Goal: Task Accomplishment & Management: Use online tool/utility

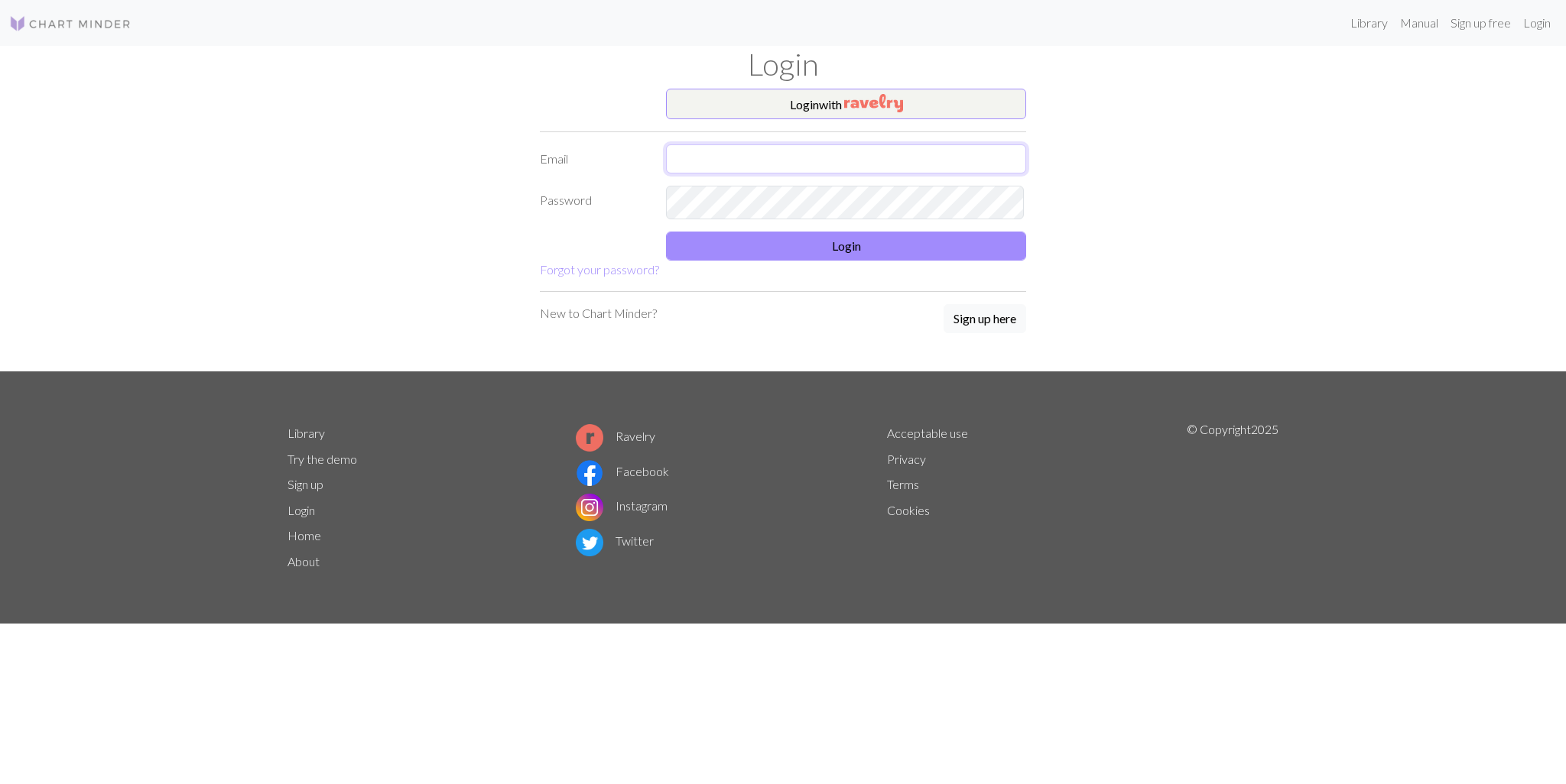
type input "[EMAIL_ADDRESS][DOMAIN_NAME]"
click at [979, 258] on button "Login" at bounding box center [845, 246] width 360 height 29
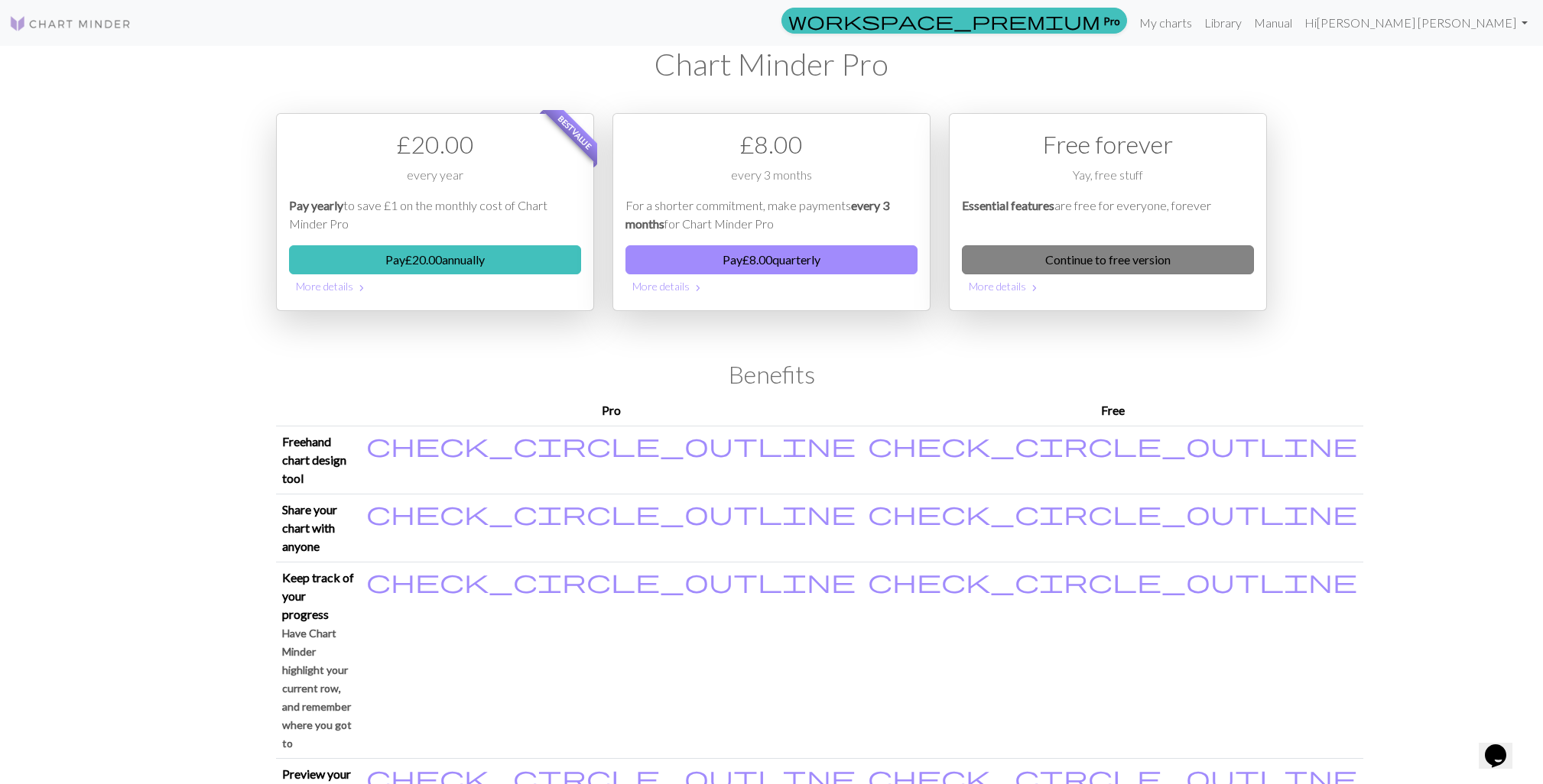
click at [1070, 274] on link "Continue to free version" at bounding box center [1108, 260] width 292 height 29
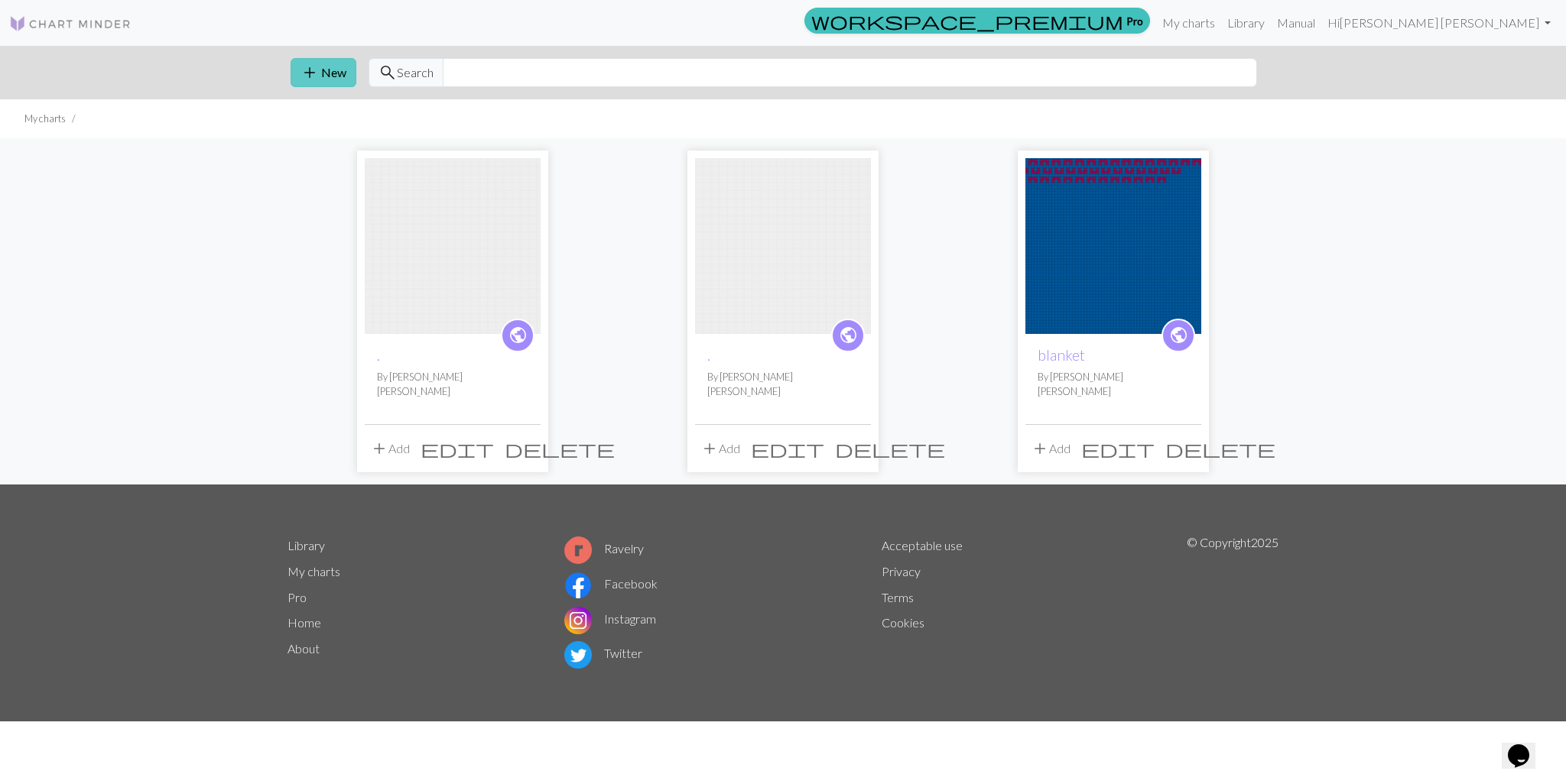
click at [341, 80] on button "add New" at bounding box center [323, 73] width 66 height 29
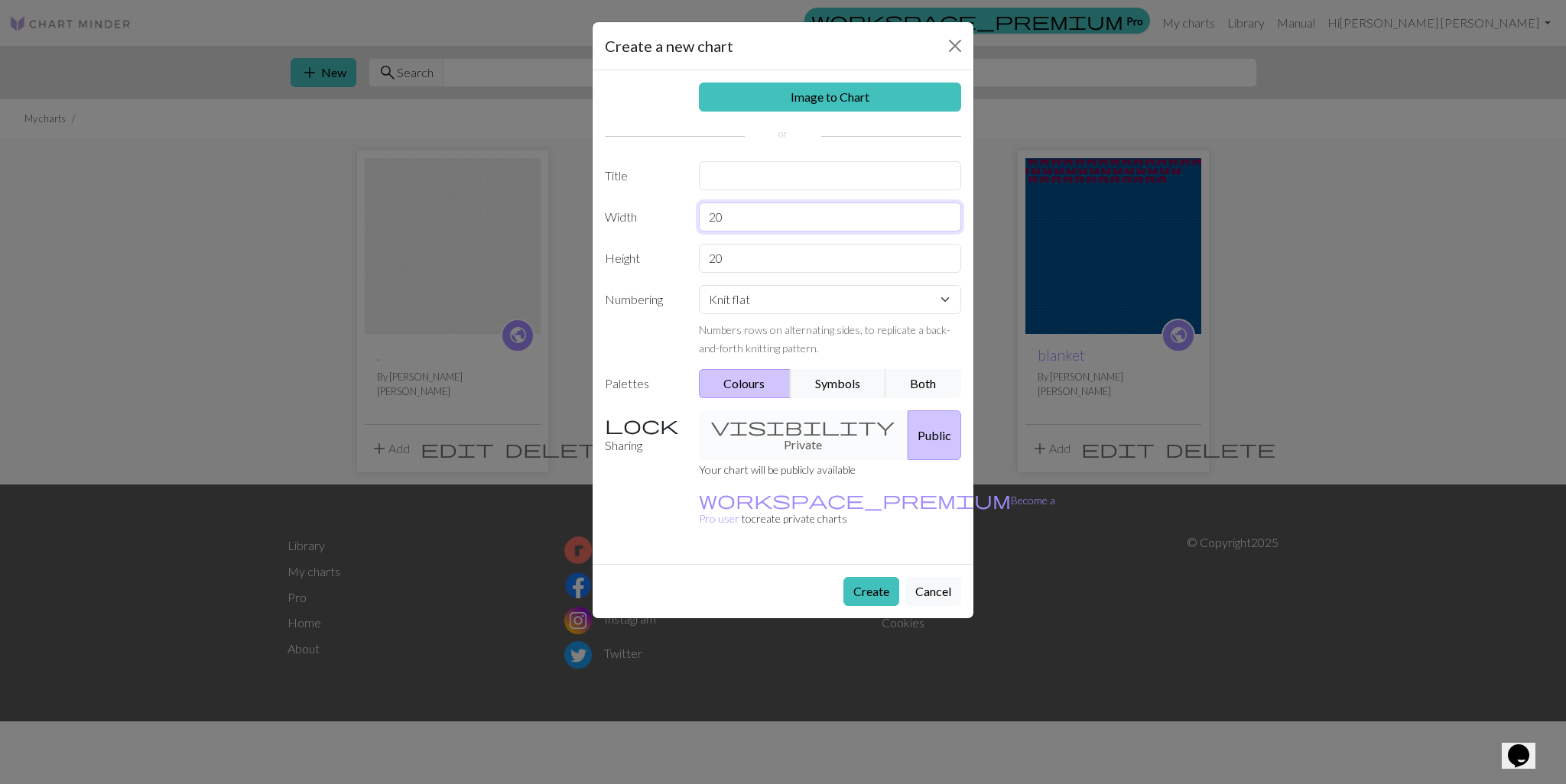
click at [794, 231] on input "20" at bounding box center [830, 217] width 263 height 29
drag, startPoint x: 751, startPoint y: 248, endPoint x: 693, endPoint y: 248, distance: 58.0
click at [693, 231] on div "20" at bounding box center [831, 217] width 282 height 29
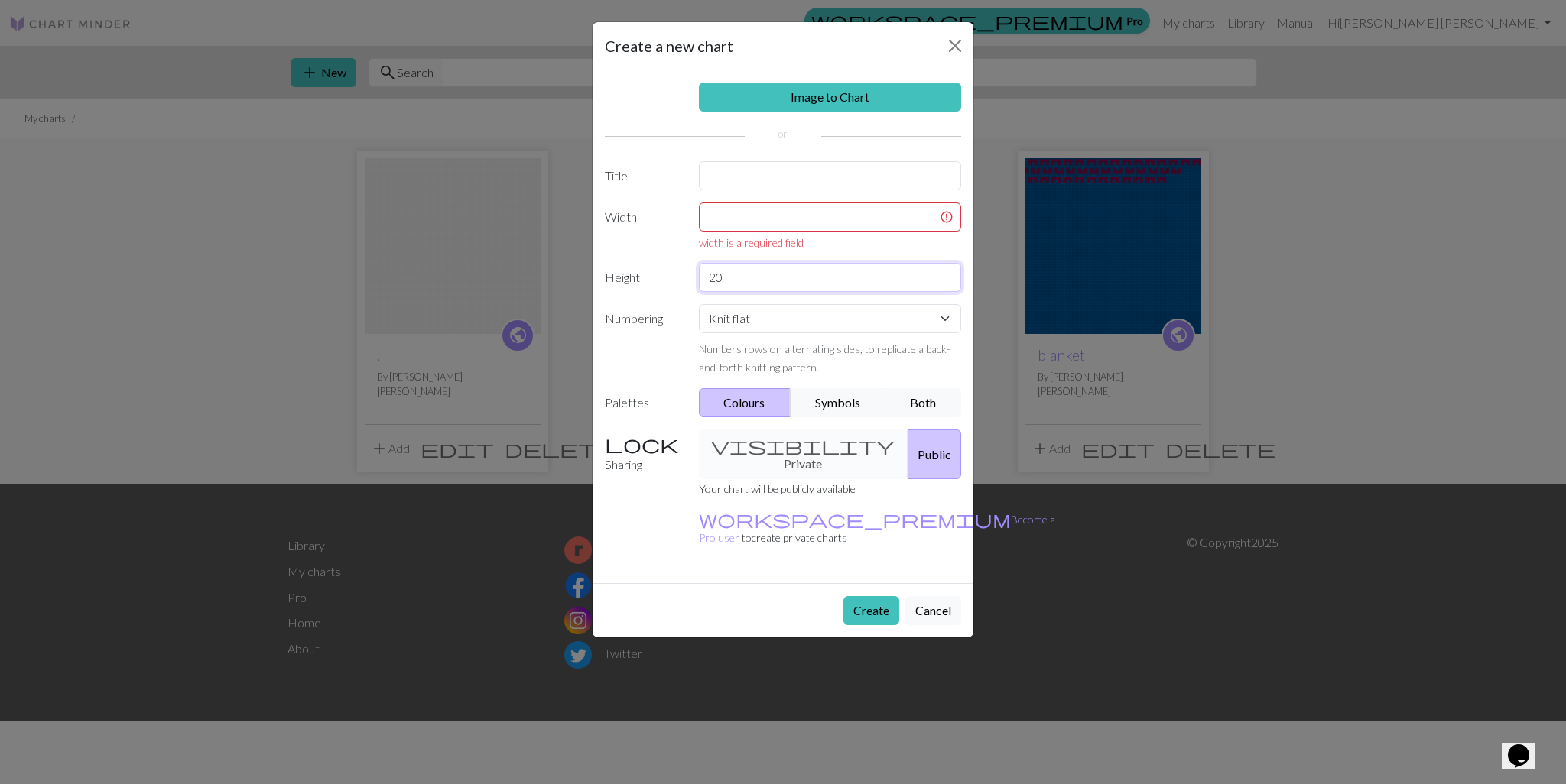
click at [748, 289] on div "Image to Chart Title Width width is a required field Height 20 Numbering Knit f…" at bounding box center [783, 327] width 381 height 513
type input "2"
type input "3"
click at [749, 231] on input "text" at bounding box center [830, 217] width 263 height 29
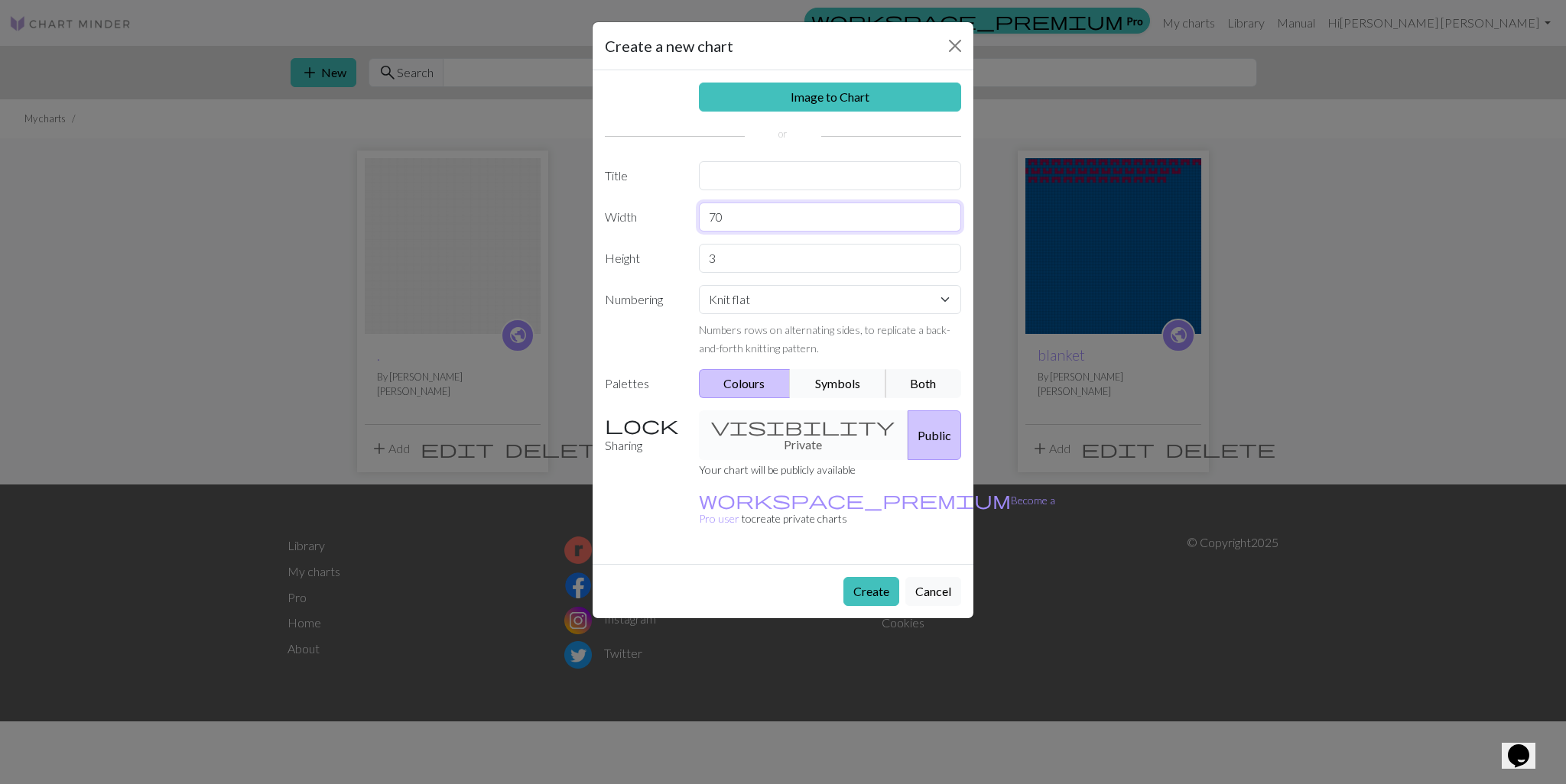
type input "70"
click at [832, 398] on button "Symbols" at bounding box center [837, 384] width 96 height 29
click at [929, 398] on button "Both" at bounding box center [923, 384] width 76 height 29
click at [847, 606] on button "Create" at bounding box center [871, 591] width 56 height 29
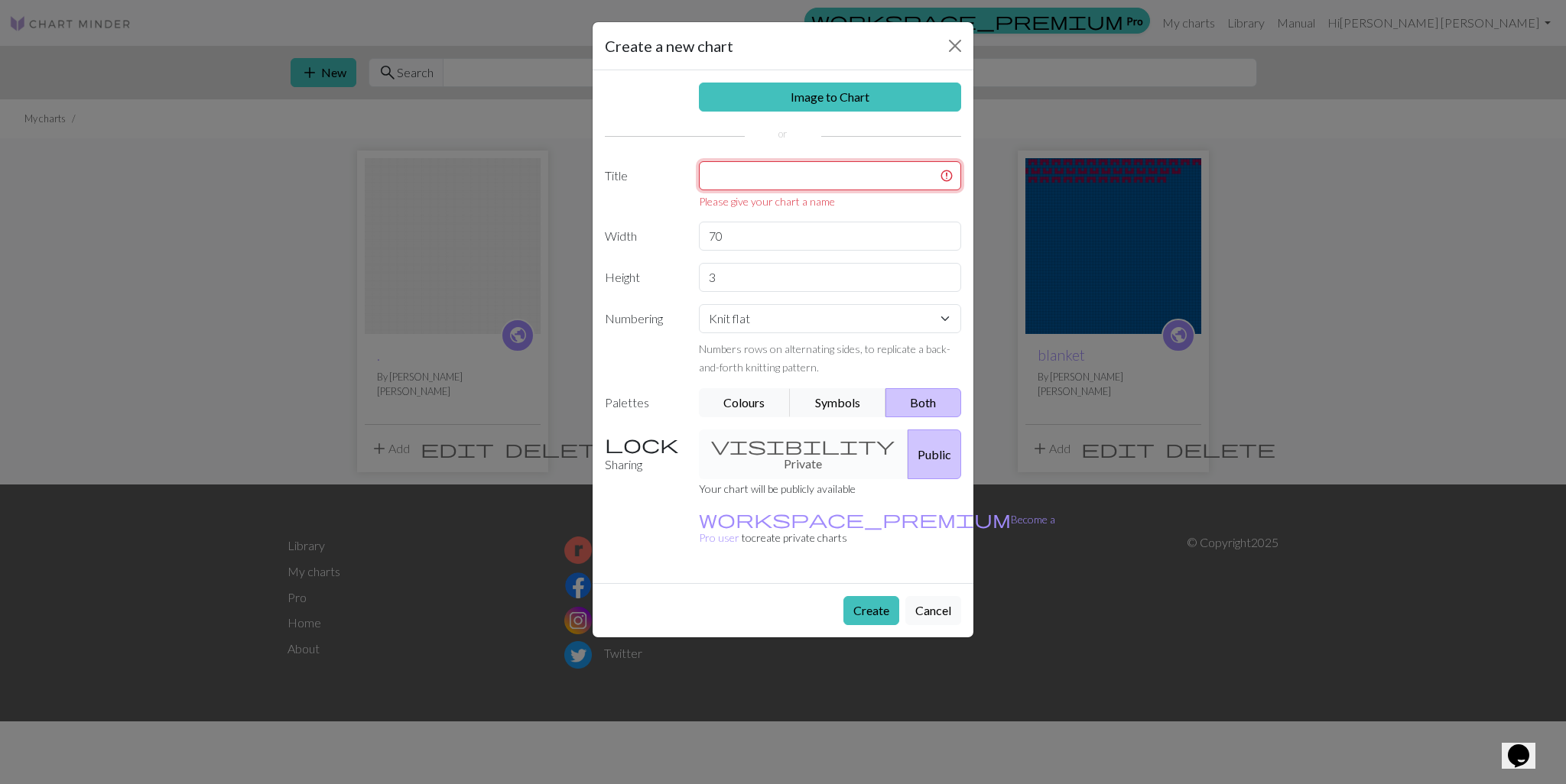
click at [835, 190] on input "text" at bounding box center [830, 176] width 263 height 29
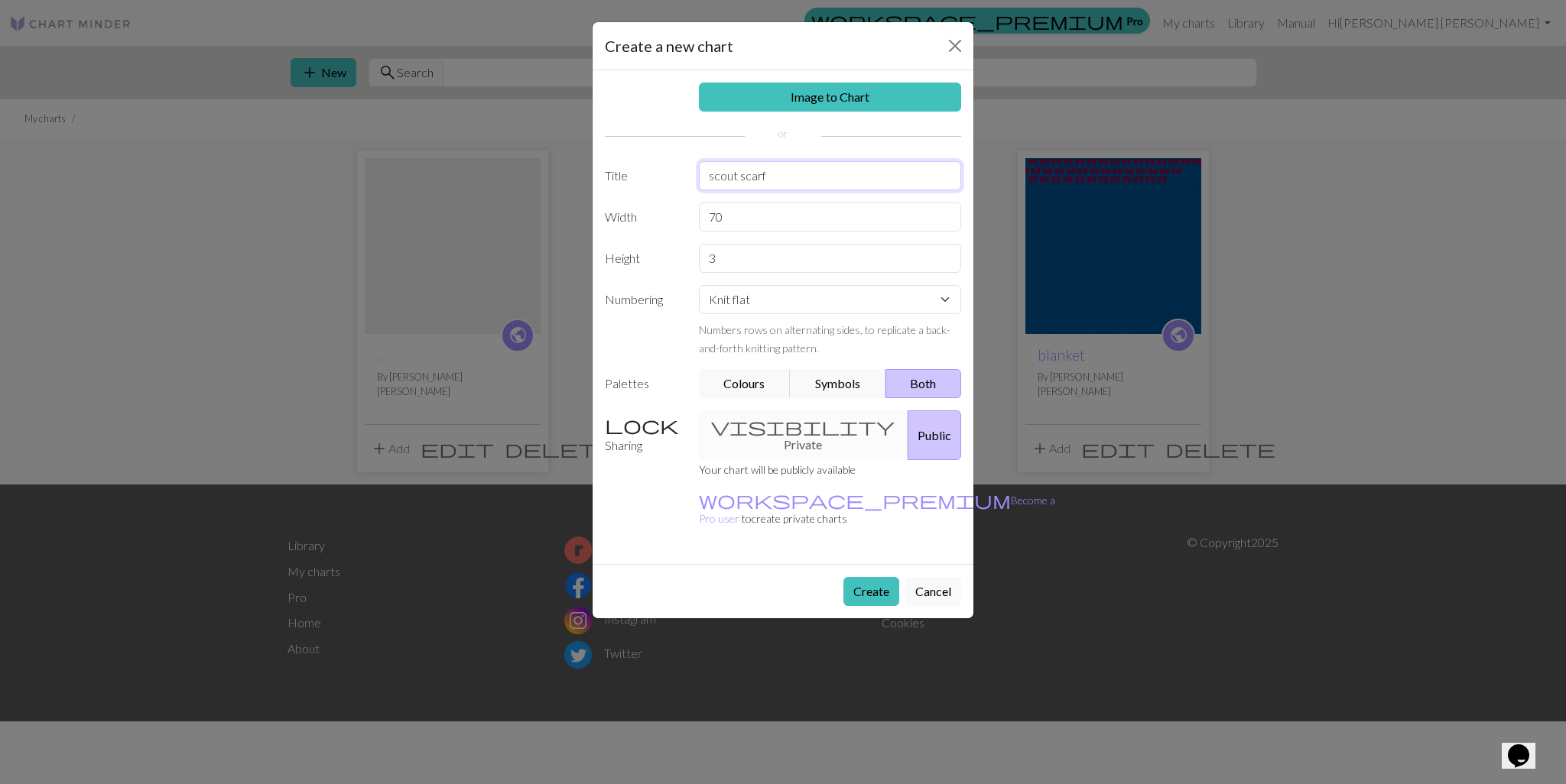
type input "scout scarf"
click at [844, 606] on button "Create" at bounding box center [871, 591] width 56 height 29
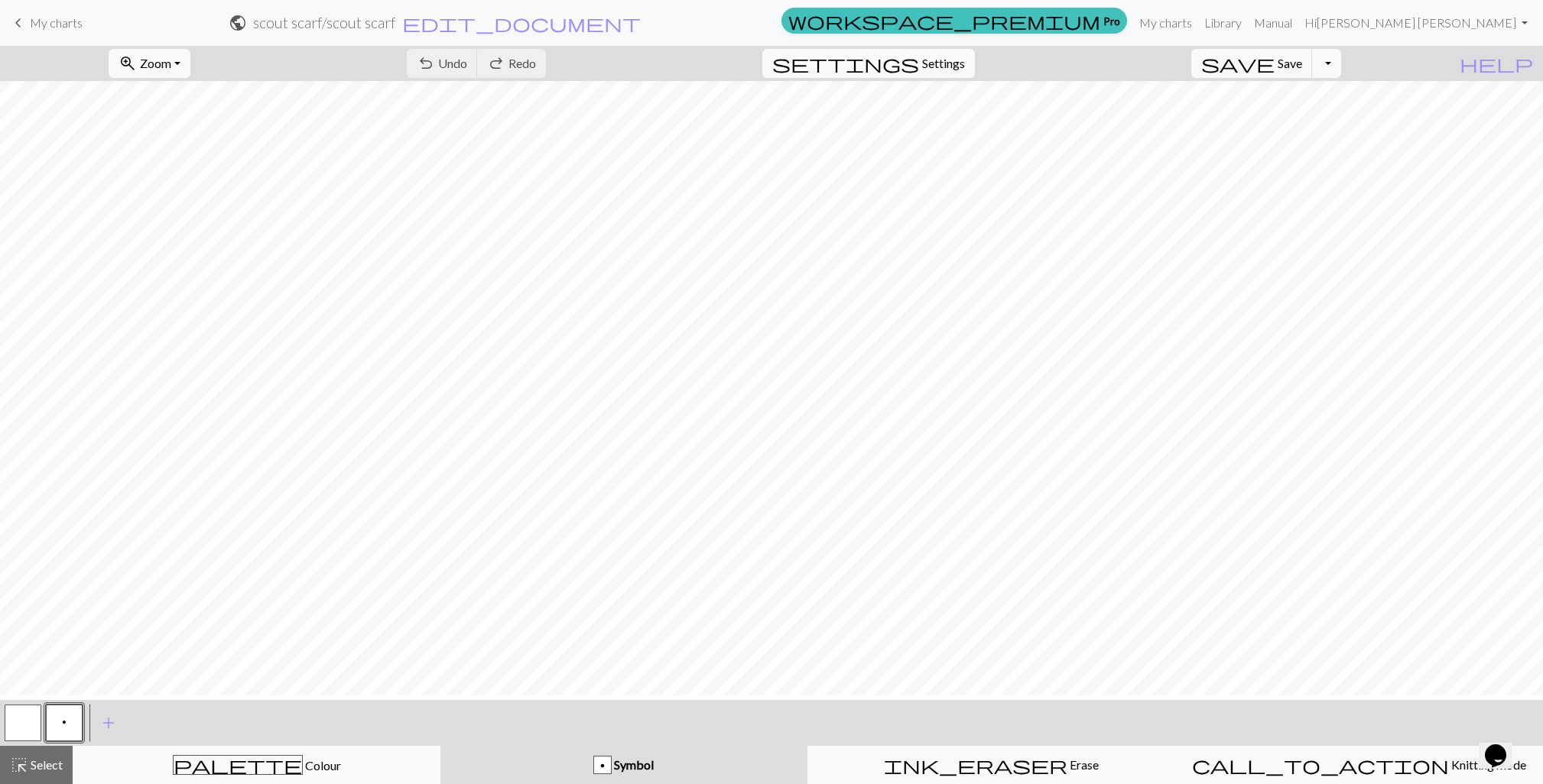
click at [965, 70] on span "Settings" at bounding box center [944, 64] width 43 height 18
select select "aran"
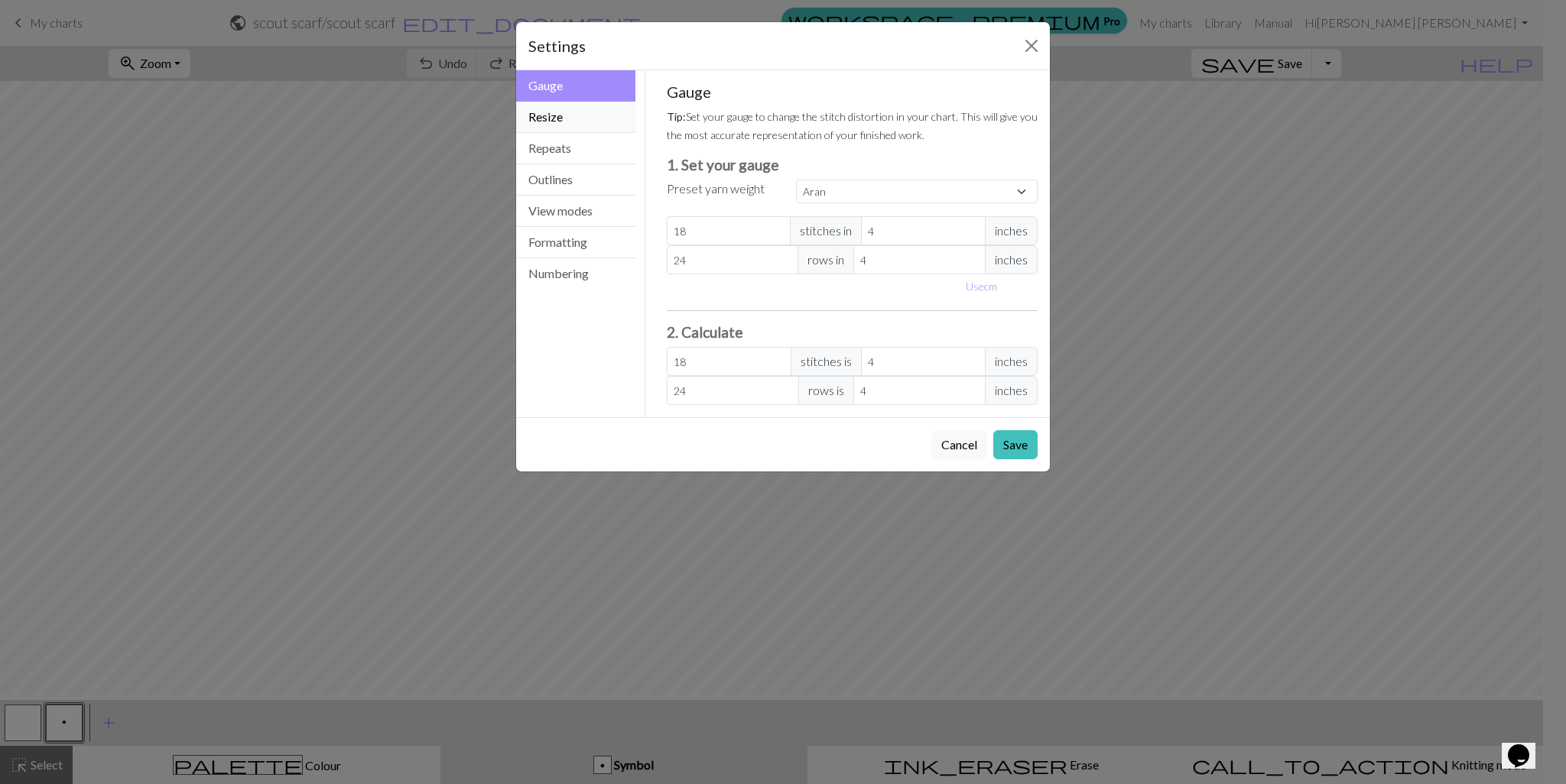
click at [580, 124] on button "Resize" at bounding box center [575, 117] width 119 height 31
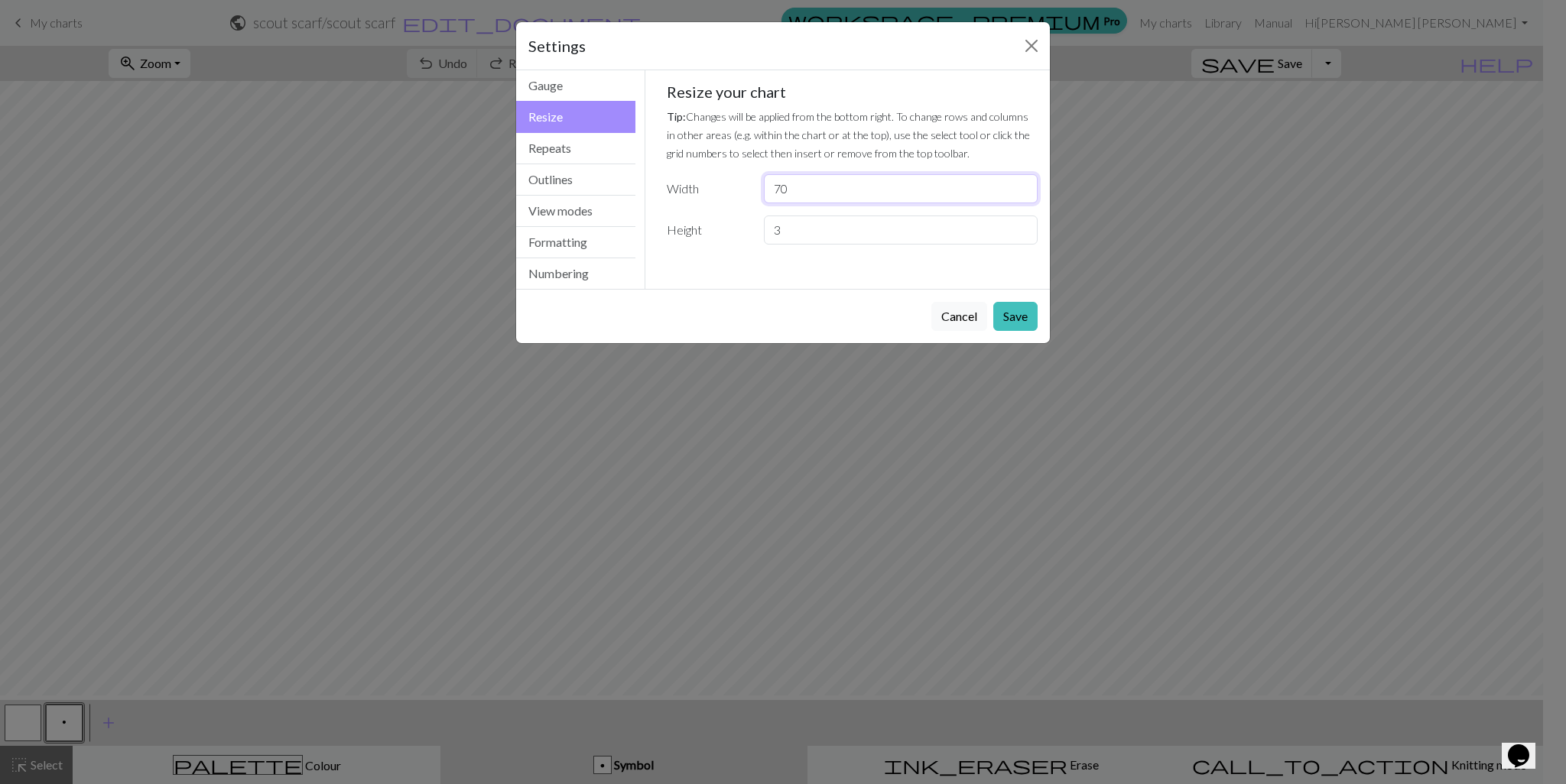
click at [799, 204] on input "70" at bounding box center [900, 188] width 274 height 29
type input "7"
type input "3"
click at [825, 245] on input "3" at bounding box center [900, 230] width 274 height 29
type input "70"
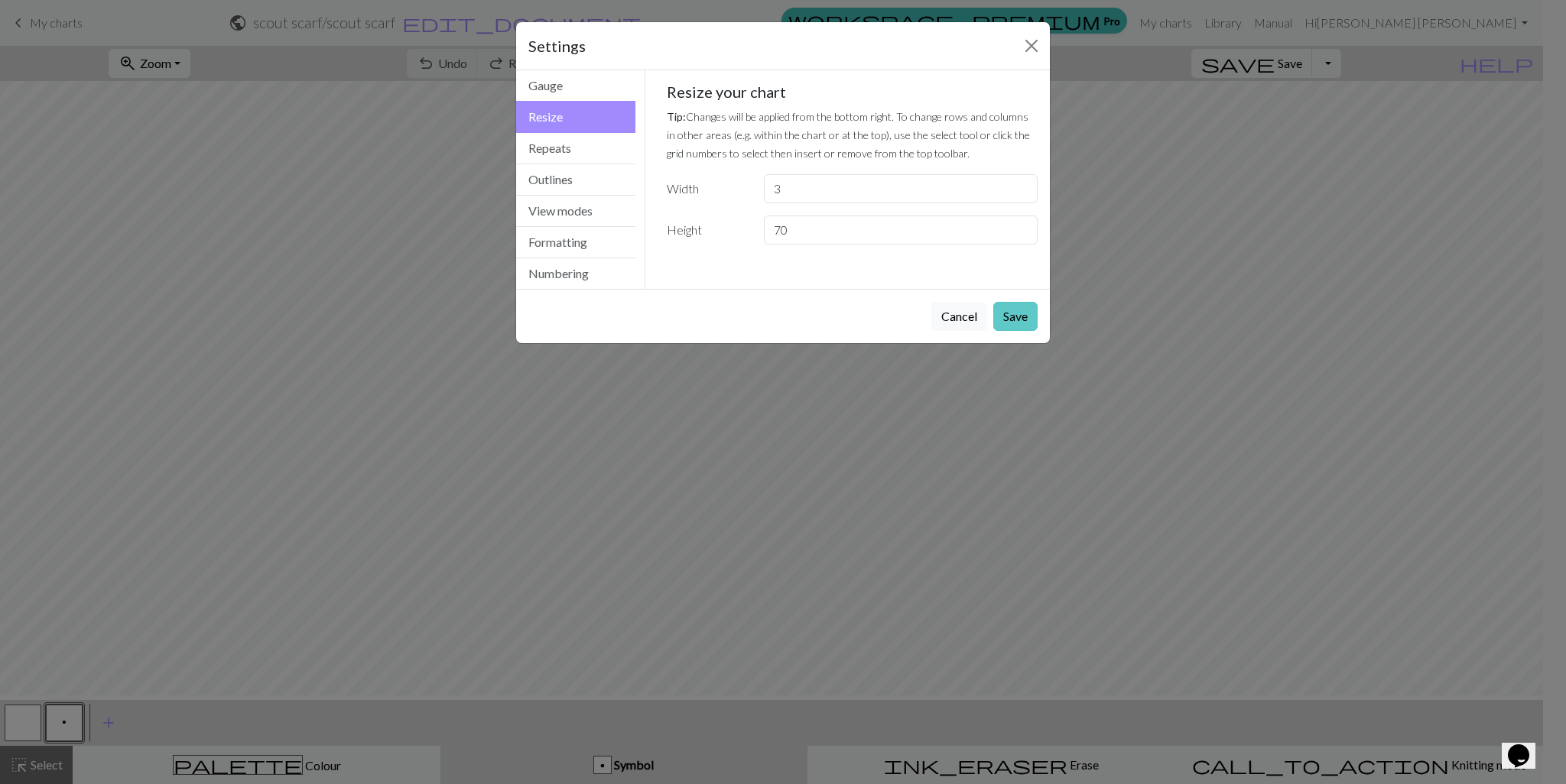
click at [1014, 331] on button "Save" at bounding box center [1015, 317] width 44 height 29
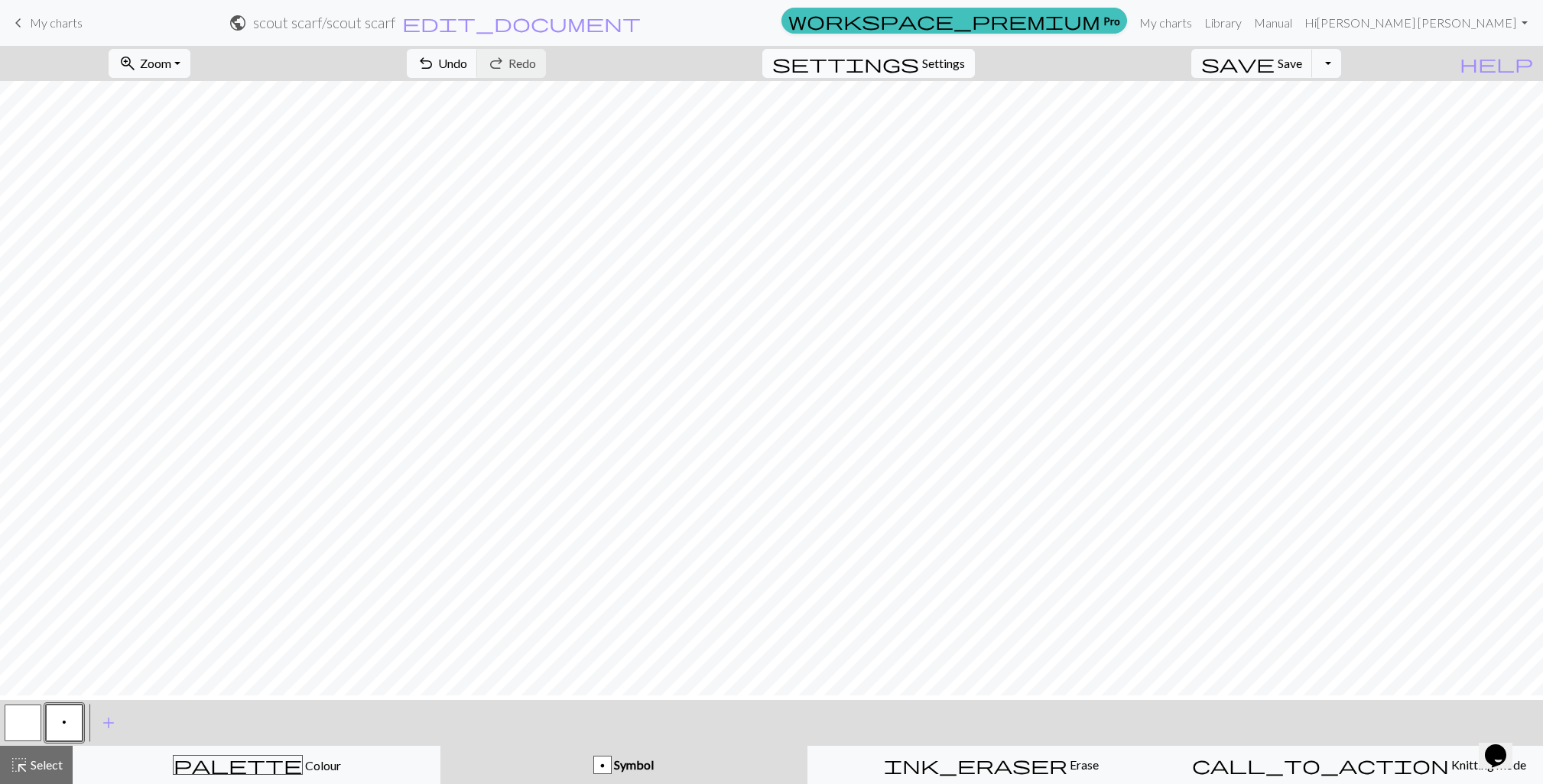
click at [948, 72] on span "Settings" at bounding box center [944, 64] width 43 height 18
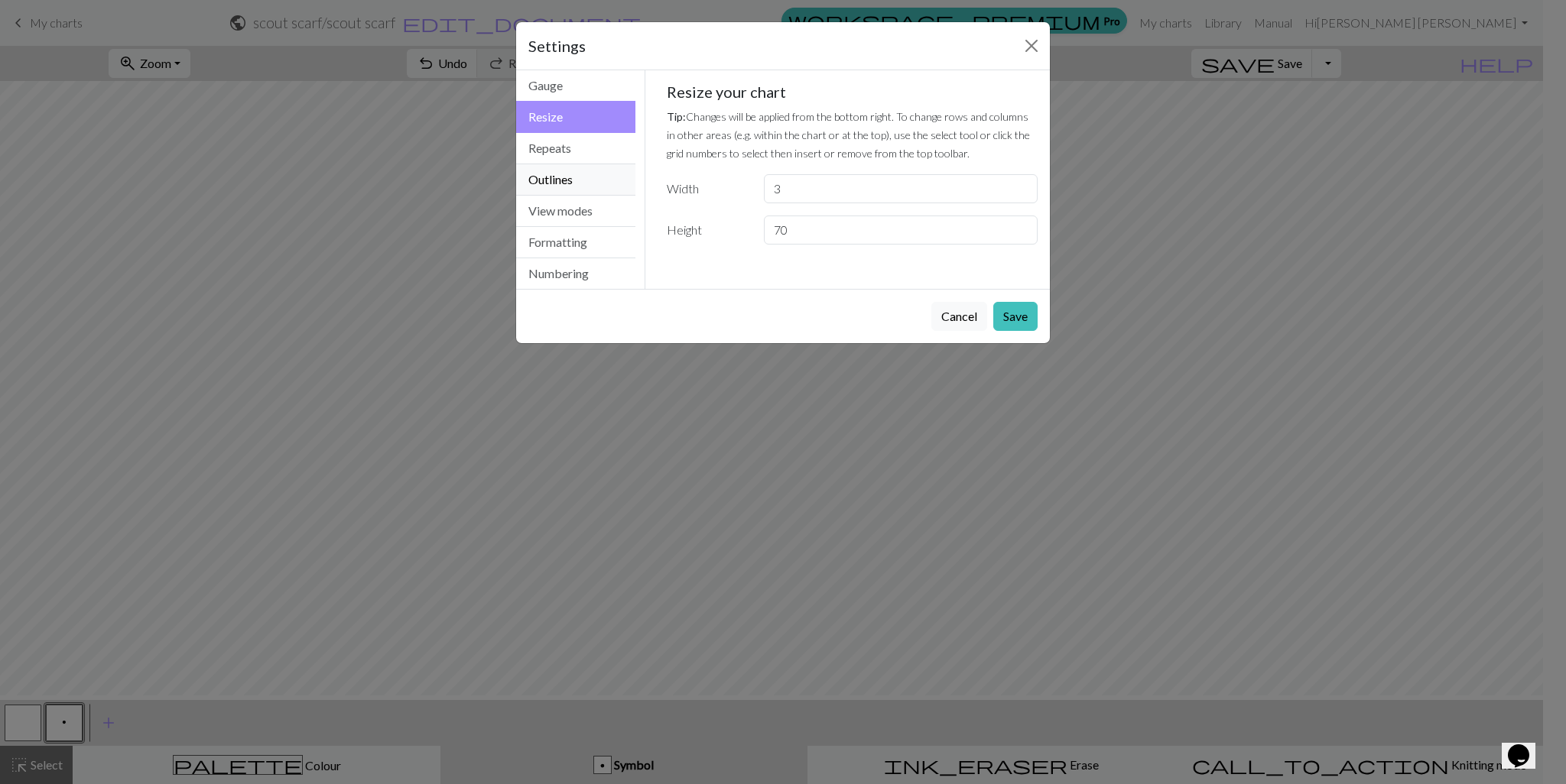
click at [582, 196] on button "Outlines" at bounding box center [575, 179] width 119 height 31
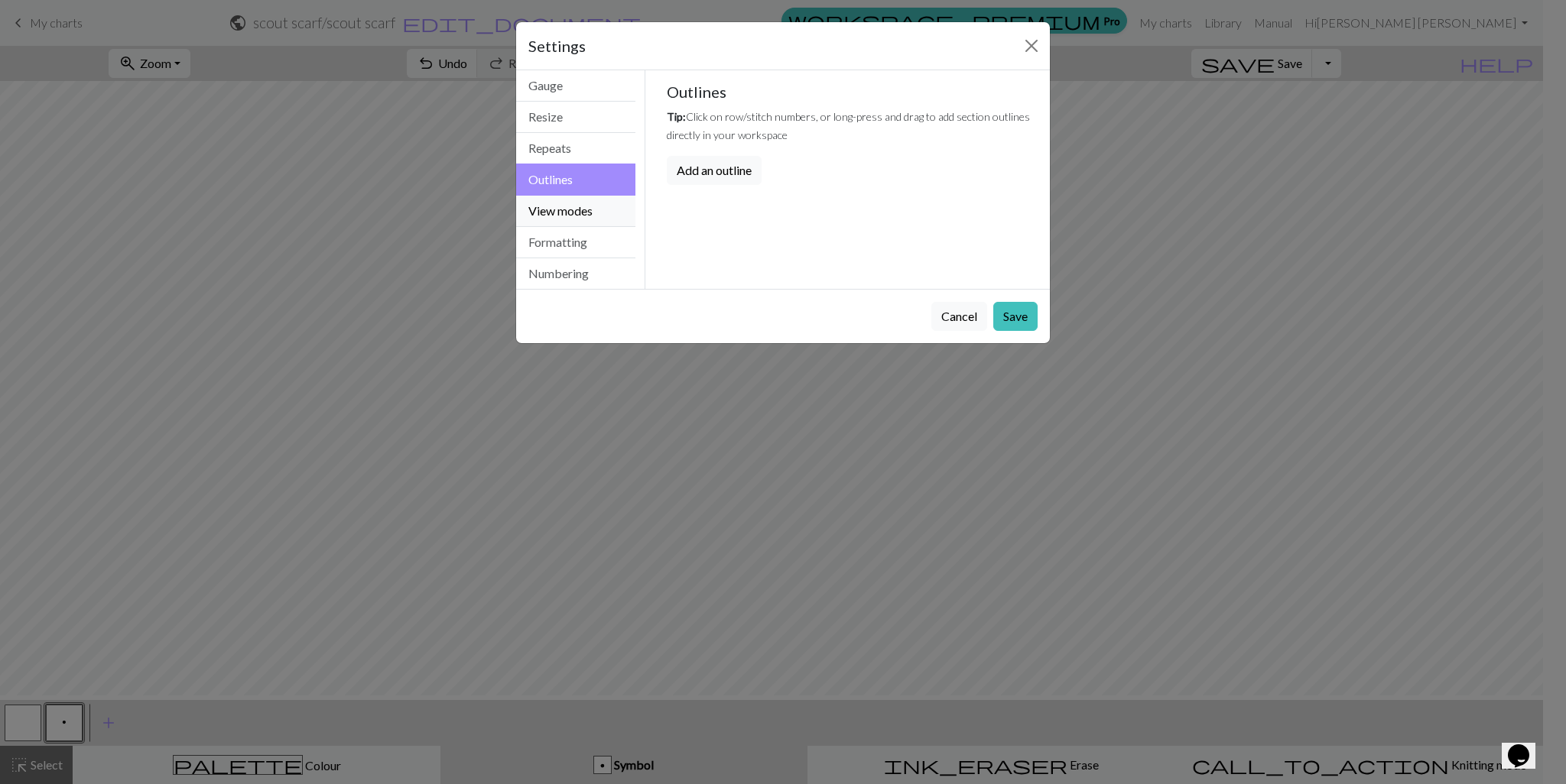
click at [595, 227] on button "View modes" at bounding box center [575, 211] width 119 height 31
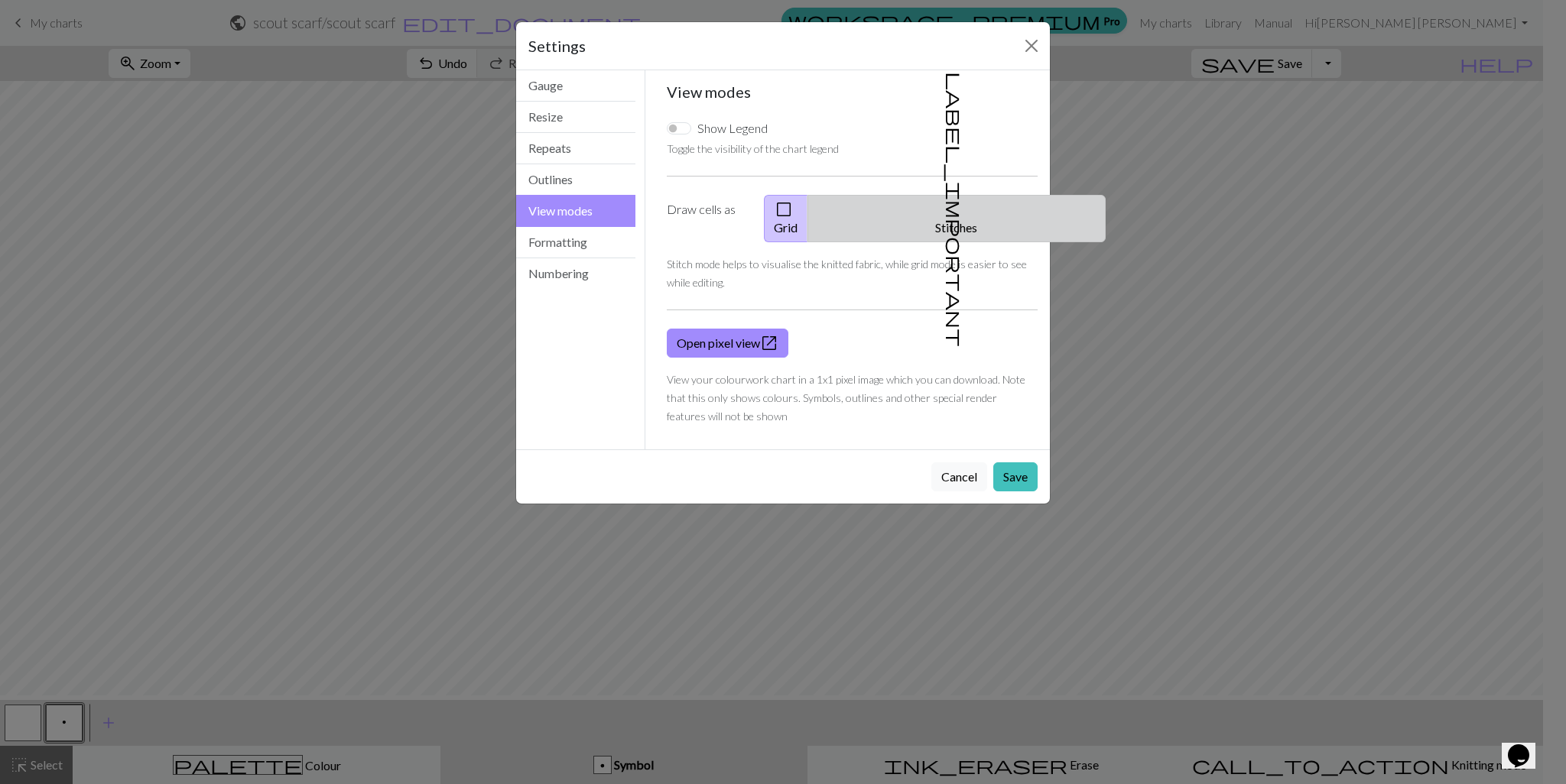
click at [971, 237] on button "label_important Stitches" at bounding box center [957, 218] width 298 height 48
click at [809, 219] on button "check_box_outline_blank Grid" at bounding box center [785, 218] width 44 height 48
click at [960, 228] on button "label_important Stitches" at bounding box center [957, 218] width 298 height 48
click at [805, 219] on button "check_box_outline_blank Grid" at bounding box center [785, 218] width 44 height 48
click at [598, 258] on button "Formatting" at bounding box center [575, 242] width 119 height 31
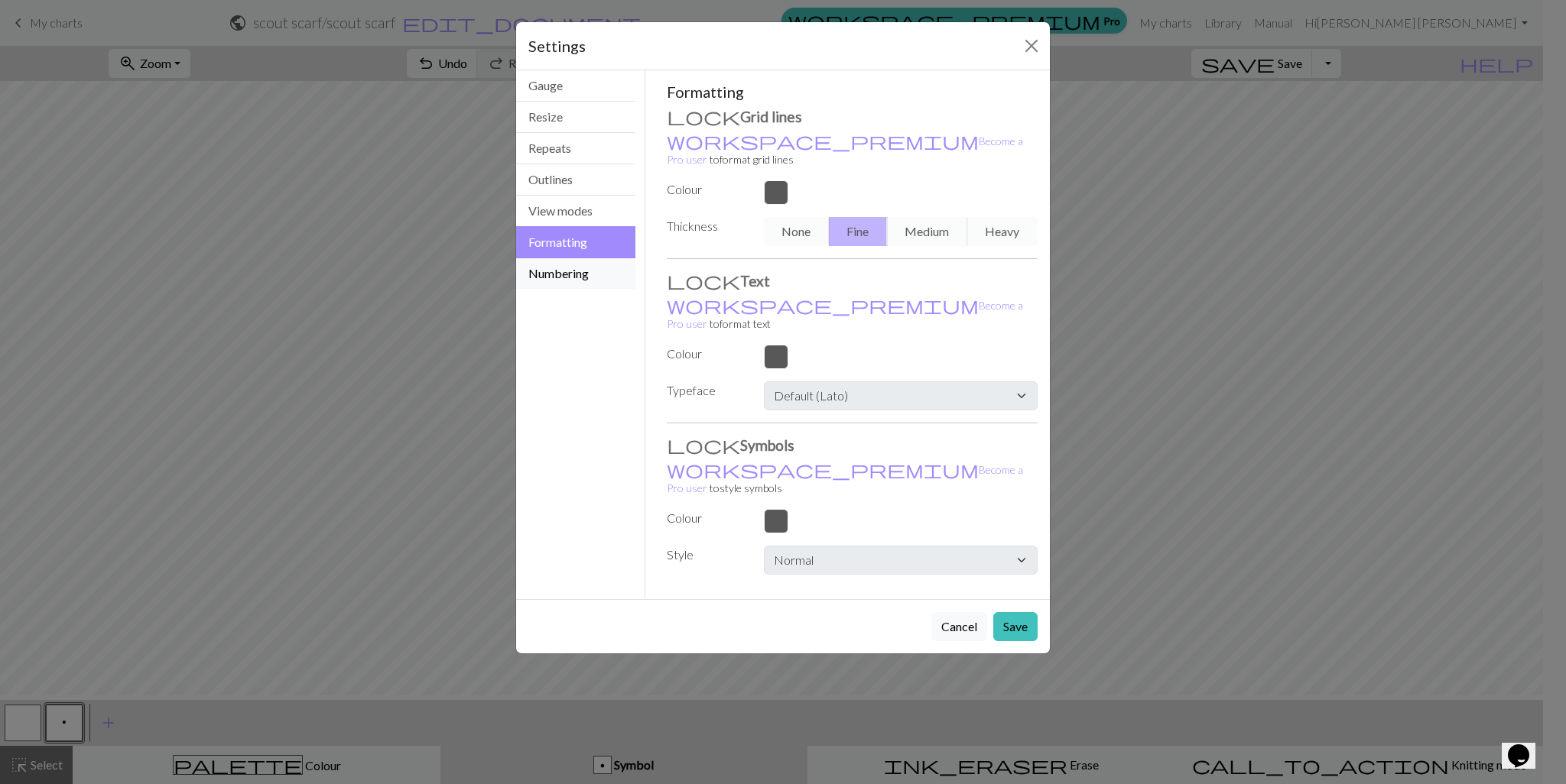
click at [592, 289] on button "Numbering" at bounding box center [575, 274] width 119 height 30
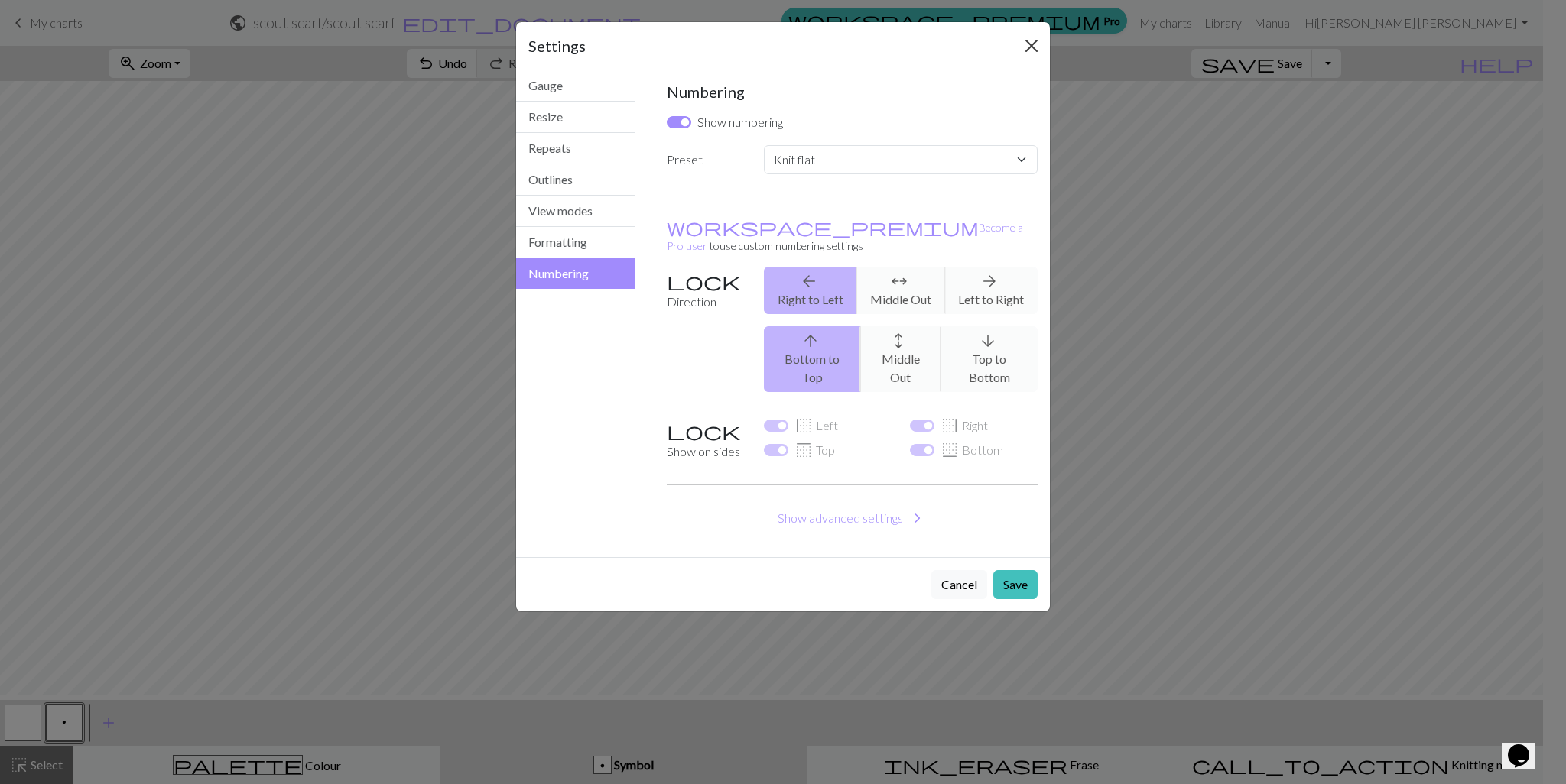
click at [1031, 44] on button "Close" at bounding box center [1031, 45] width 24 height 24
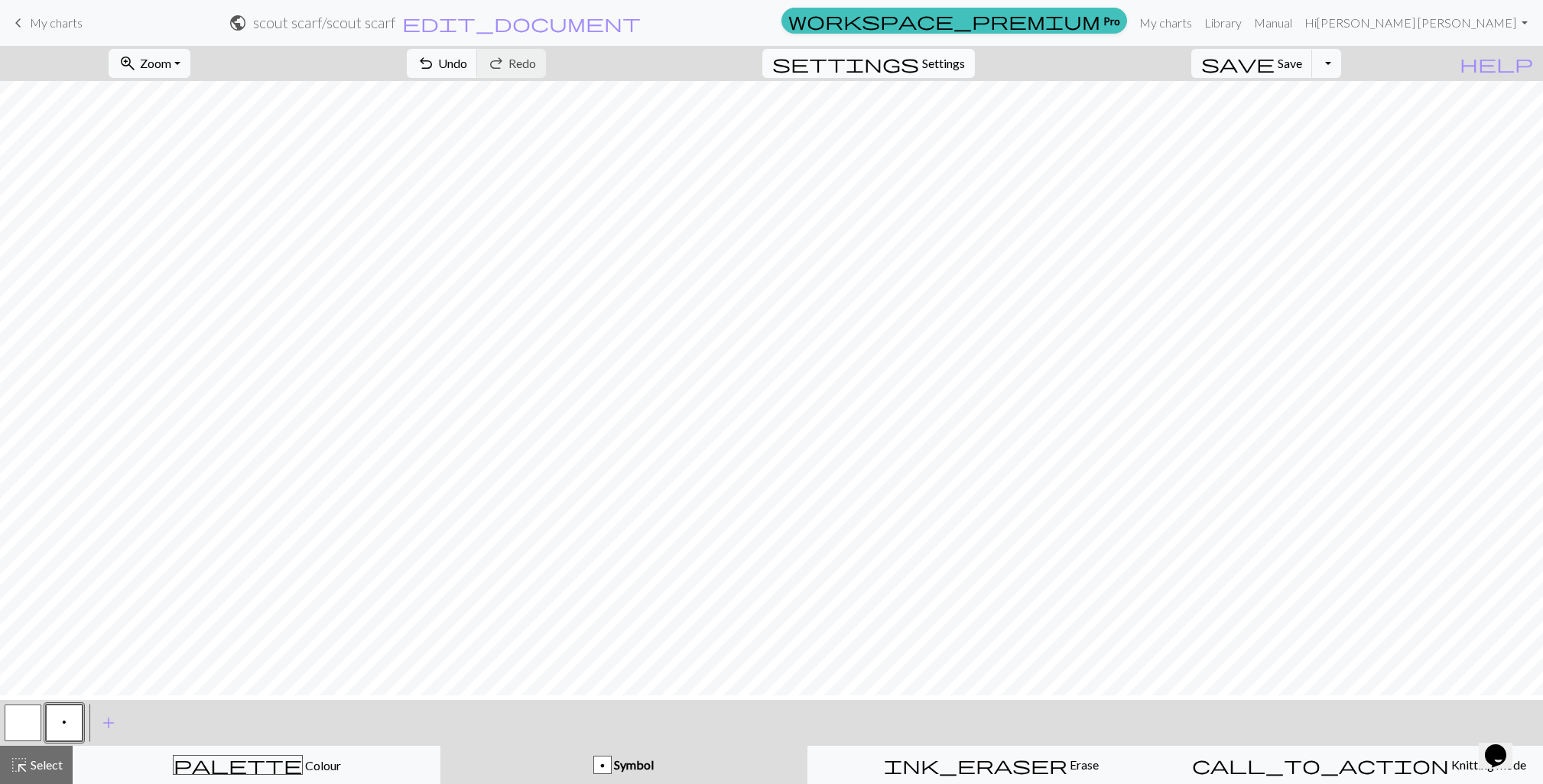
click at [918, 74] on span "settings" at bounding box center [846, 64] width 147 height 22
select select "flat"
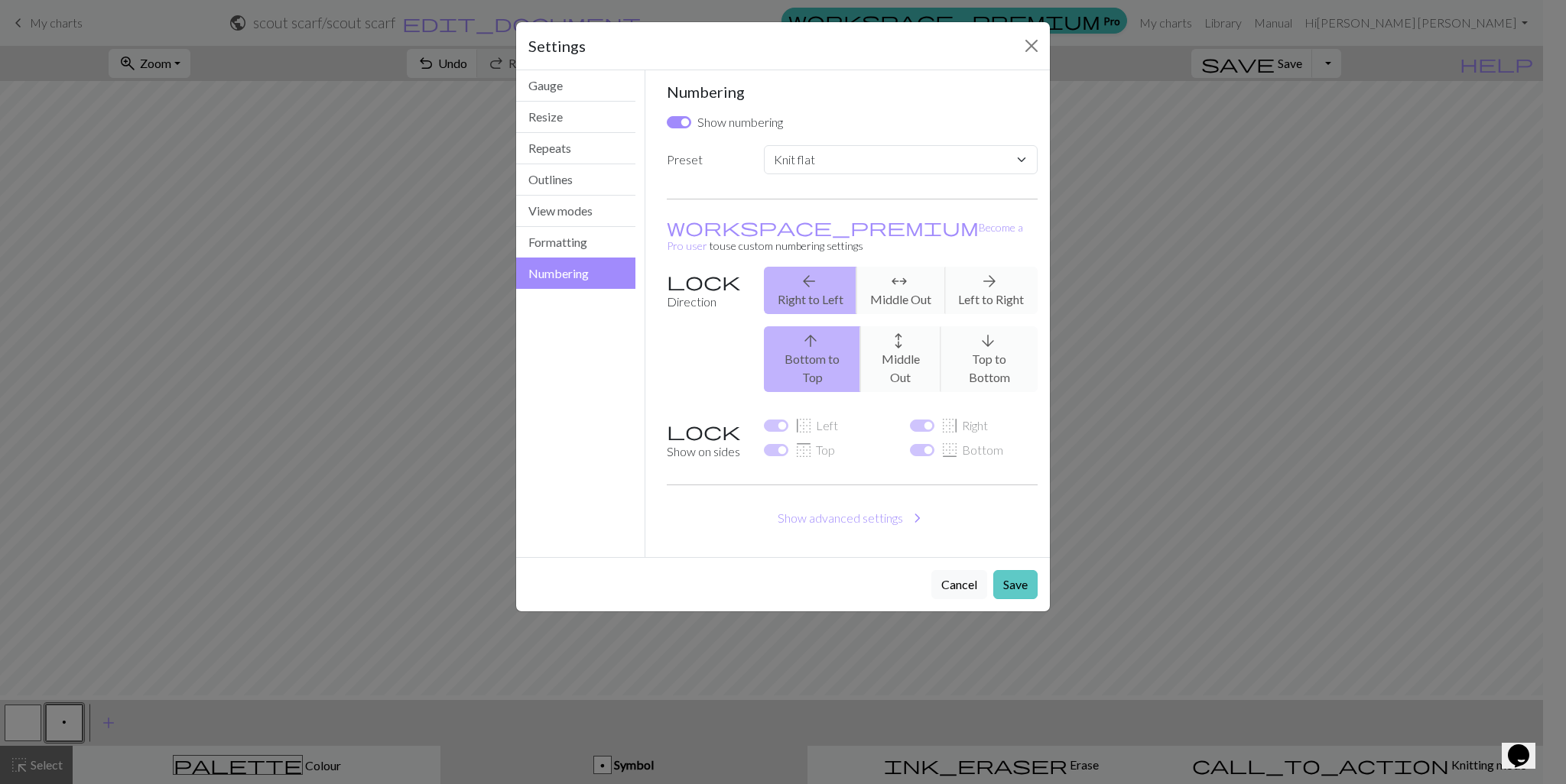
click at [1011, 599] on button "Save" at bounding box center [1015, 585] width 44 height 29
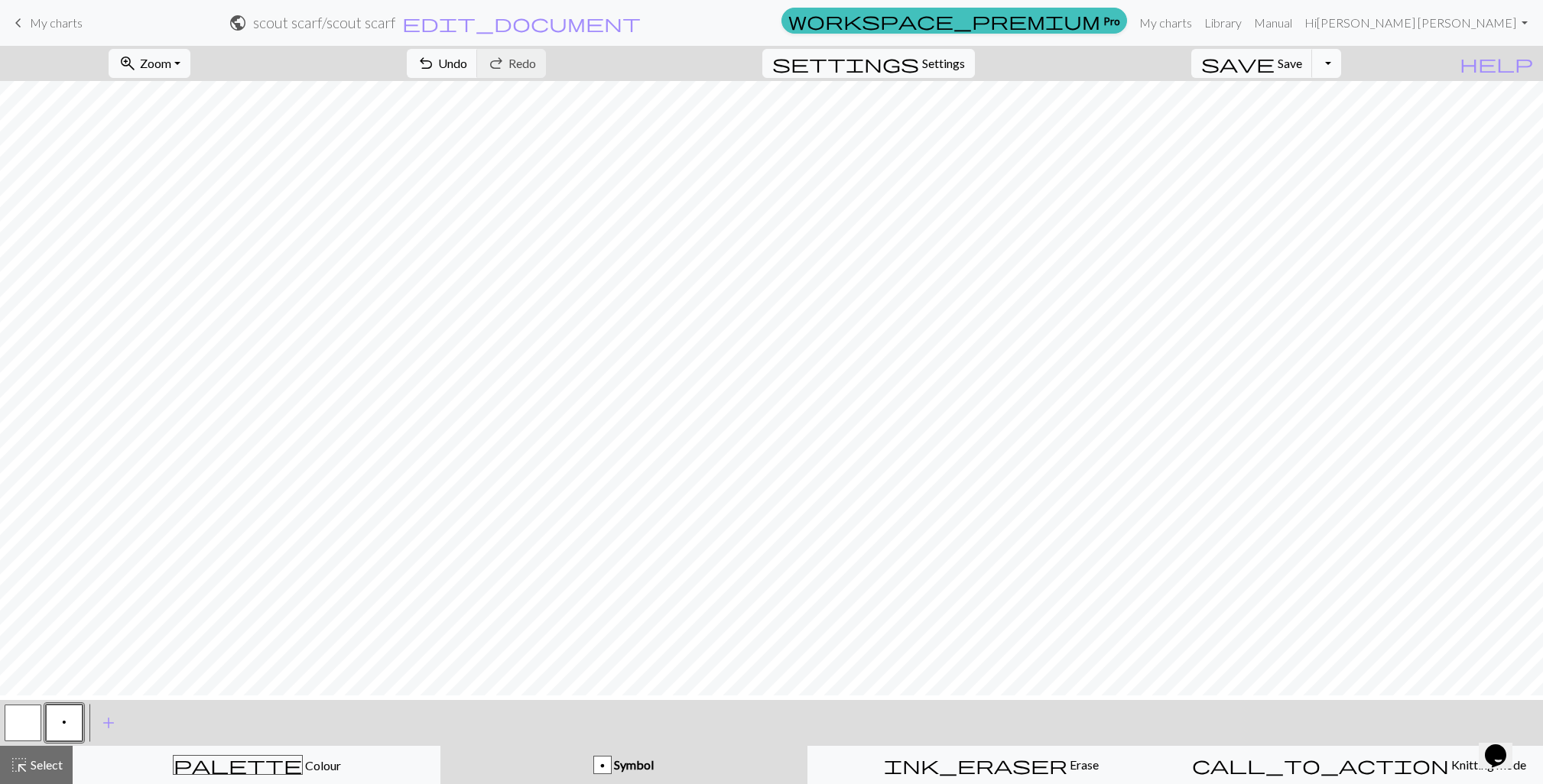
click at [1341, 74] on button "Toggle Dropdown" at bounding box center [1326, 64] width 29 height 29
click at [975, 78] on button "settings Settings" at bounding box center [868, 64] width 213 height 29
select select "flat"
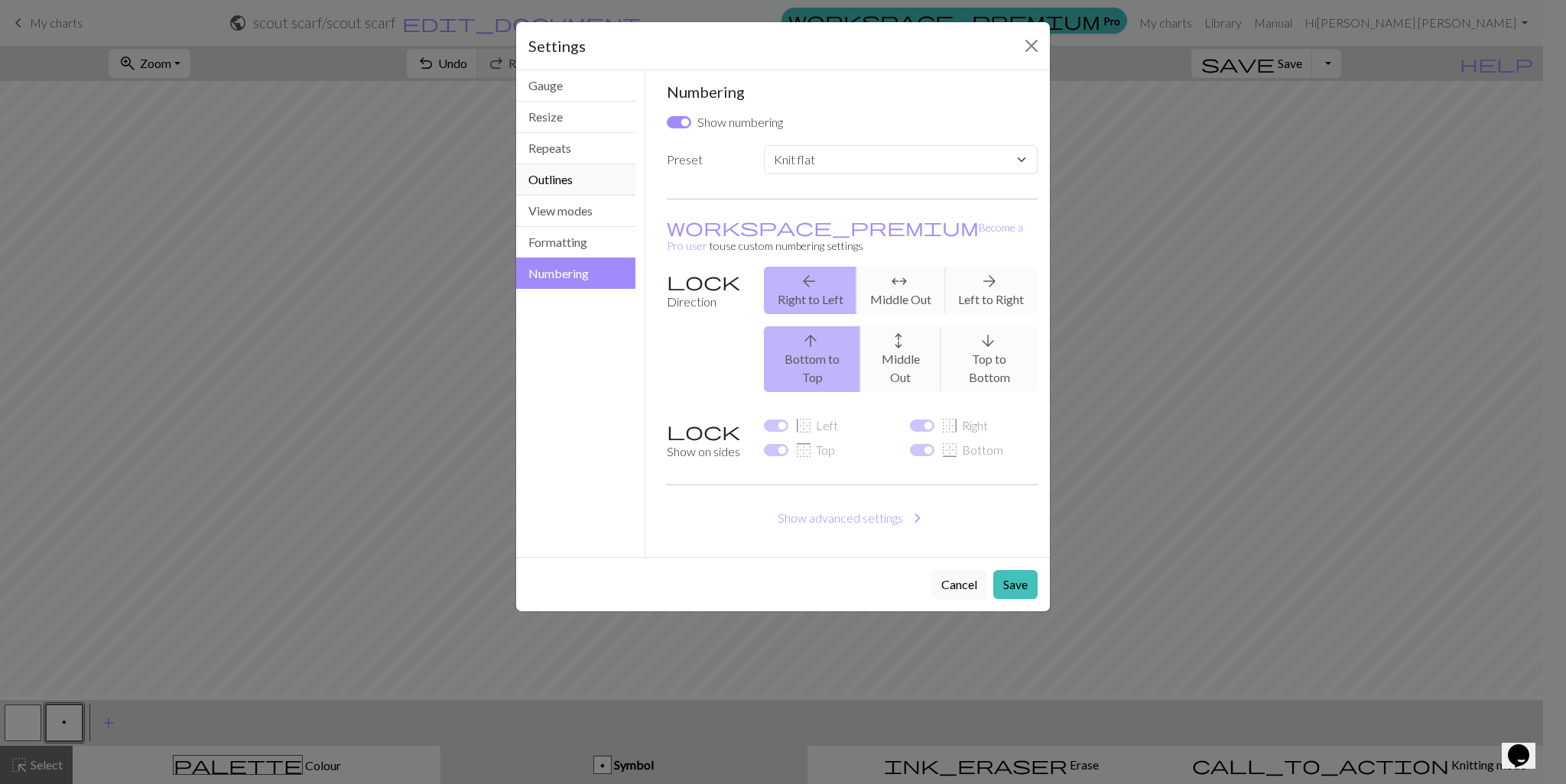
click at [595, 191] on button "Outlines" at bounding box center [575, 179] width 119 height 31
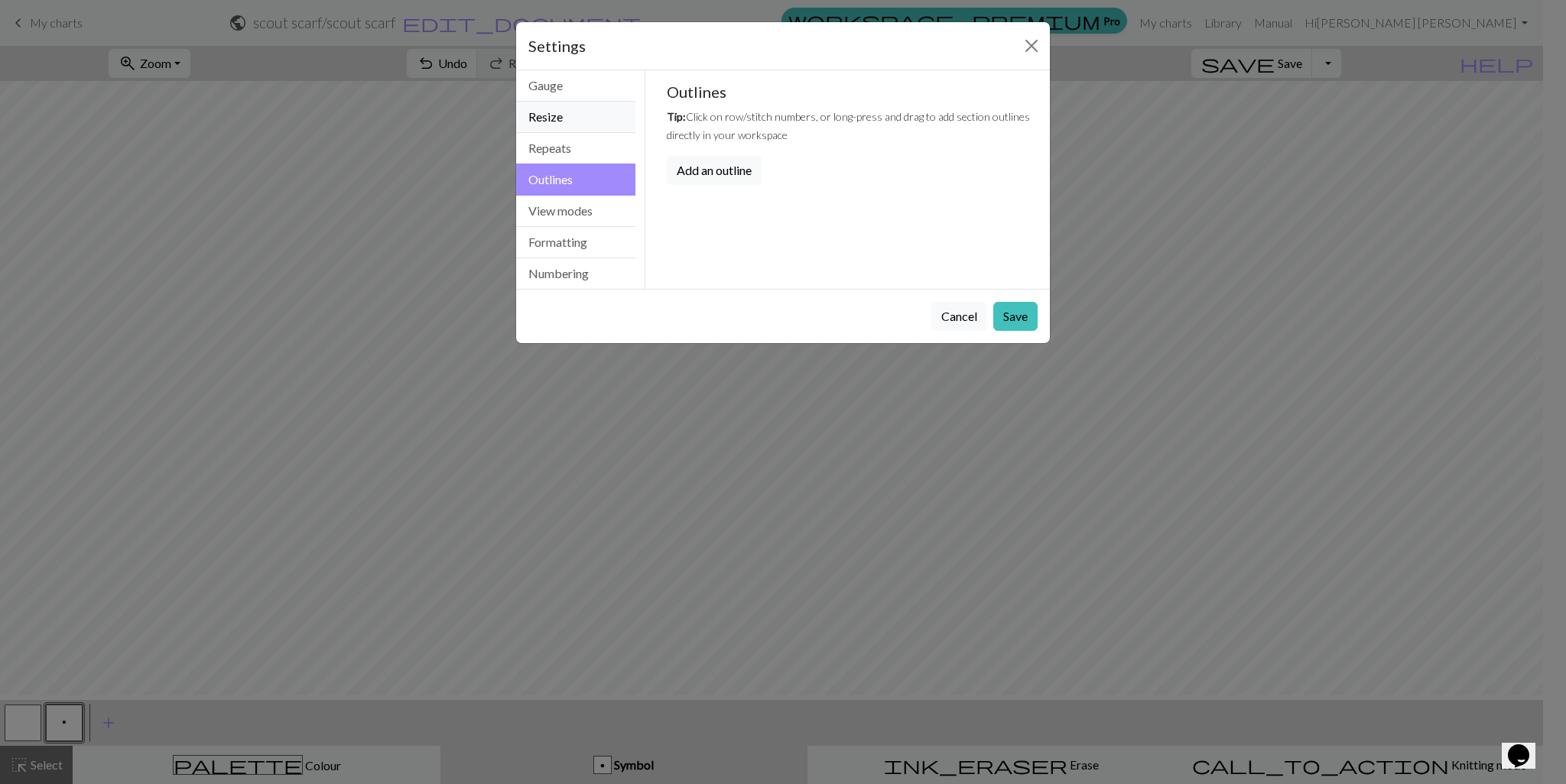
click at [601, 124] on button "Resize" at bounding box center [575, 117] width 119 height 31
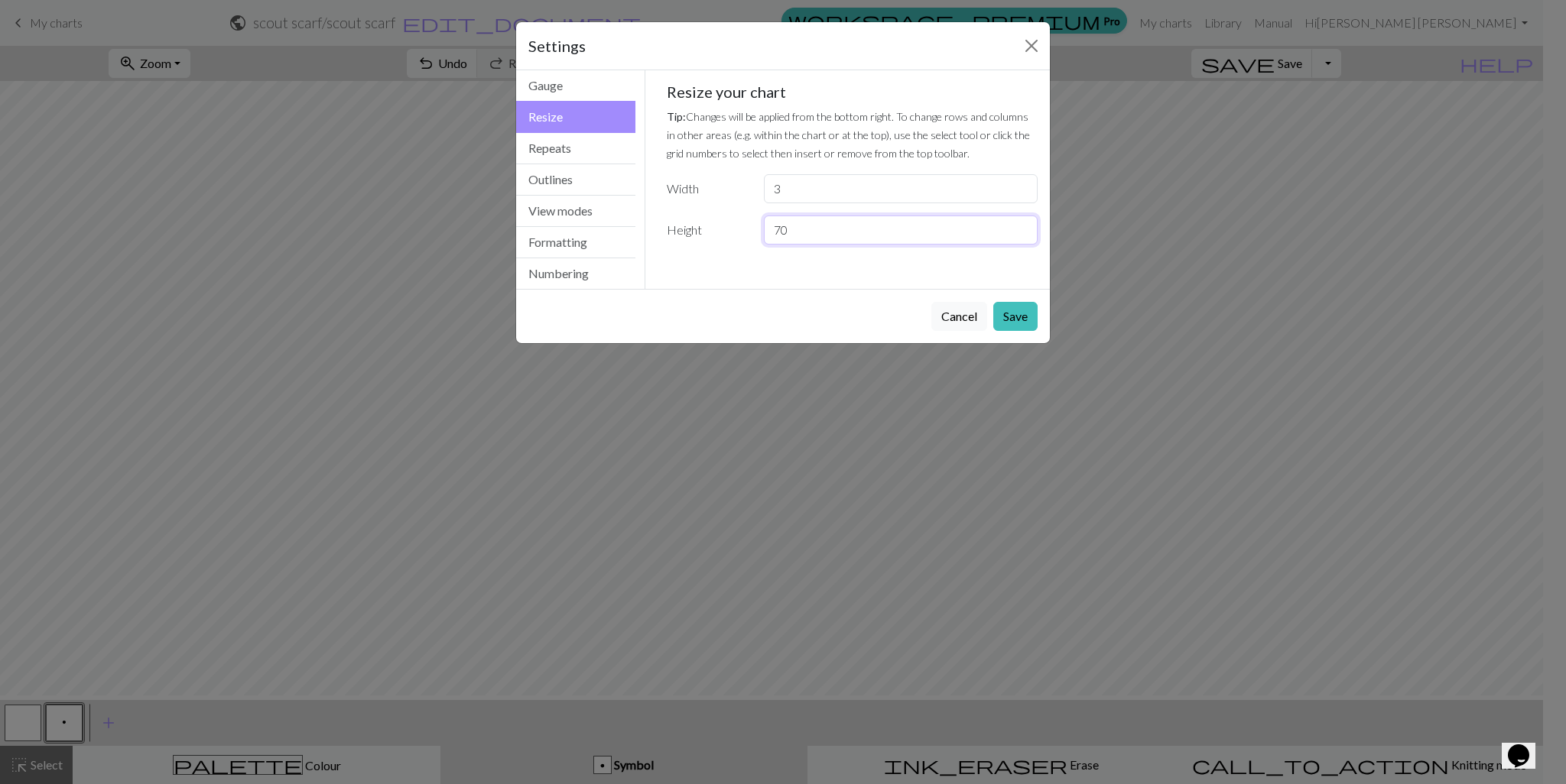
click at [857, 245] on input "70" at bounding box center [900, 230] width 274 height 29
type input "7"
type input "140"
click at [875, 204] on input "3" at bounding box center [900, 188] width 274 height 29
type input "140"
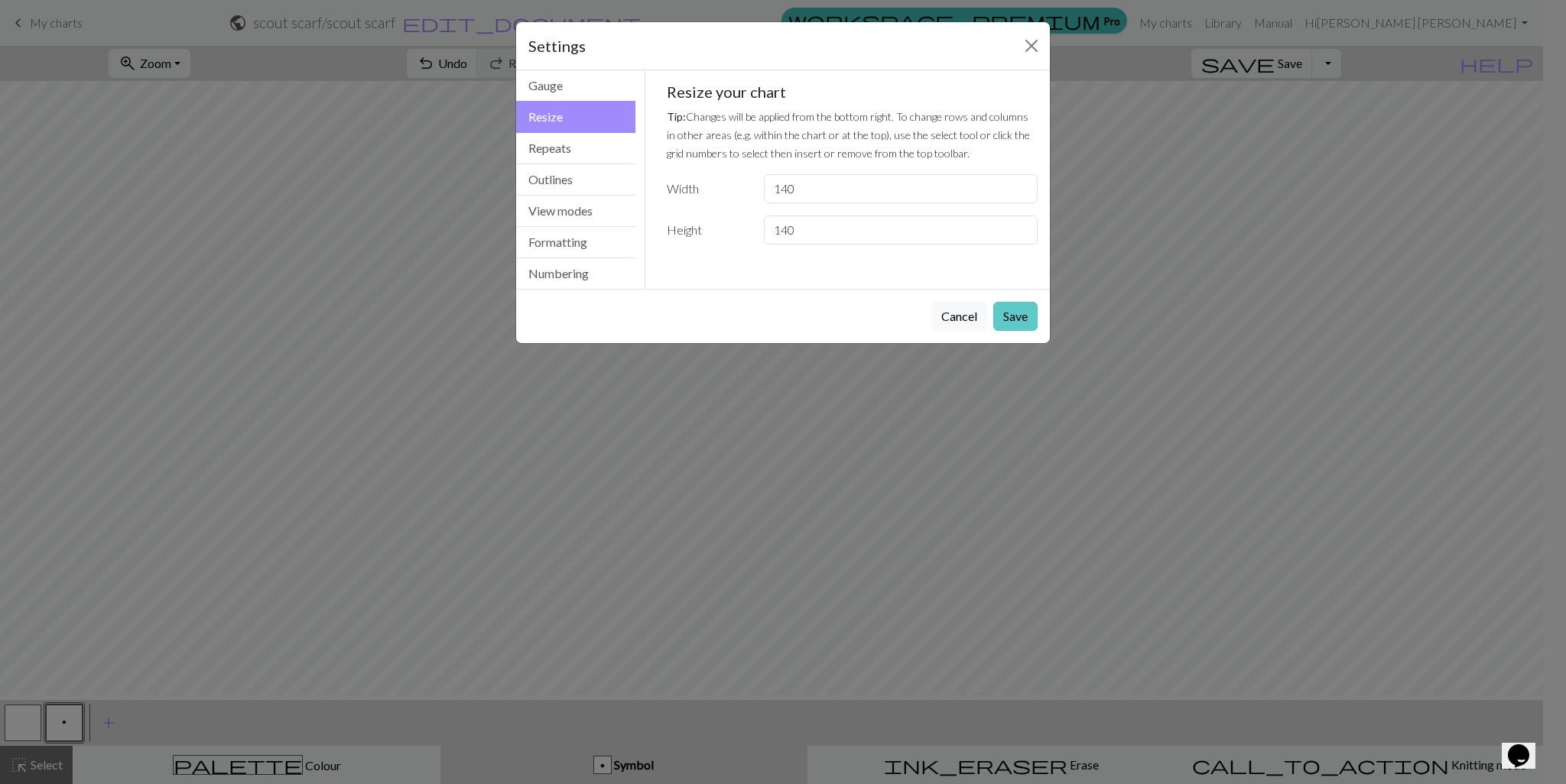
click at [1016, 331] on button "Save" at bounding box center [1015, 317] width 44 height 29
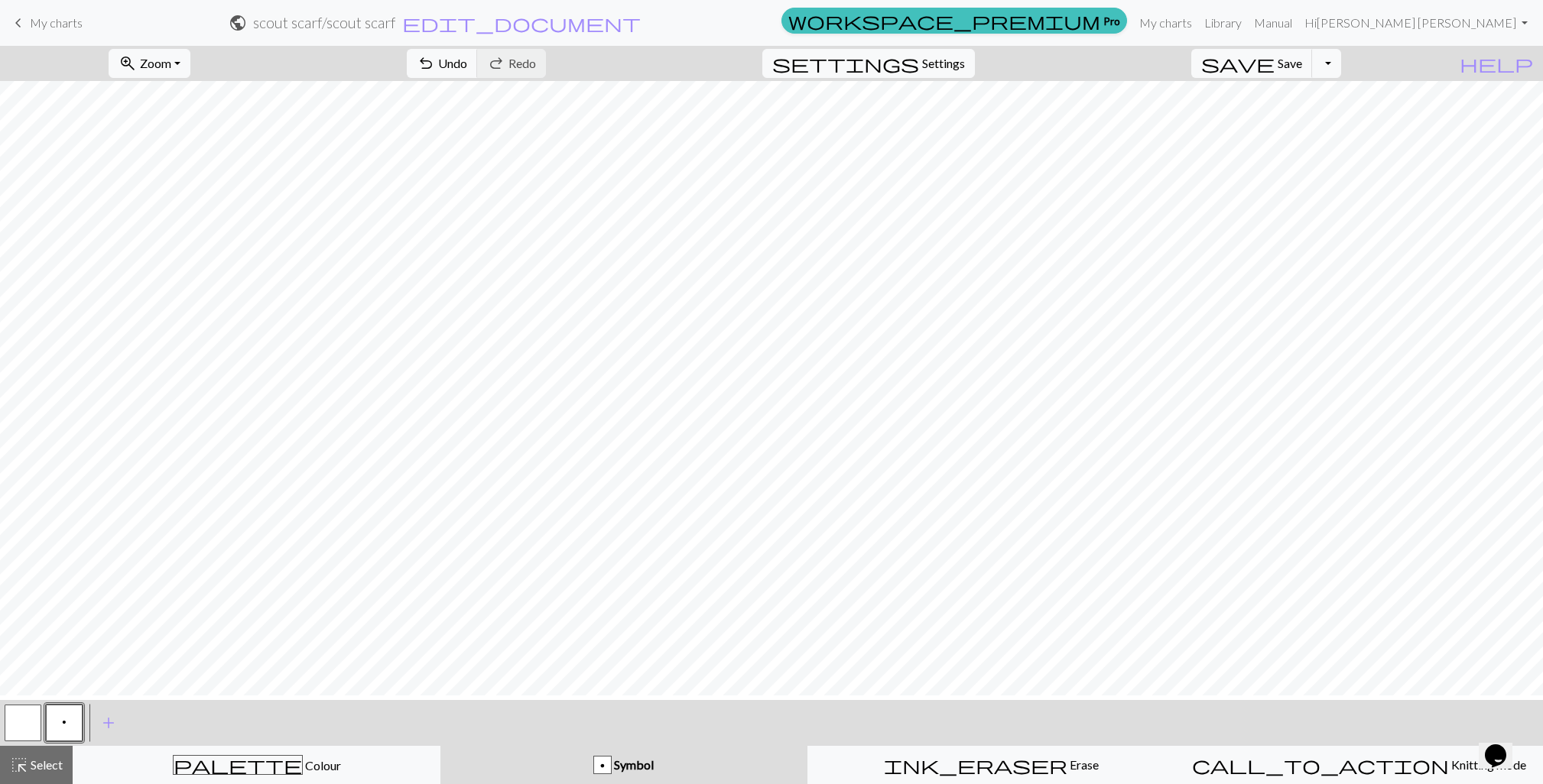
click at [23, 717] on button "button" at bounding box center [22, 723] width 37 height 37
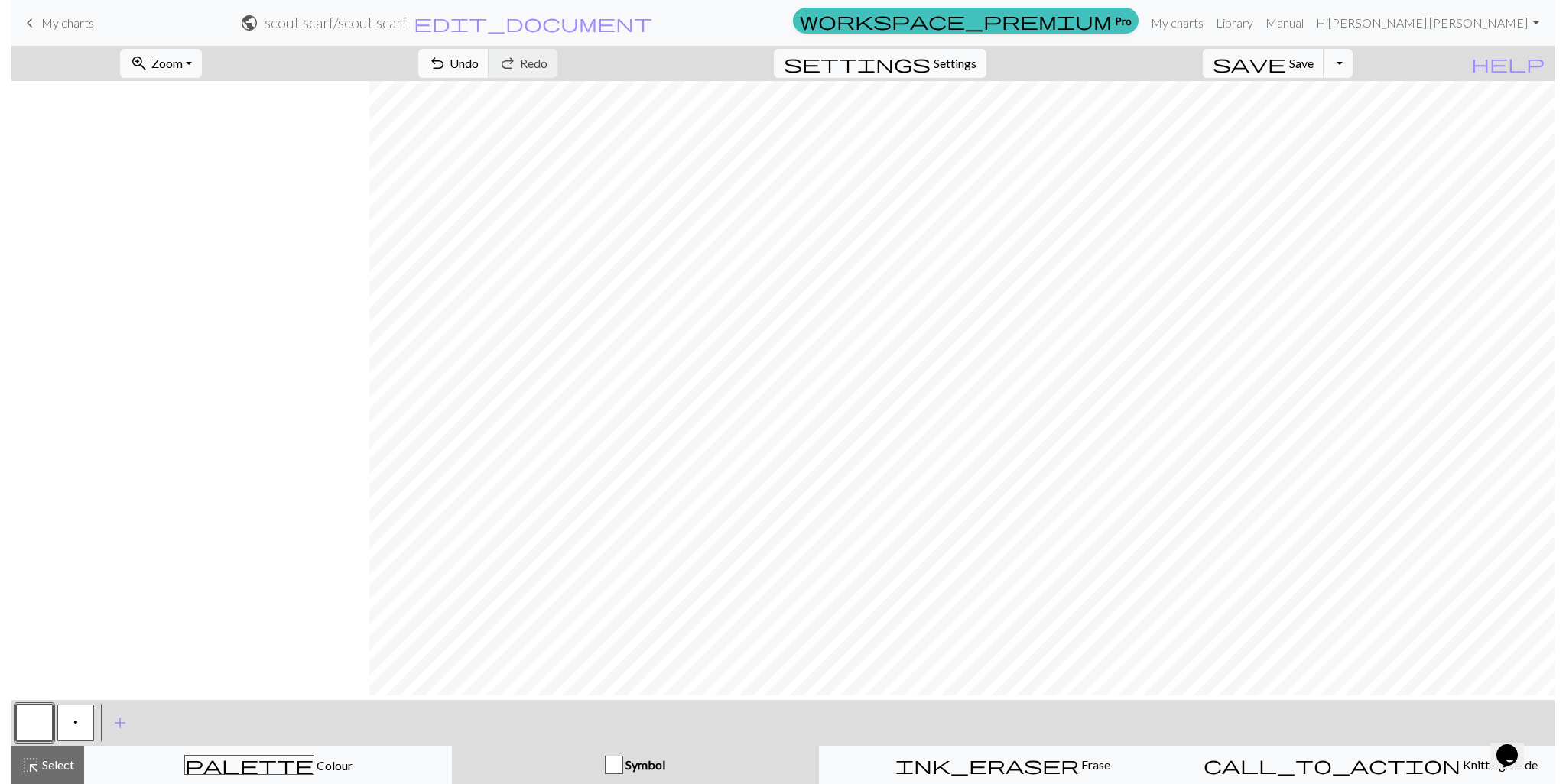
scroll to position [0, 547]
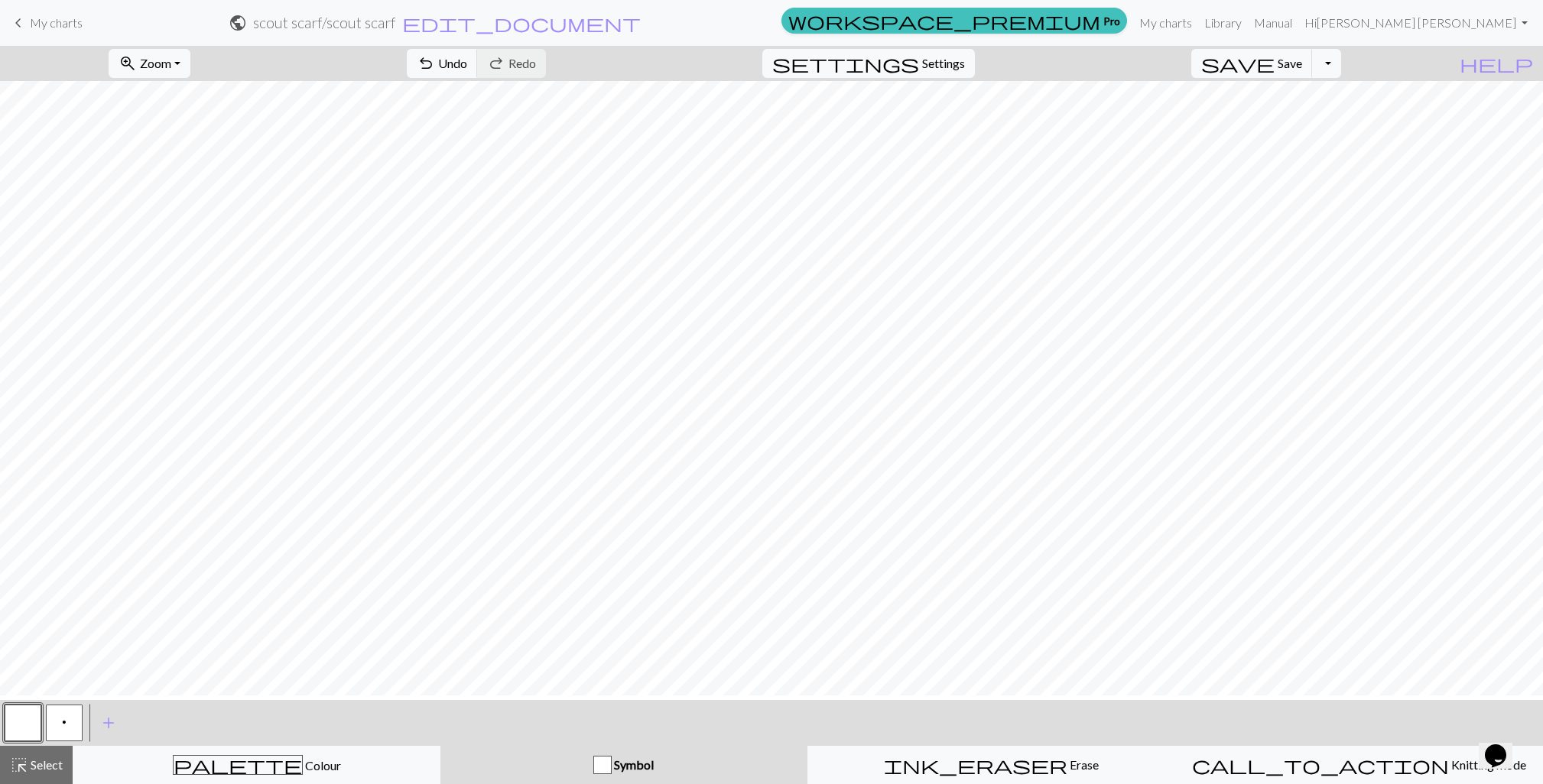
click at [63, 725] on span "p" at bounding box center [64, 723] width 4 height 13
click at [18, 731] on button "button" at bounding box center [22, 723] width 37 height 37
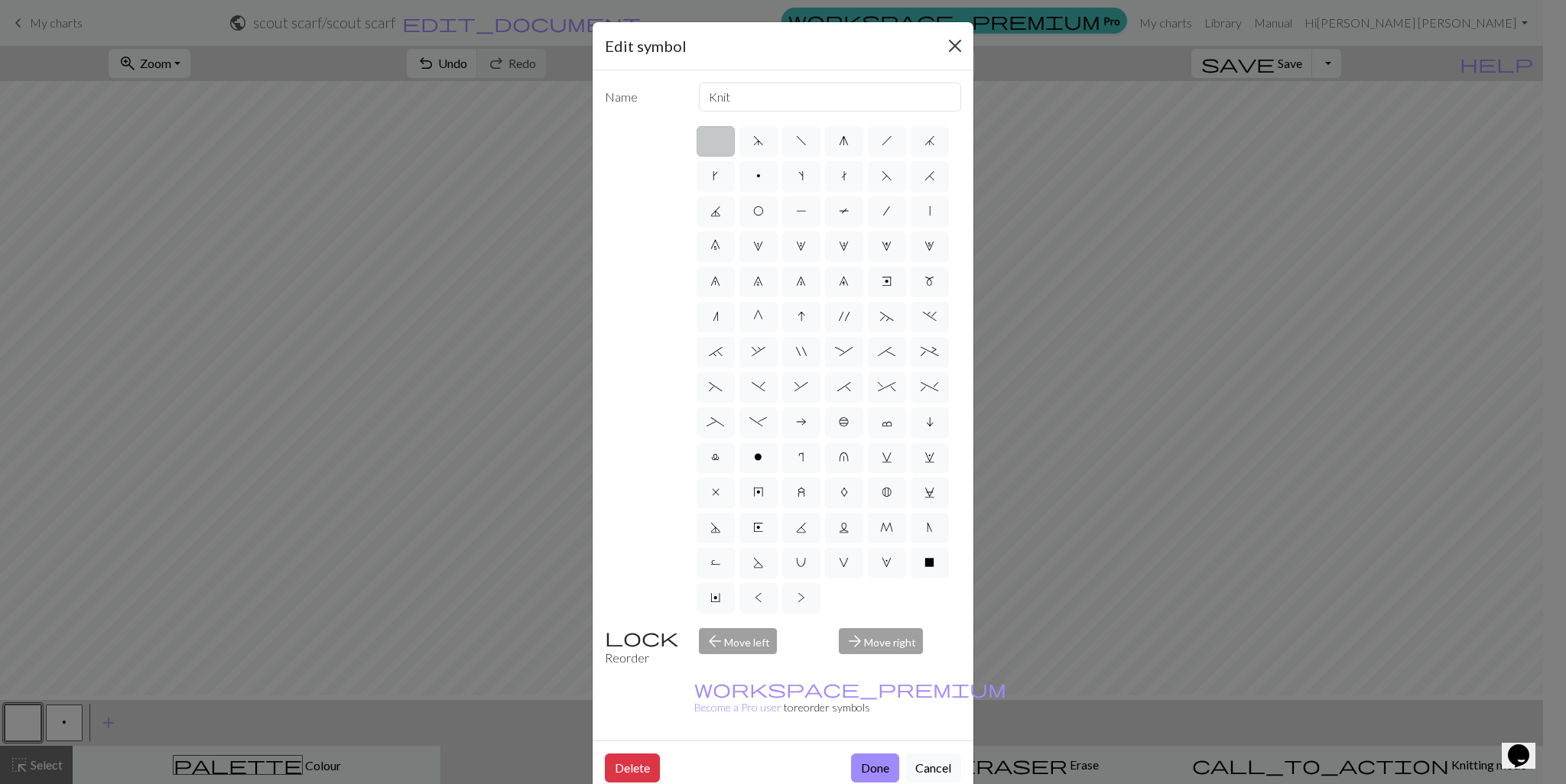
click at [949, 48] on button "Close" at bounding box center [955, 45] width 24 height 24
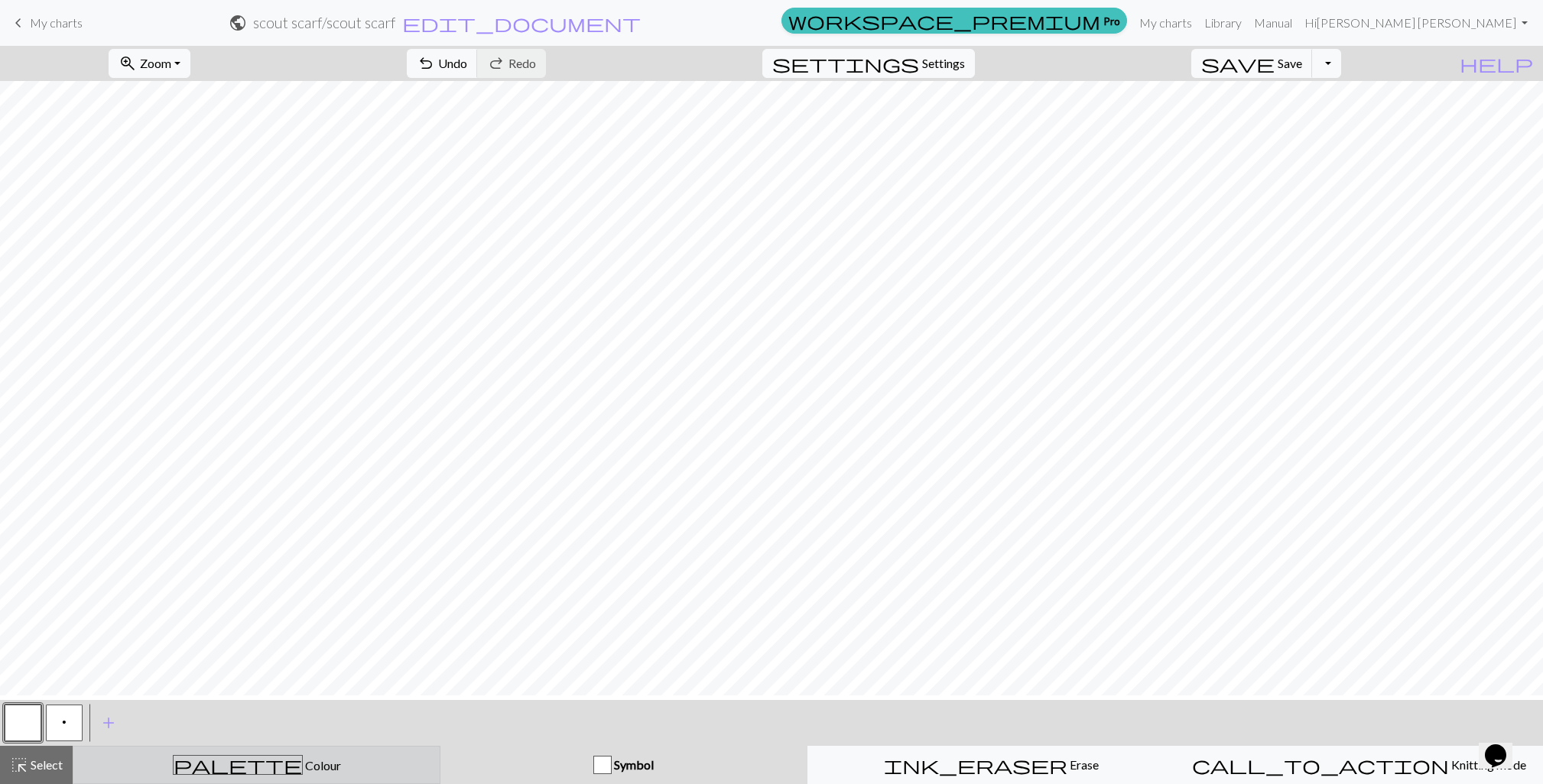
click at [390, 768] on div "palette Colour Colour" at bounding box center [257, 765] width 348 height 20
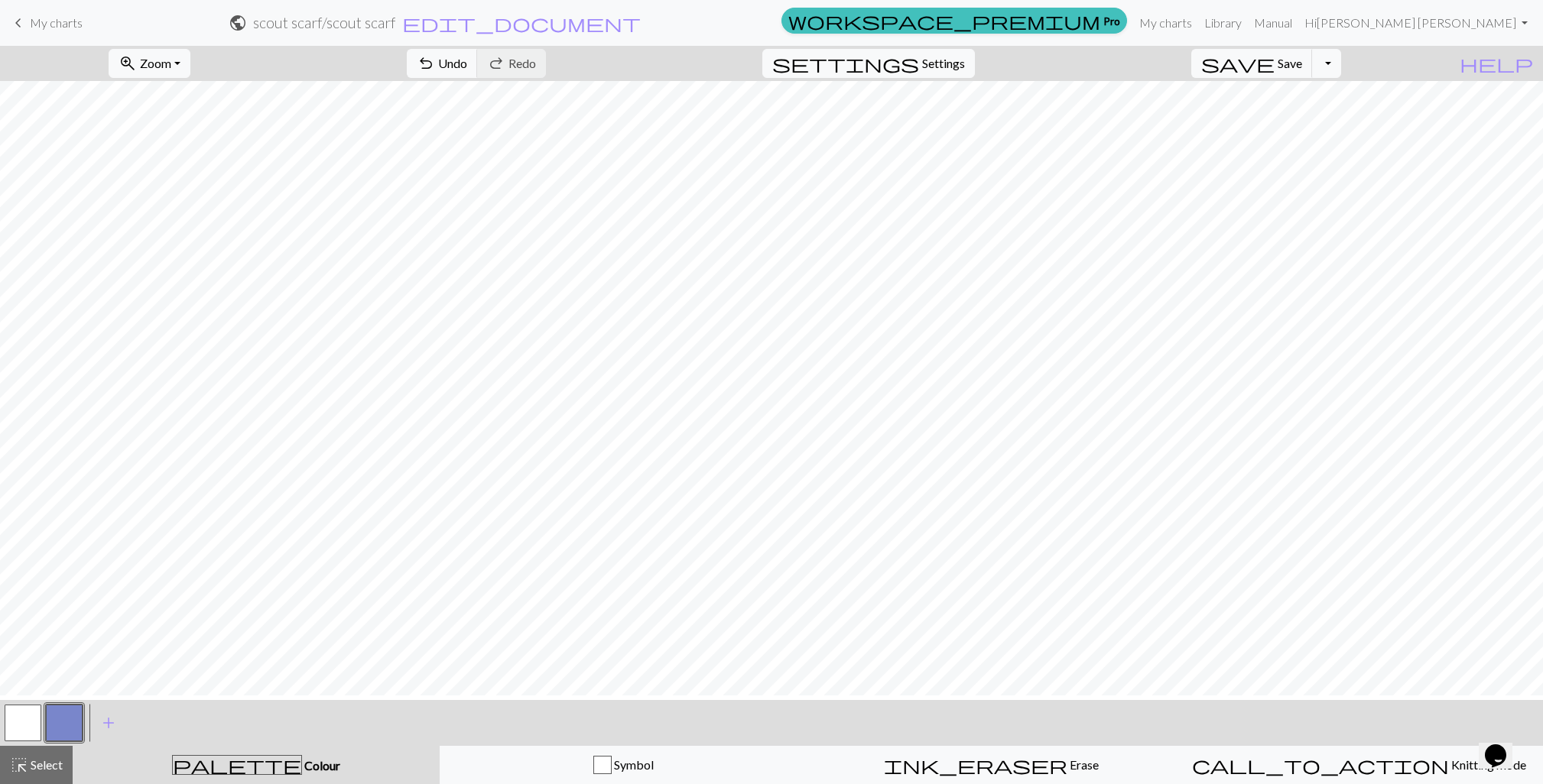
click at [22, 722] on button "button" at bounding box center [22, 723] width 37 height 37
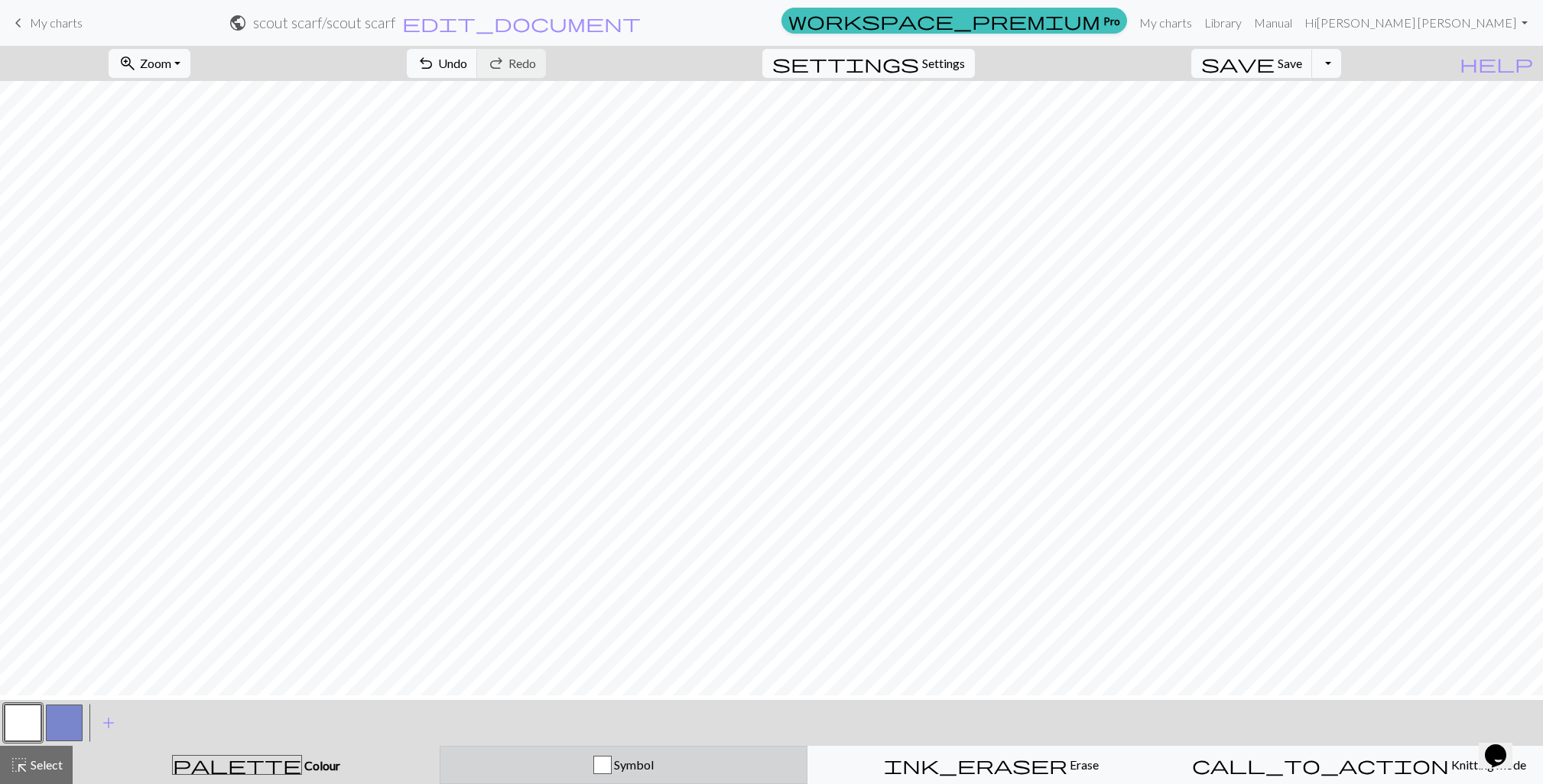
click at [562, 769] on div "Symbol" at bounding box center [623, 765] width 348 height 18
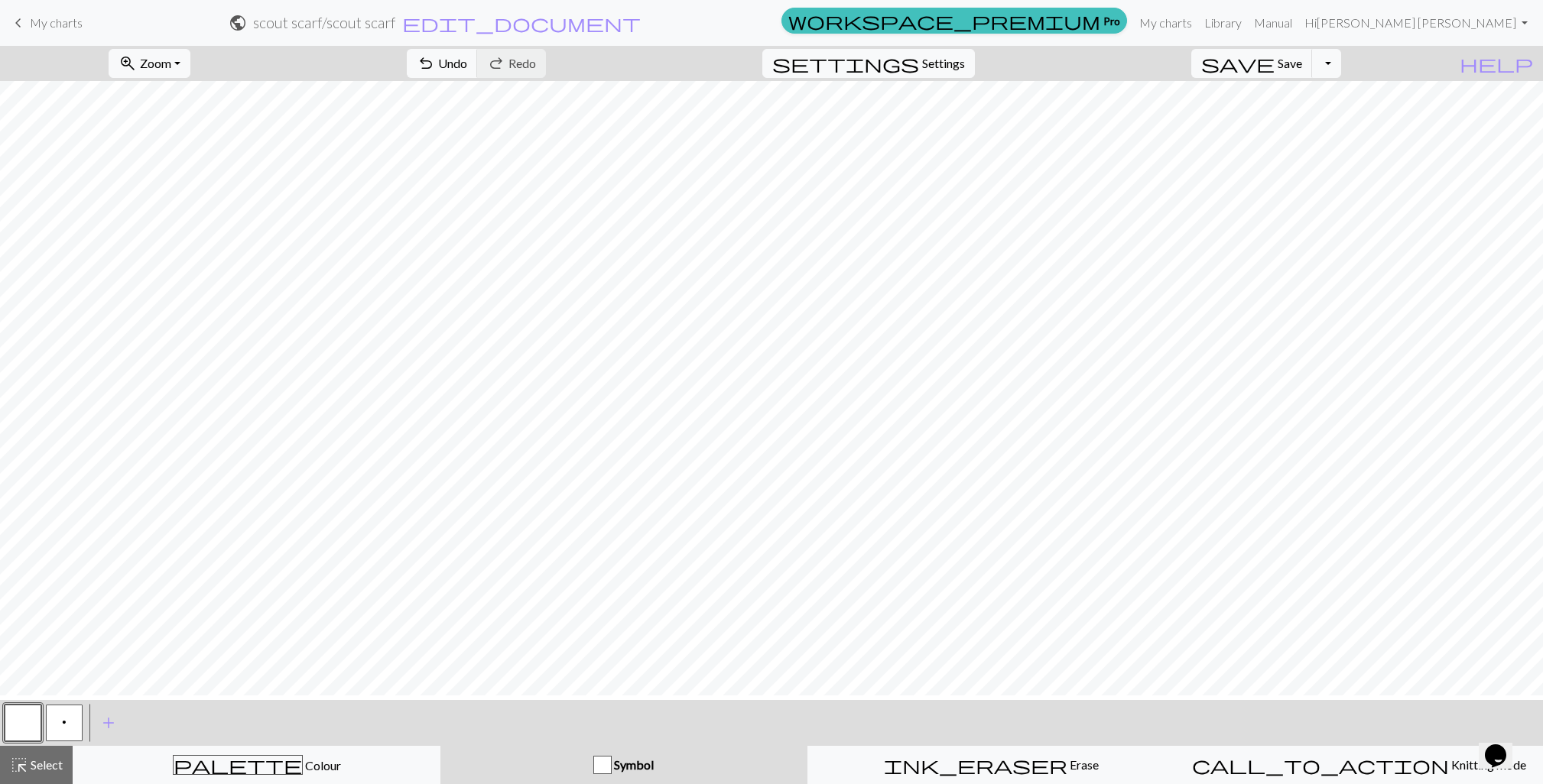
click at [80, 737] on button "p" at bounding box center [64, 723] width 37 height 37
click at [65, 728] on span "p" at bounding box center [64, 723] width 4 height 13
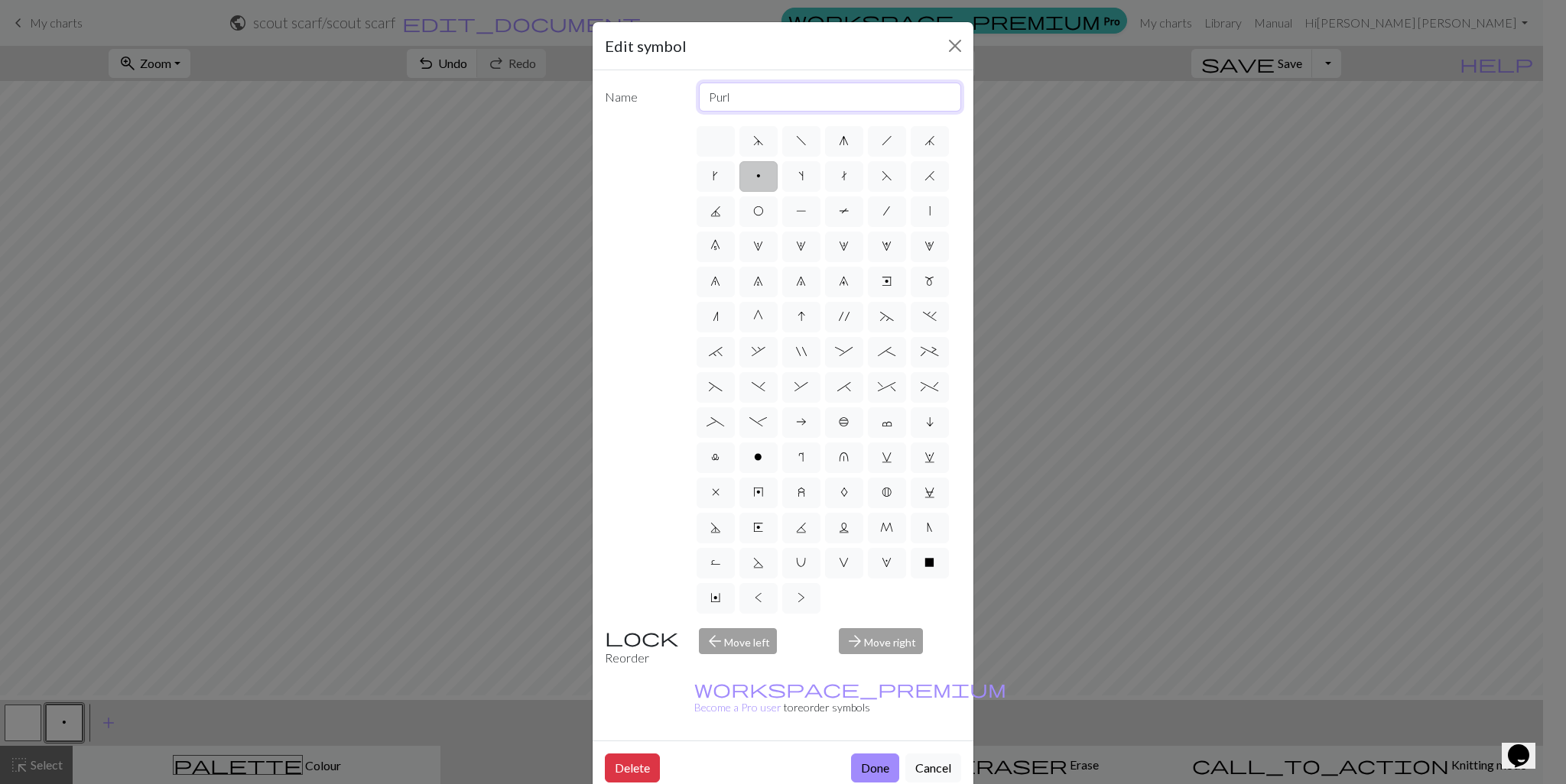
click at [753, 110] on input "Purl" at bounding box center [830, 97] width 263 height 29
click at [735, 438] on label "_" at bounding box center [715, 422] width 39 height 30
click at [717, 422] on input "_" at bounding box center [711, 417] width 10 height 10
radio input "true"
type input "Left part of left 4+ cable"
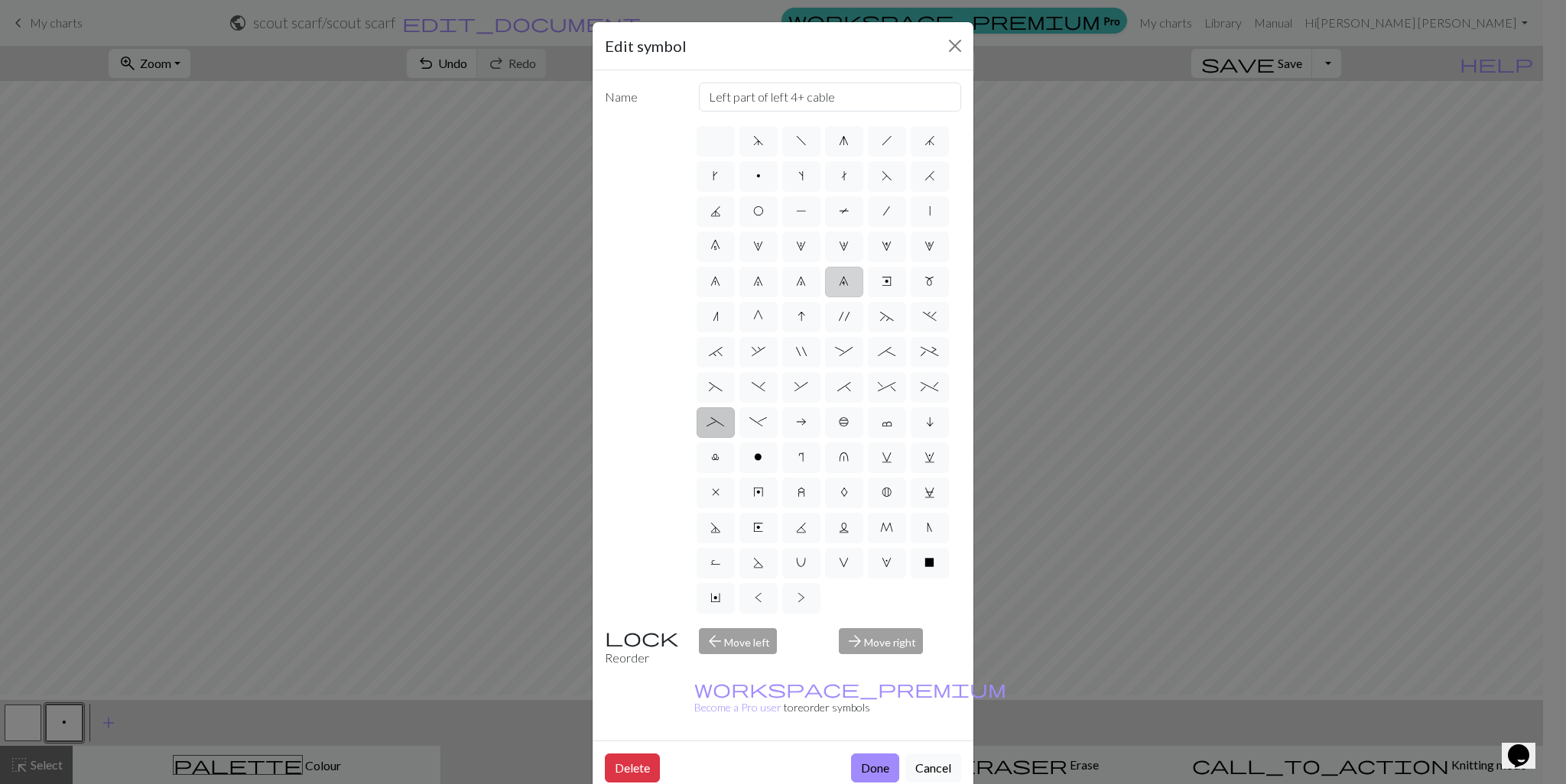
click at [826, 298] on label "9" at bounding box center [844, 282] width 39 height 30
click at [839, 282] on input "9" at bounding box center [844, 276] width 10 height 10
radio input "true"
type input "decrease 4"
click at [911, 227] on label "|" at bounding box center [930, 212] width 39 height 30
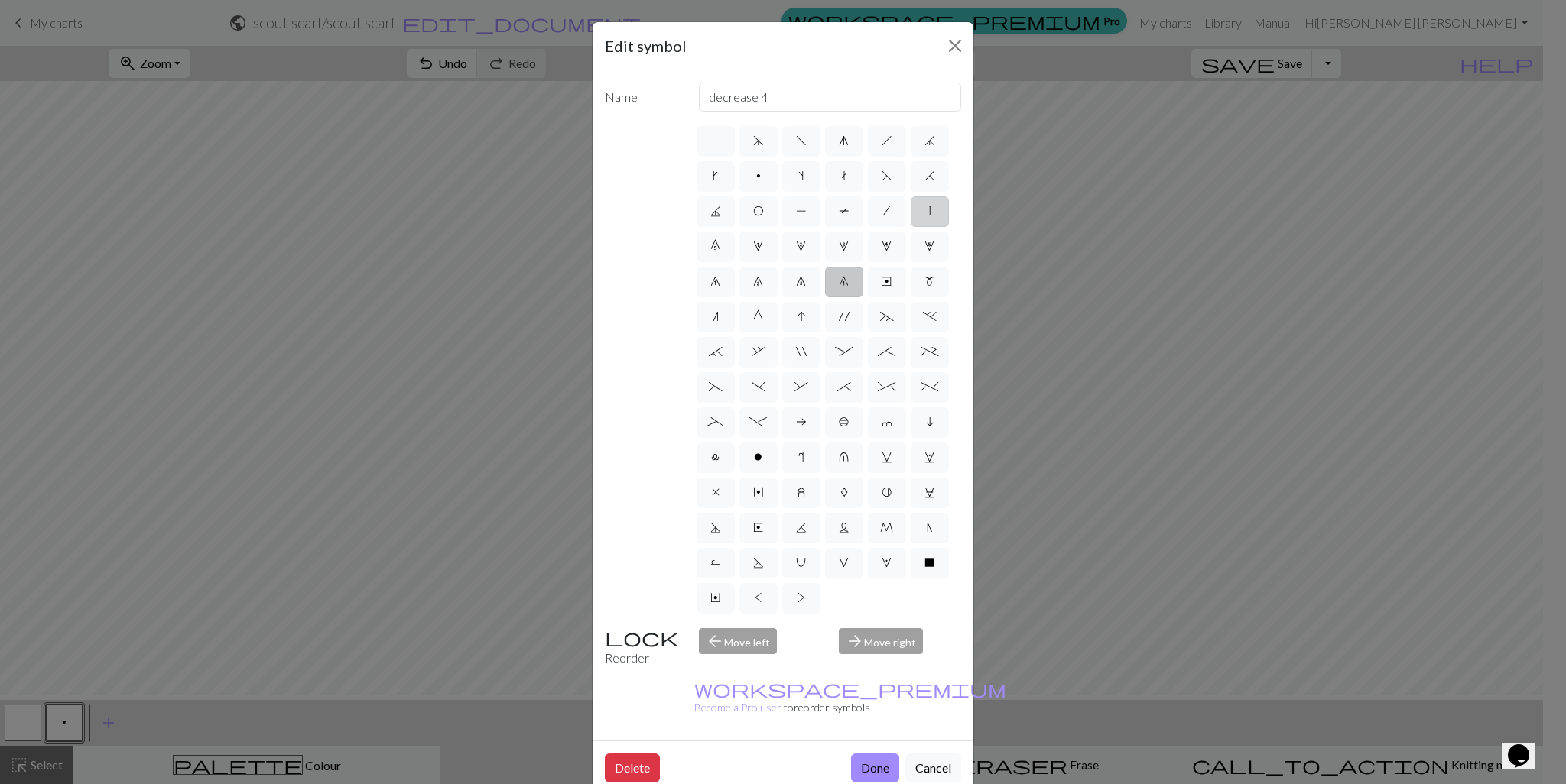
click at [929, 212] on input "|" at bounding box center [933, 206] width 10 height 10
radio input "true"
type input "slip stitch"
click at [735, 227] on label "J" at bounding box center [715, 212] width 39 height 30
click at [721, 212] on input "J" at bounding box center [715, 206] width 10 height 10
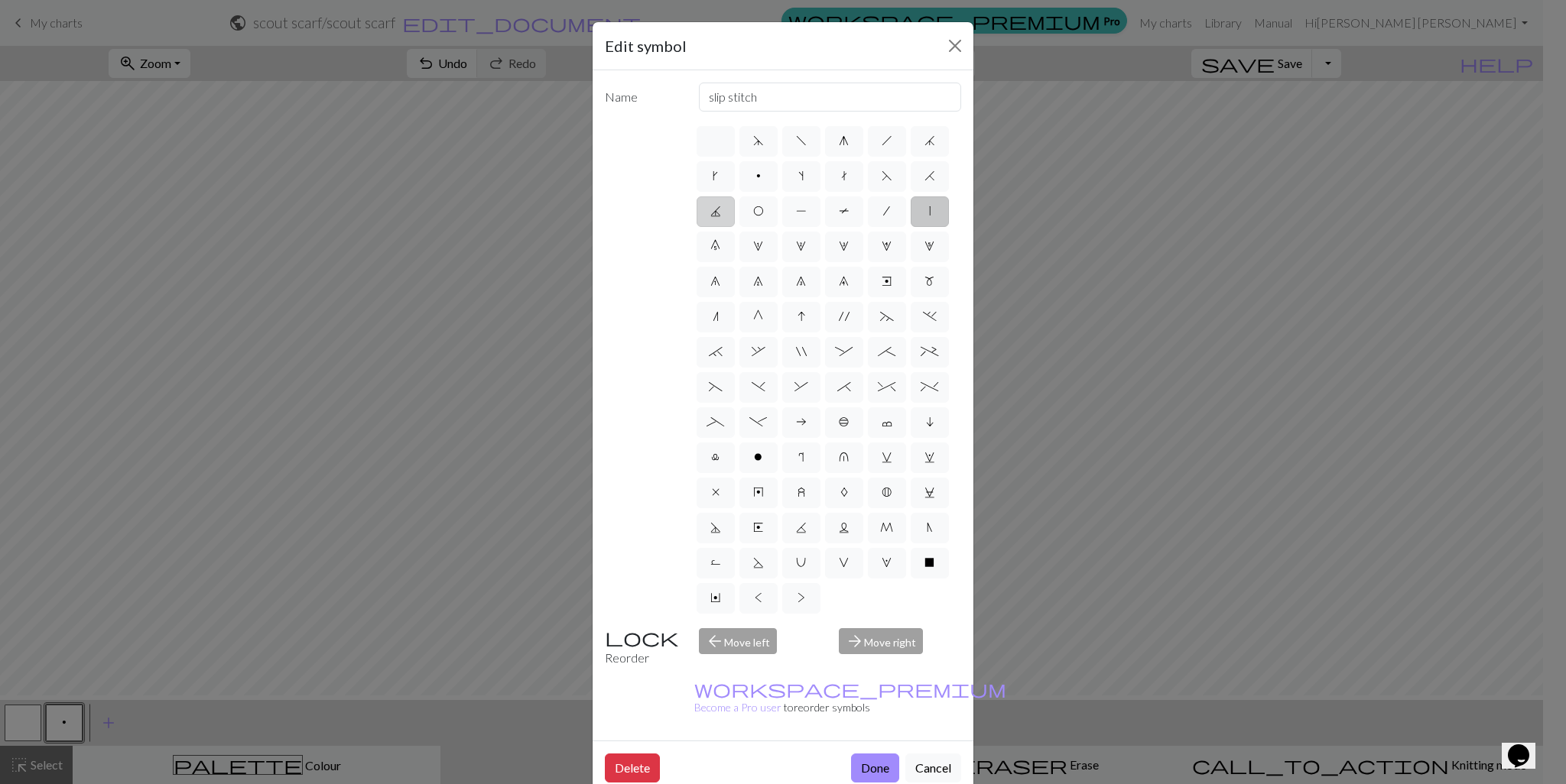
radio input "true"
type input "p3tog"
click at [735, 219] on label "J" at bounding box center [715, 212] width 39 height 30
click at [721, 212] on input "J" at bounding box center [715, 206] width 10 height 10
click at [820, 192] on label "s" at bounding box center [801, 177] width 39 height 30
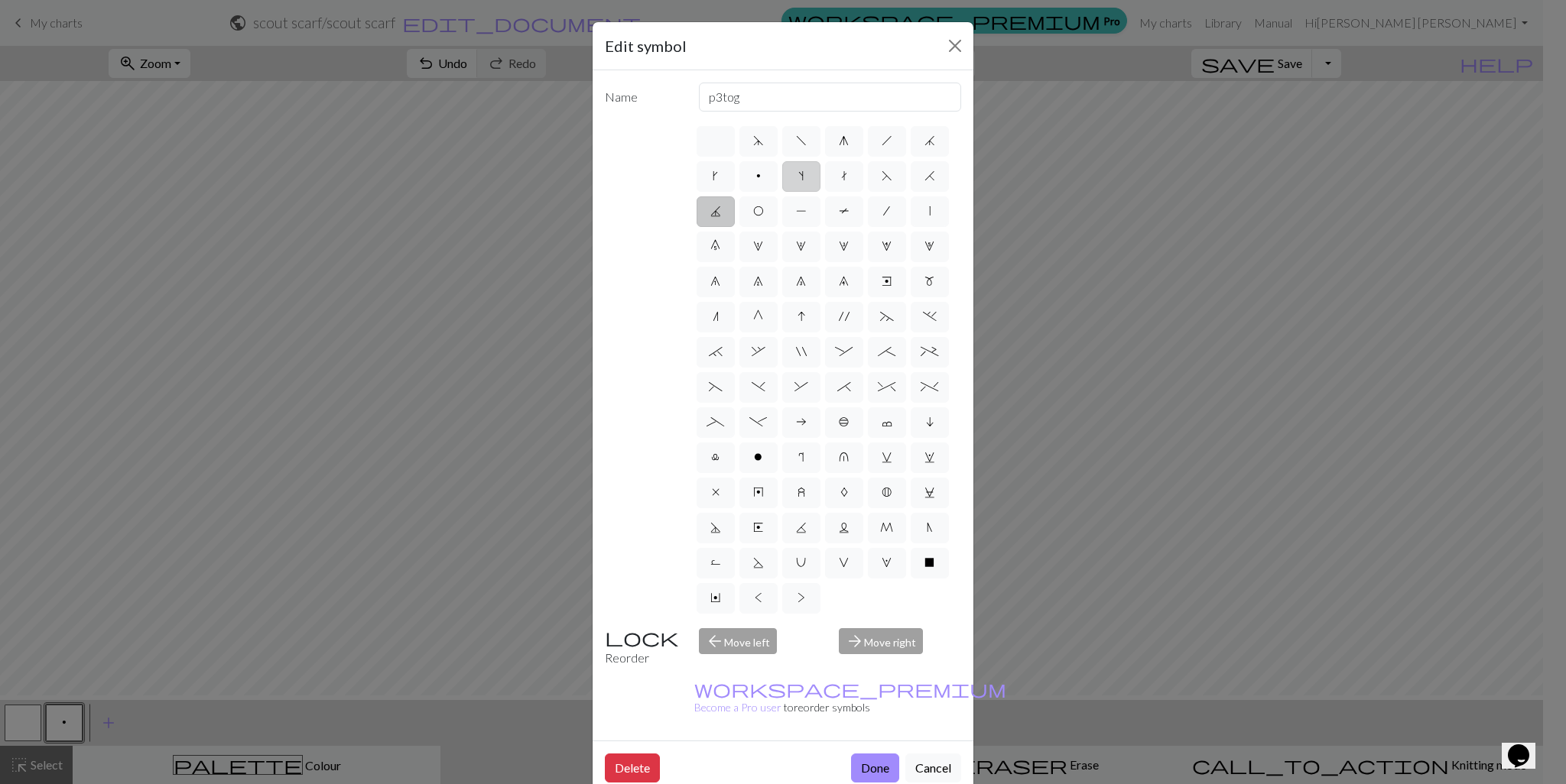
click at [809, 177] on input "s" at bounding box center [803, 171] width 10 height 10
radio input "true"
type input "increase one left leaning"
click at [778, 227] on label "O" at bounding box center [758, 212] width 39 height 30
click at [764, 212] on input "O" at bounding box center [757, 206] width 10 height 10
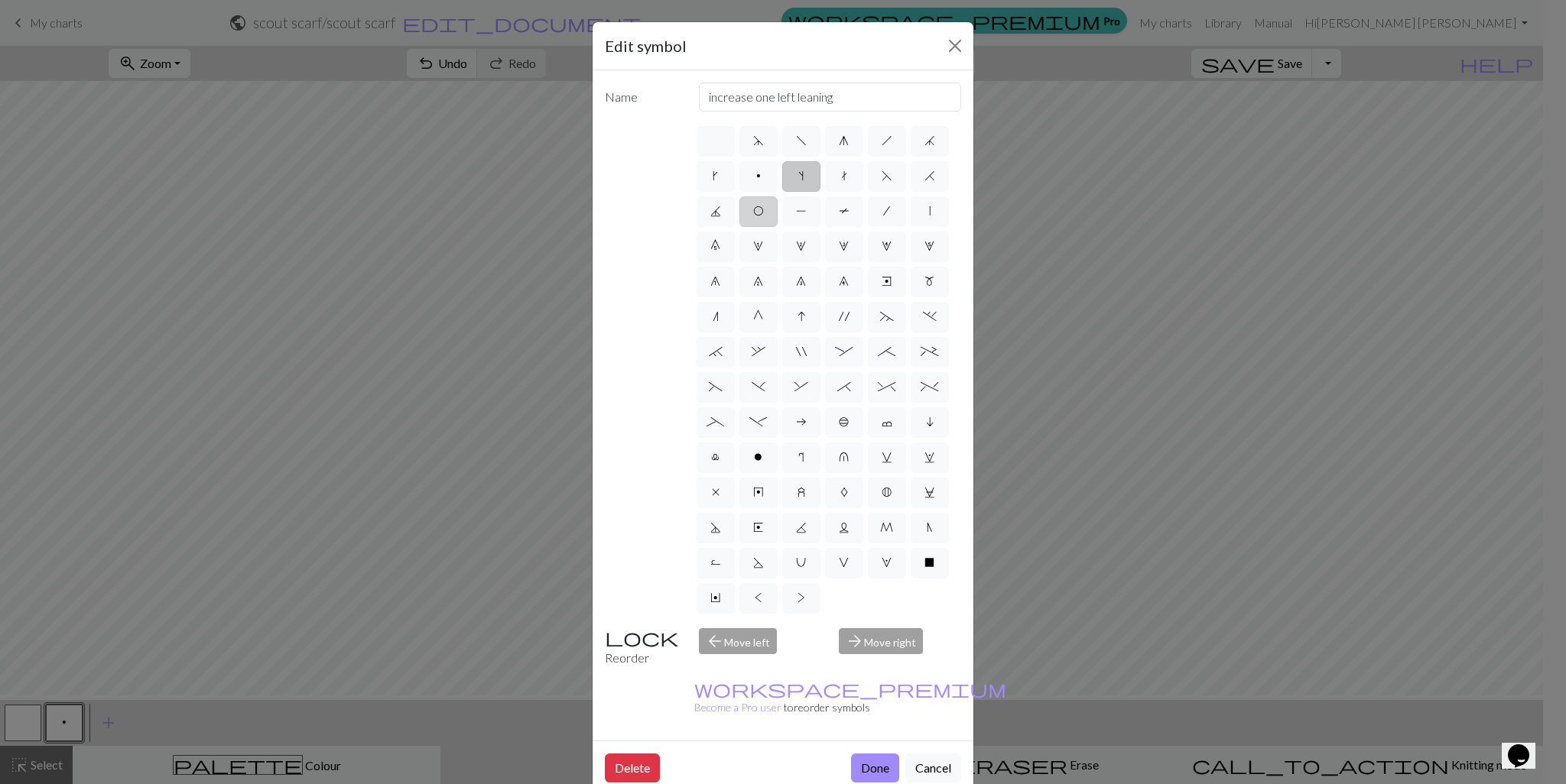
radio input "true"
type input "yo"
click at [778, 192] on label "p" at bounding box center [758, 177] width 39 height 30
click at [766, 177] on input "p" at bounding box center [761, 171] width 10 height 10
radio input "true"
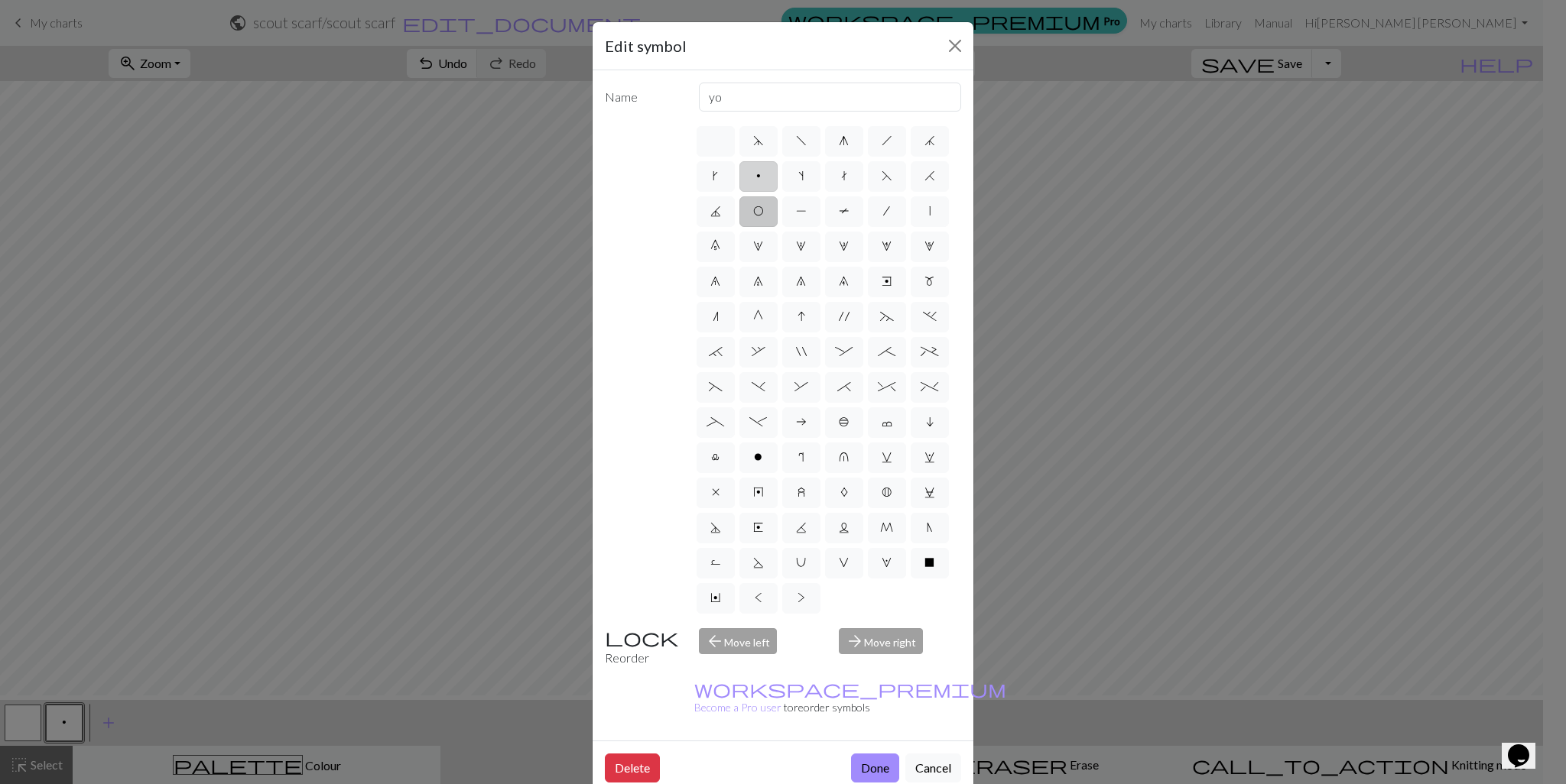
type input "purl"
click at [839, 147] on span "g" at bounding box center [844, 141] width 10 height 13
click at [839, 142] on input "g" at bounding box center [844, 136] width 10 height 10
radio input "true"
type input "sk2p"
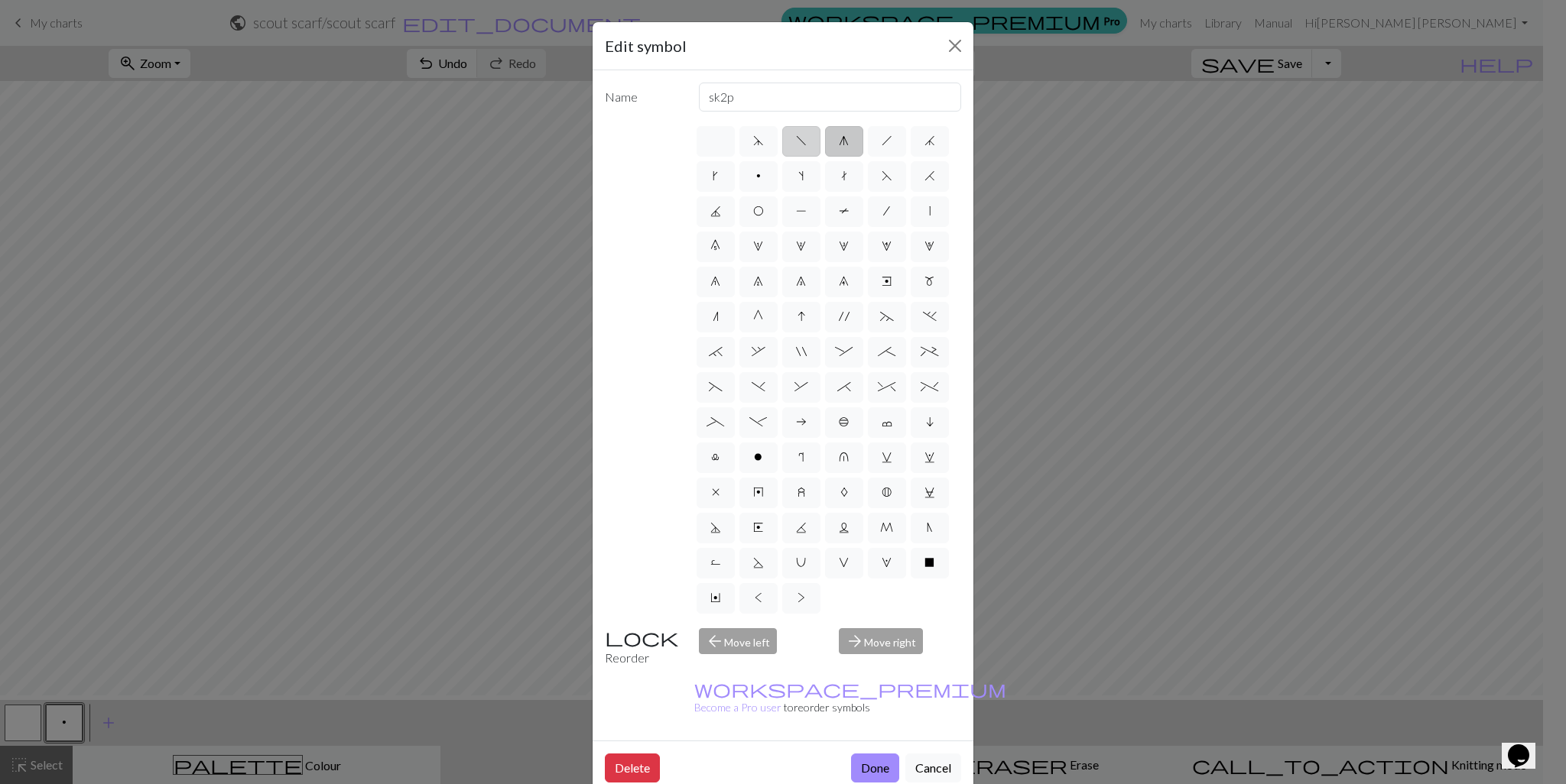
click at [800, 156] on label "f" at bounding box center [801, 142] width 39 height 30
click at [800, 142] on input "f" at bounding box center [800, 136] width 10 height 10
radio input "true"
type input "left leaning decrease"
click at [756, 156] on label "d" at bounding box center [758, 142] width 39 height 30
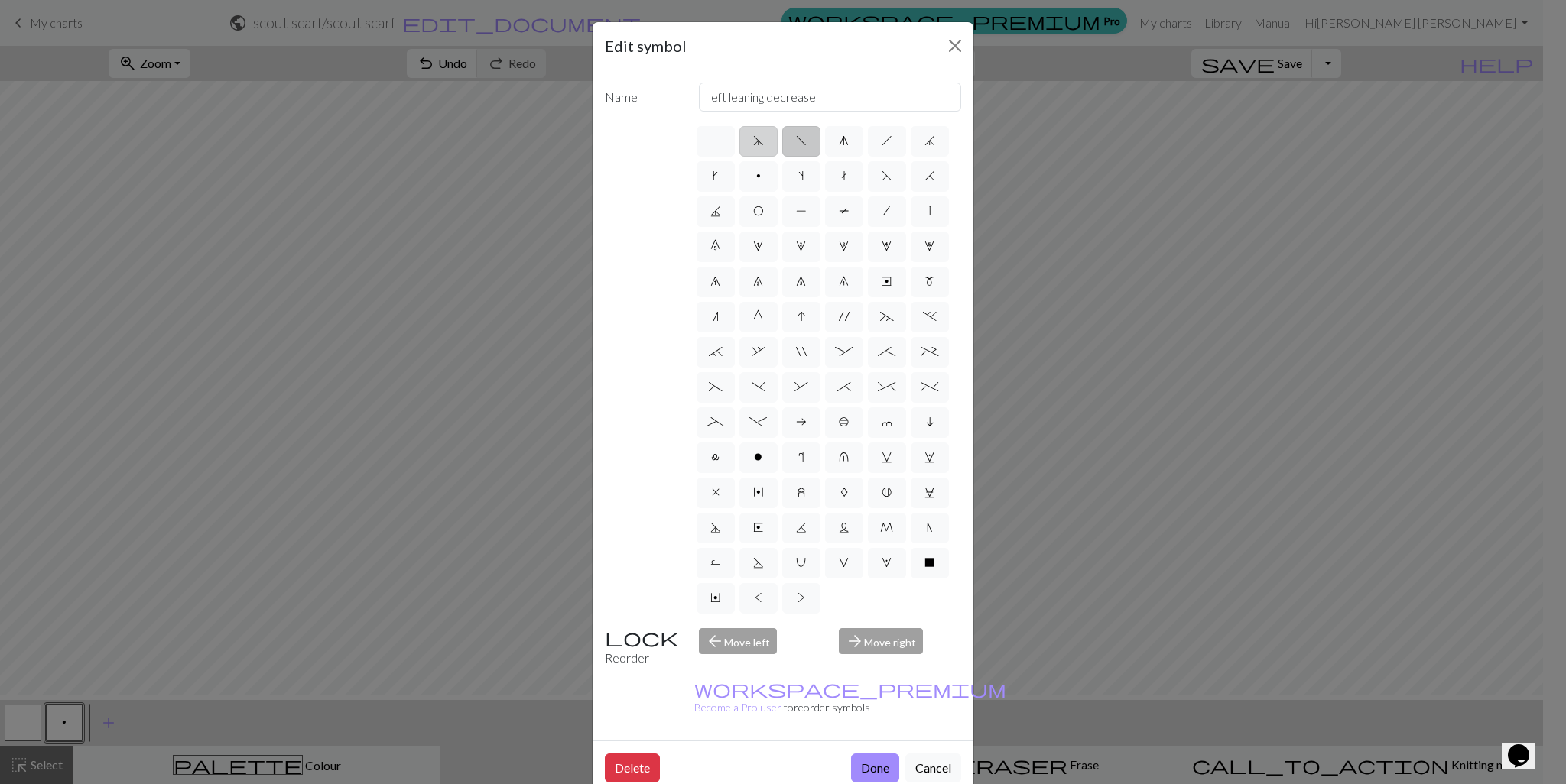
click at [756, 142] on input "d" at bounding box center [757, 136] width 10 height 10
radio input "true"
type input "sk2p"
click at [882, 147] on span "h" at bounding box center [888, 141] width 11 height 13
click at [882, 142] on input "h" at bounding box center [887, 136] width 10 height 10
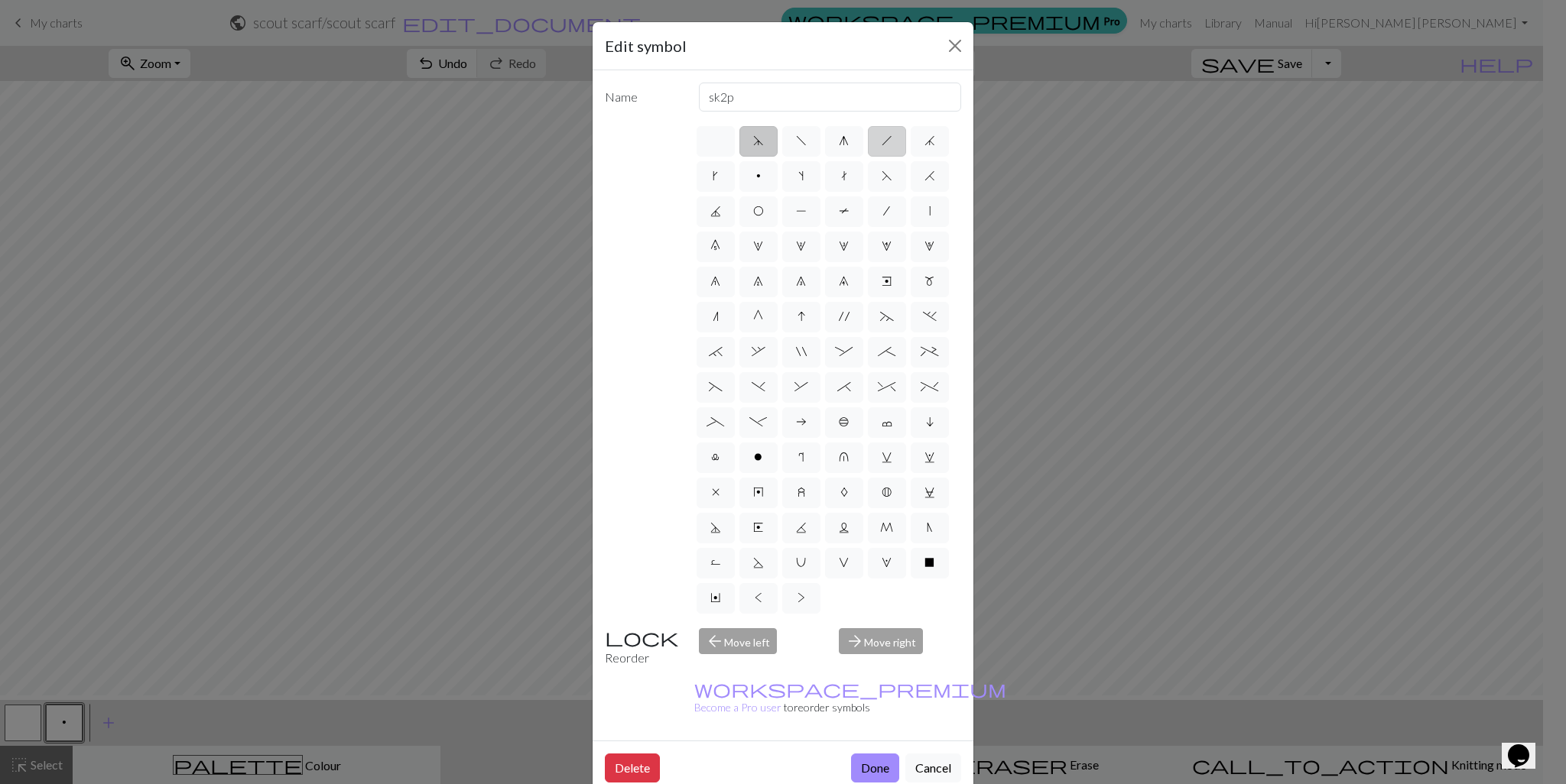
radio input "true"
type input "right leaning decrease"
click at [863, 185] on label "t" at bounding box center [844, 177] width 39 height 30
click at [852, 177] on input "t" at bounding box center [845, 171] width 10 height 10
radio input "true"
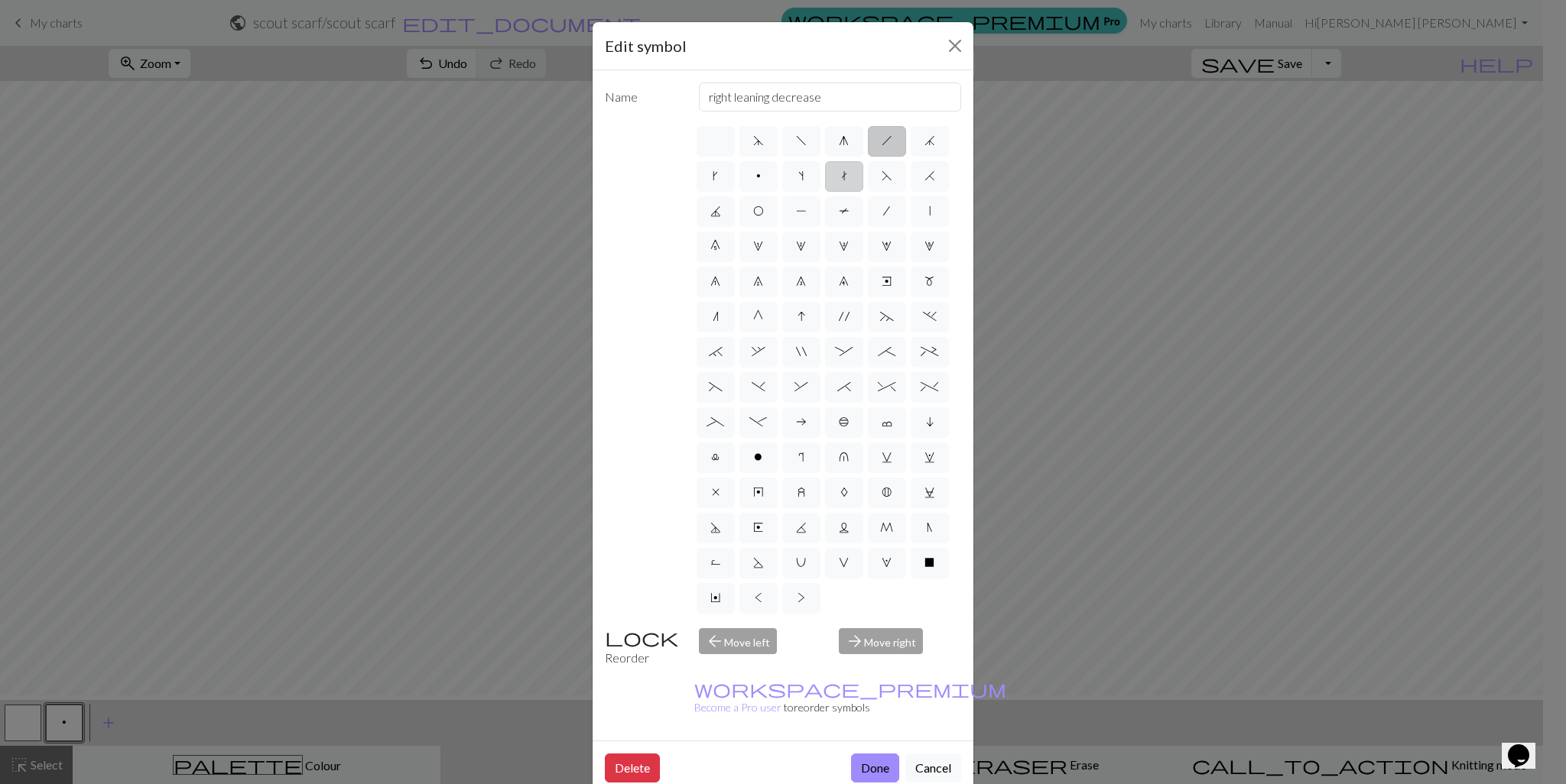
type input "ktbl"
click at [911, 157] on label "j" at bounding box center [930, 142] width 39 height 30
click at [924, 142] on input "j" at bounding box center [929, 136] width 10 height 10
radio input "true"
type input "k3tog"
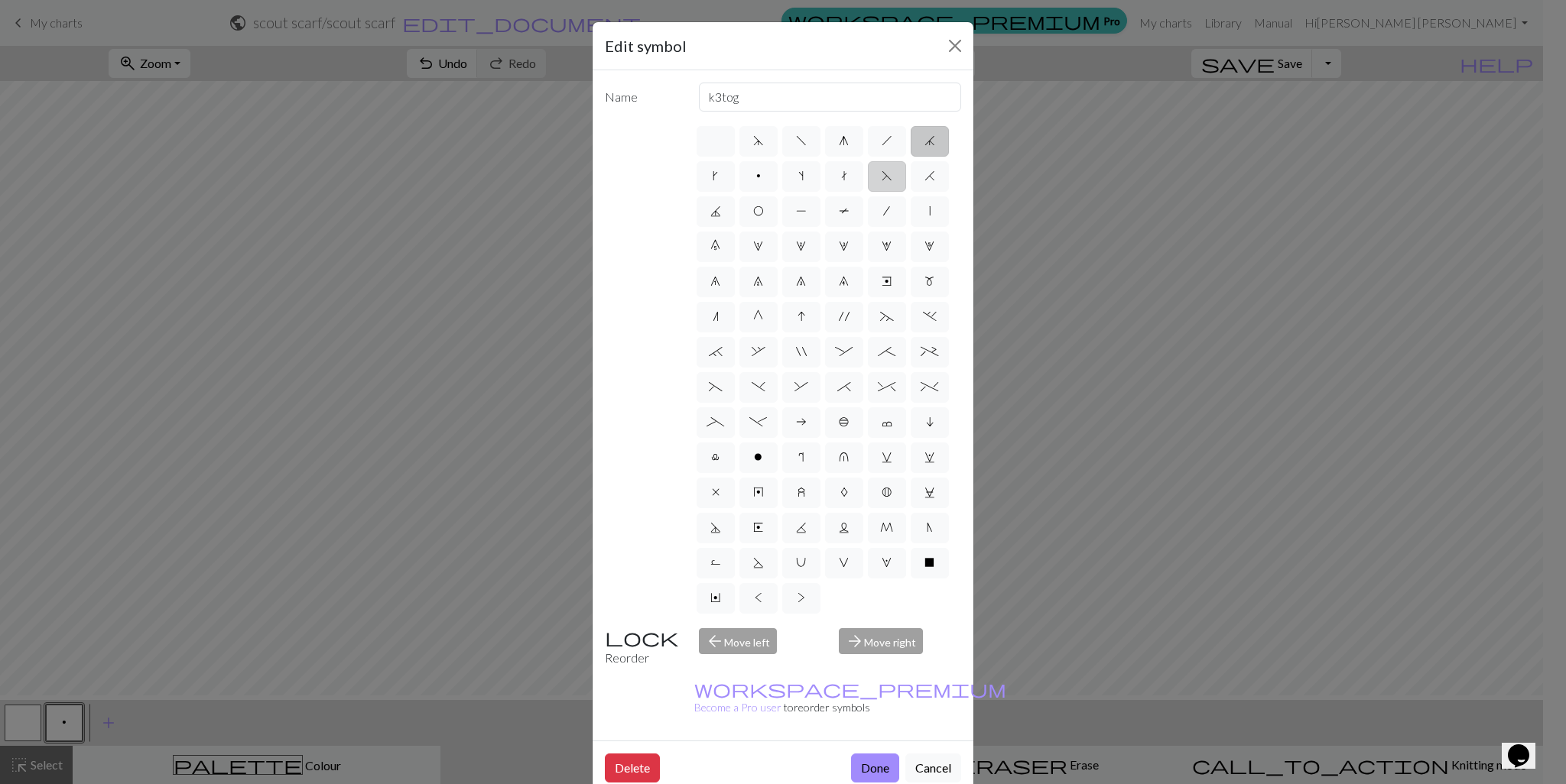
click at [868, 192] on label "F" at bounding box center [887, 177] width 39 height 30
click at [882, 177] on input "F" at bounding box center [887, 171] width 10 height 10
radio input "true"
type input "ssk"
click at [911, 192] on label "H" at bounding box center [930, 177] width 39 height 30
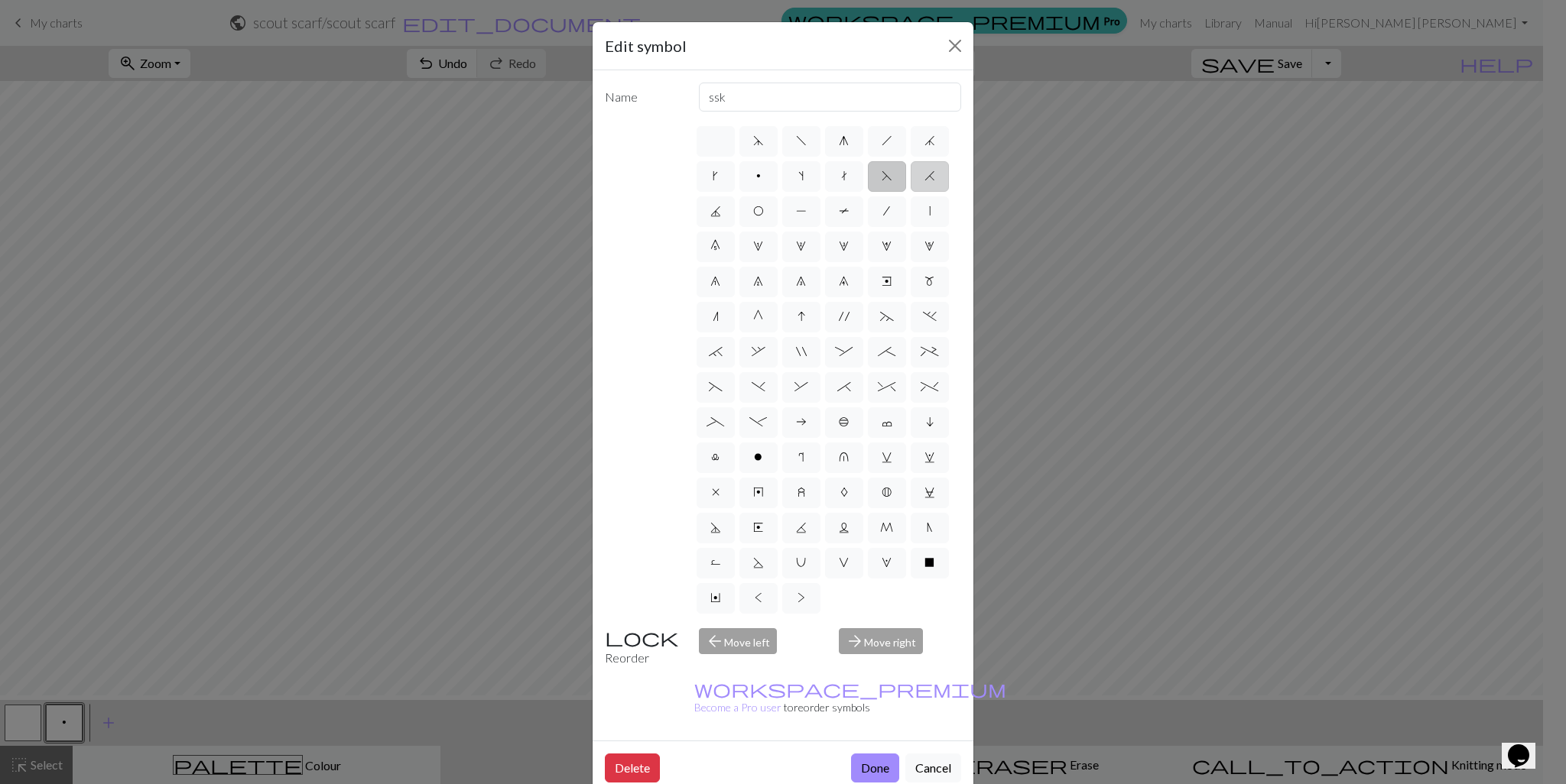
click at [924, 177] on input "H" at bounding box center [929, 171] width 10 height 10
radio input "true"
type input "k2tog"
click at [735, 227] on label "J" at bounding box center [715, 212] width 39 height 30
click at [721, 212] on input "J" at bounding box center [715, 206] width 10 height 10
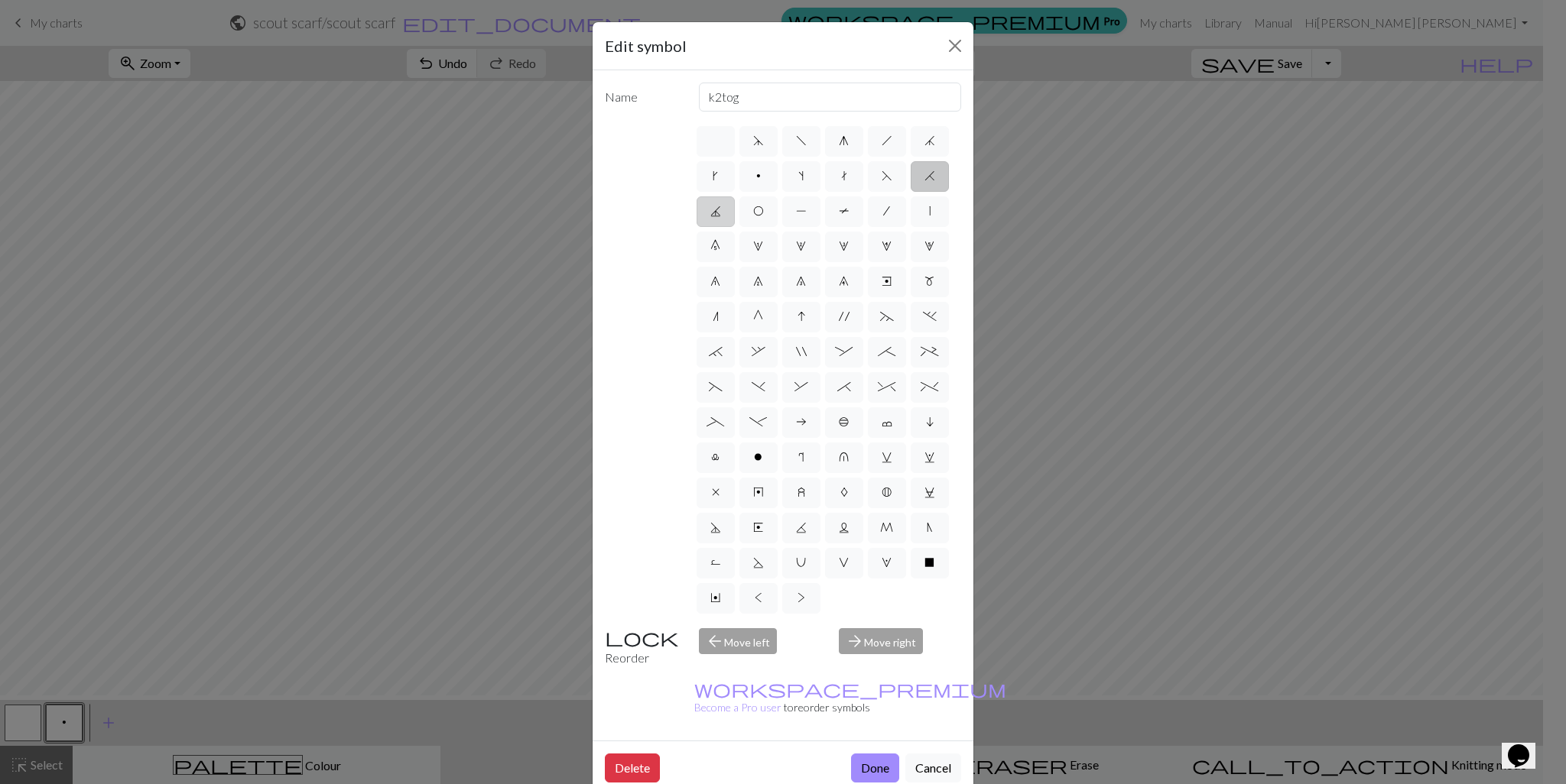
radio input "true"
type input "p3tog"
click at [820, 227] on label "P" at bounding box center [801, 212] width 39 height 30
click at [806, 212] on input "P" at bounding box center [800, 206] width 10 height 10
radio input "true"
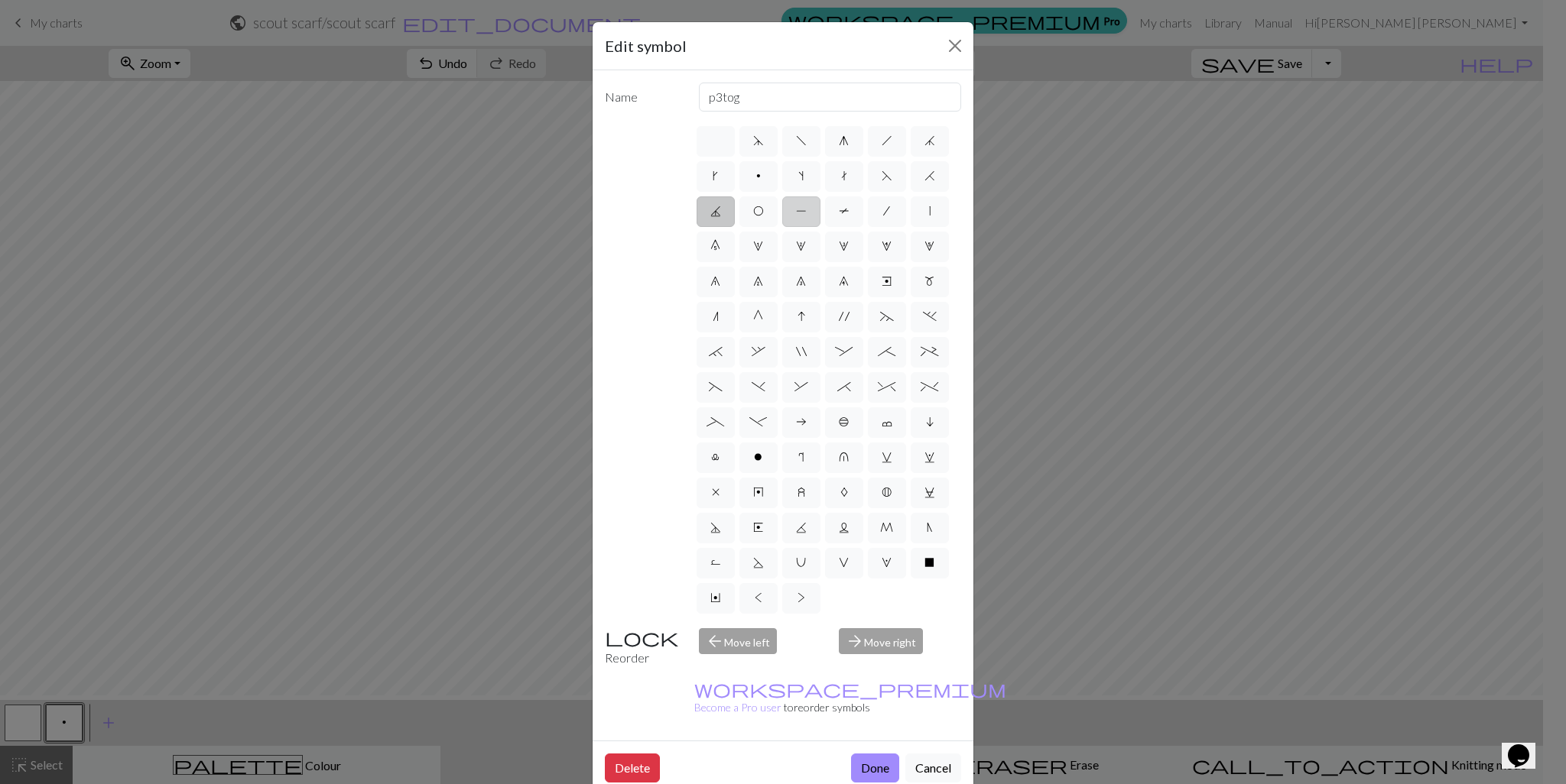
type input "purl"
click at [778, 262] on label "1" at bounding box center [758, 247] width 39 height 30
click at [764, 247] on input "1" at bounding box center [757, 241] width 10 height 10
radio input "true"
type input "increase 1"
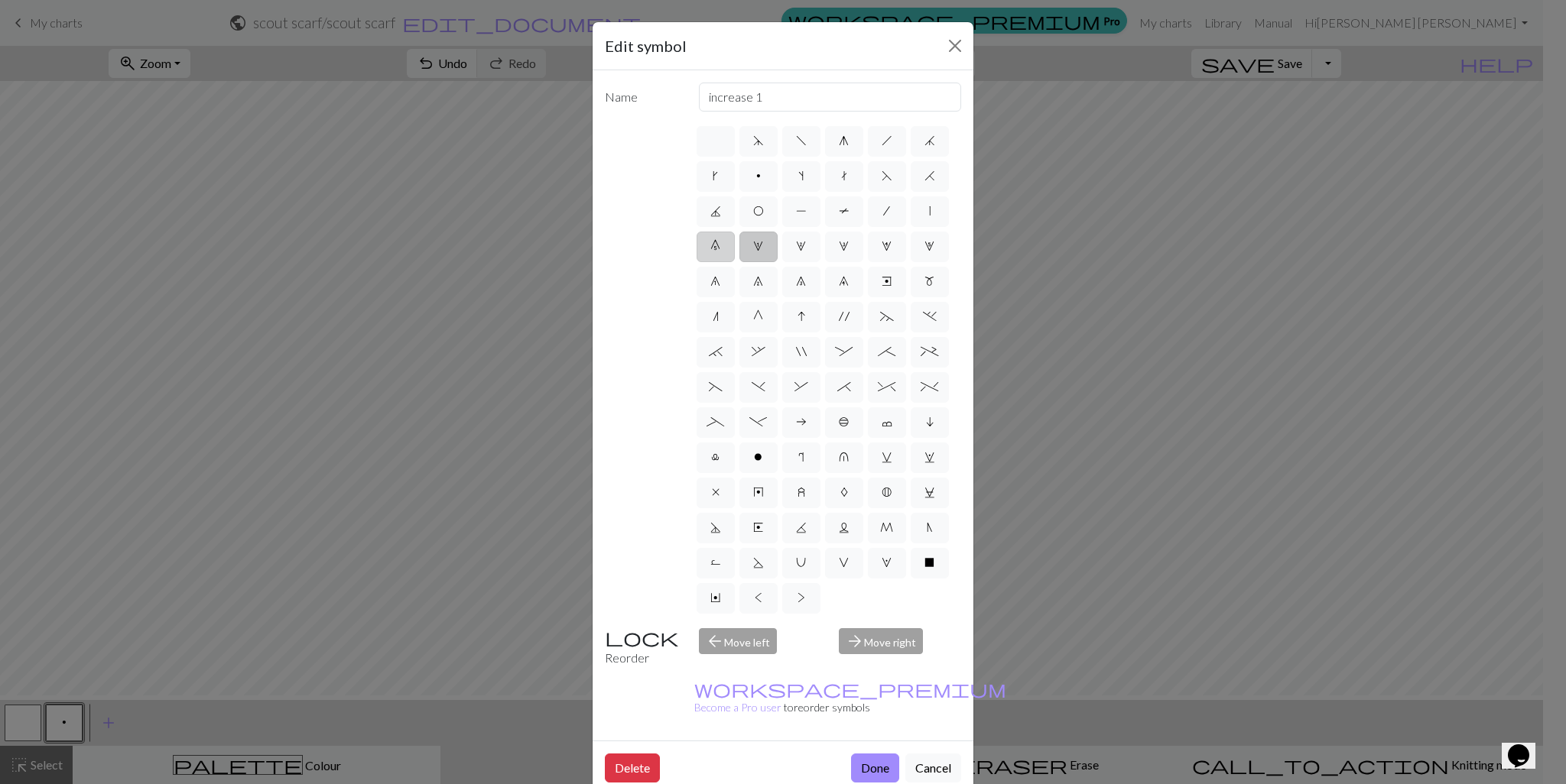
drag, startPoint x: 847, startPoint y: 277, endPoint x: 836, endPoint y: 277, distance: 11.0
click at [735, 262] on label "0" at bounding box center [715, 247] width 39 height 30
click at [721, 247] on input "0" at bounding box center [715, 241] width 10 height 10
radio input "true"
type input "decrease 5"
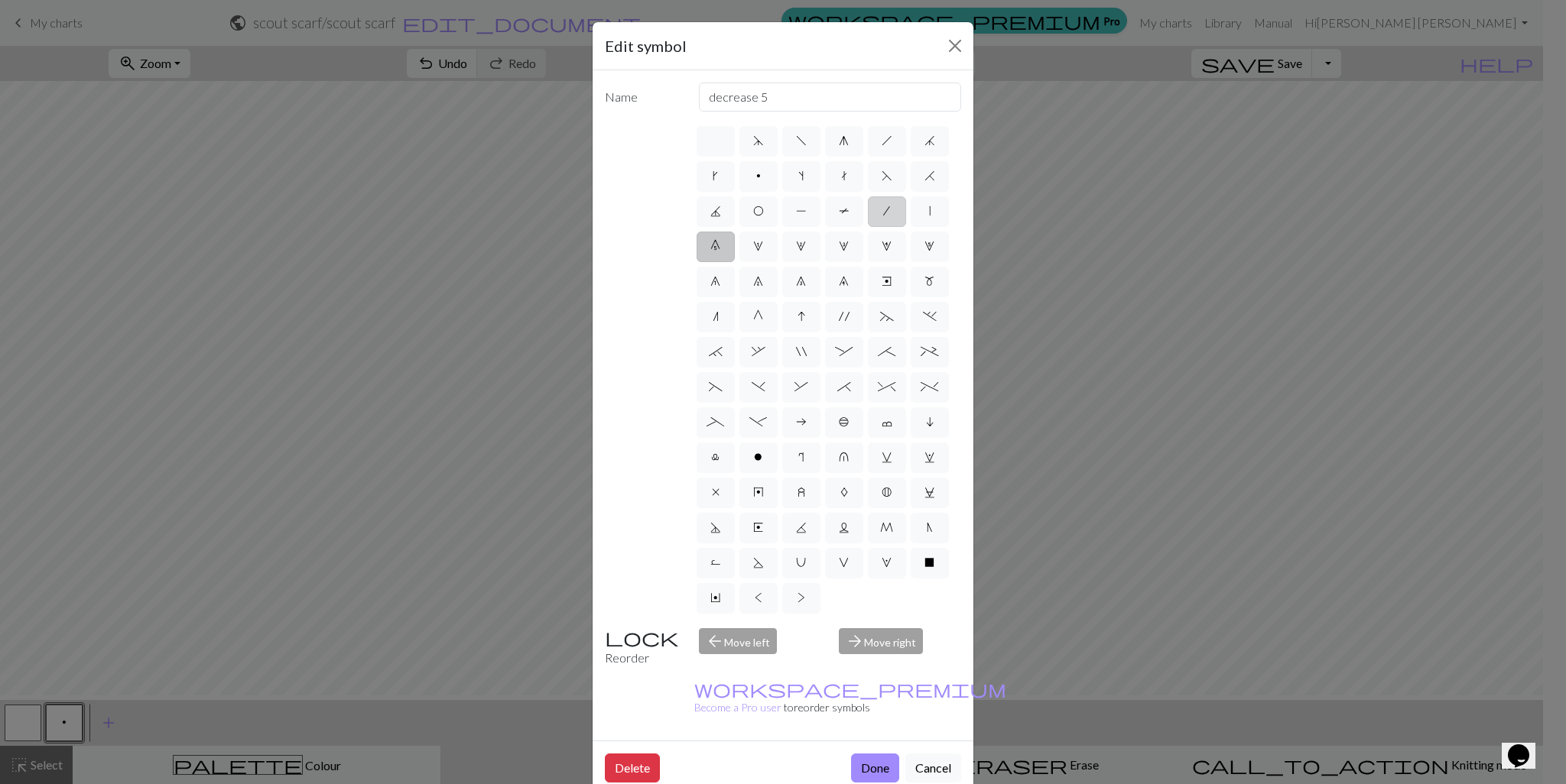
click at [868, 227] on label "/" at bounding box center [887, 212] width 39 height 30
click at [883, 212] on input "/" at bounding box center [888, 206] width 10 height 10
radio input "true"
type input "right leaning decrease"
click at [826, 227] on label "T" at bounding box center [844, 212] width 39 height 30
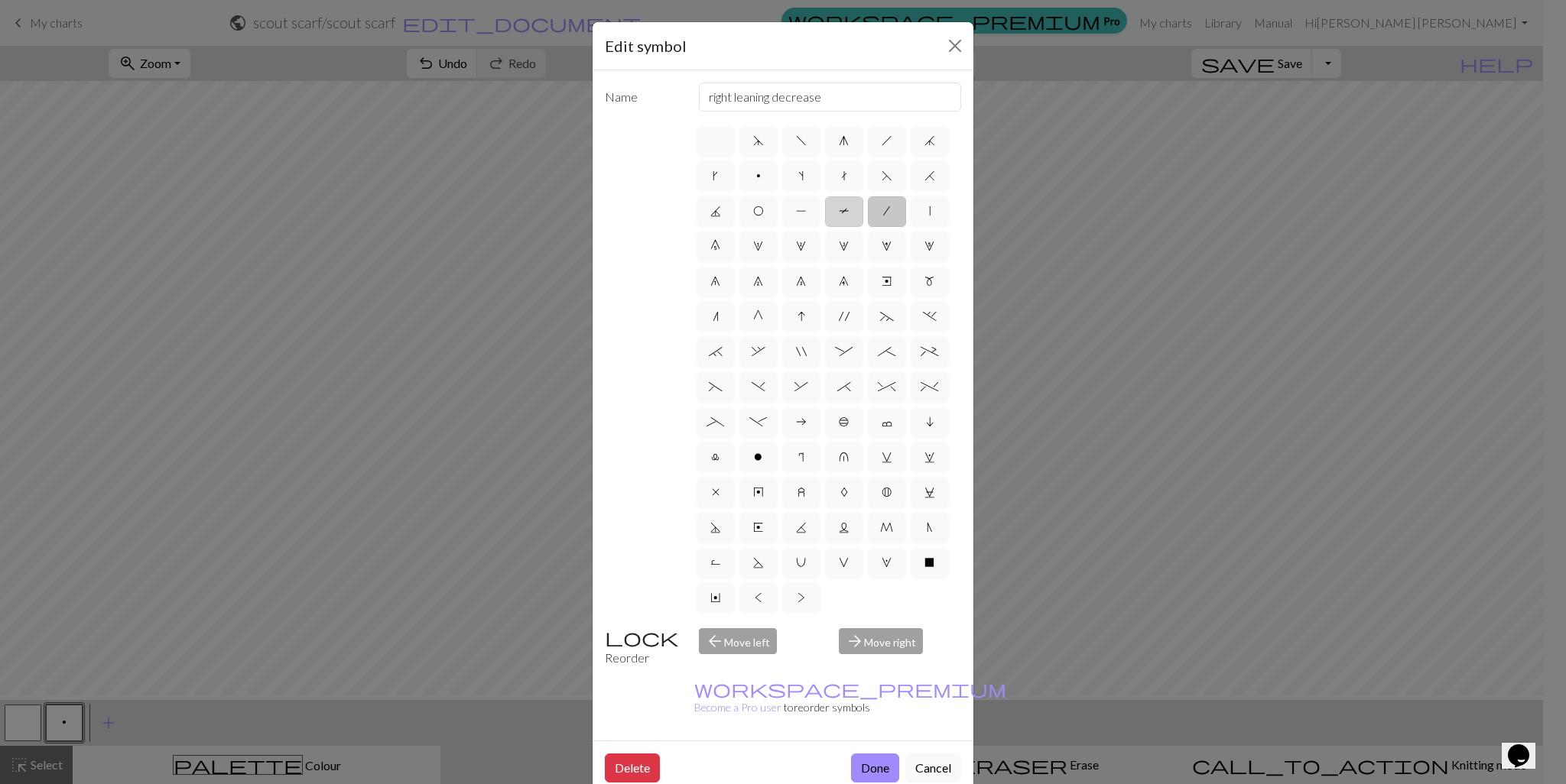
click at [839, 212] on input "T" at bounding box center [844, 206] width 10 height 10
radio input "true"
type input "ptbl"
click at [735, 298] on label "6" at bounding box center [715, 282] width 39 height 30
click at [721, 282] on input "6" at bounding box center [715, 276] width 10 height 10
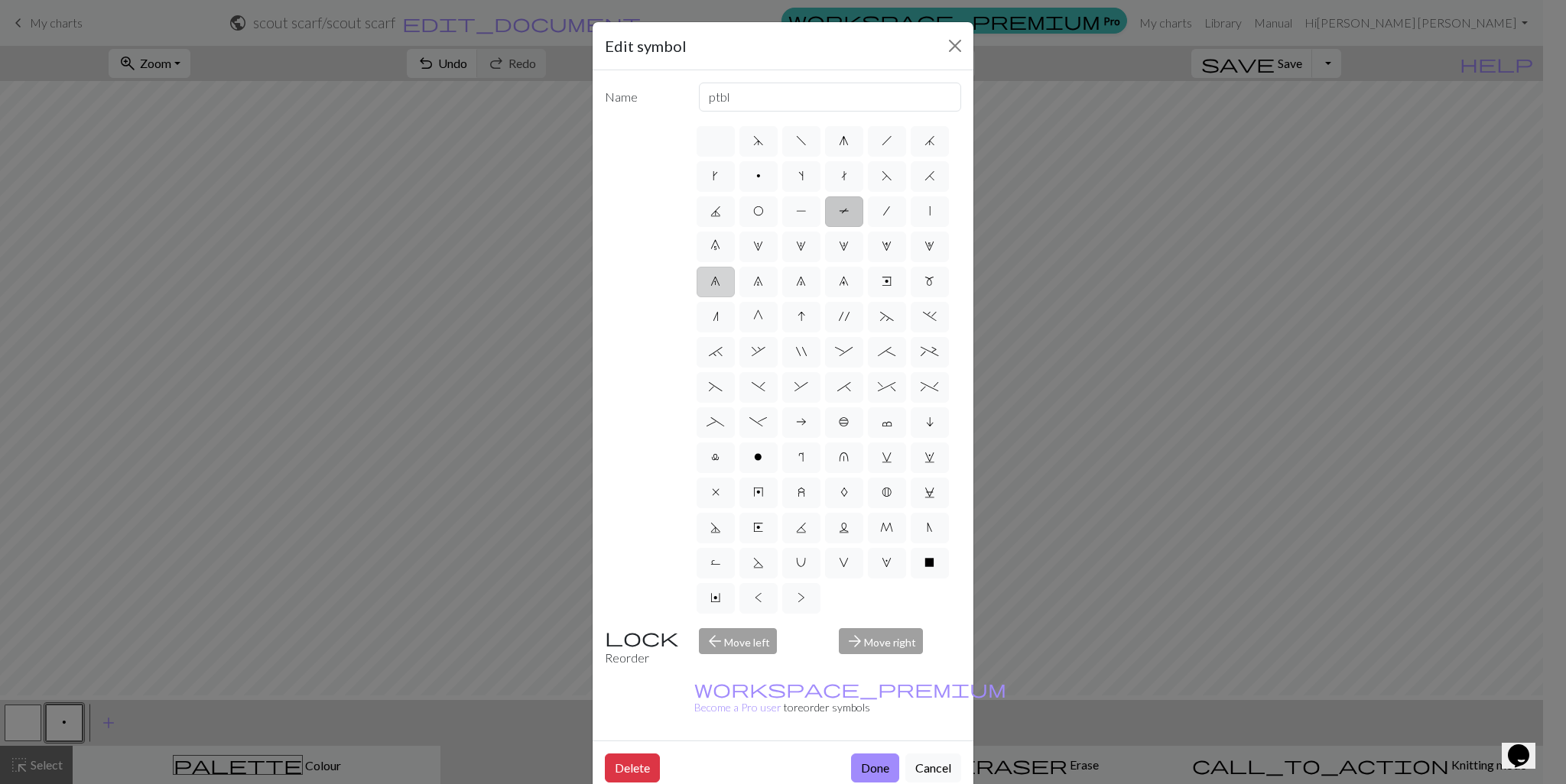
radio input "true"
type input "decrease 1"
click at [911, 262] on label "5" at bounding box center [930, 247] width 39 height 30
click at [924, 247] on input "5" at bounding box center [929, 241] width 10 height 10
radio input "true"
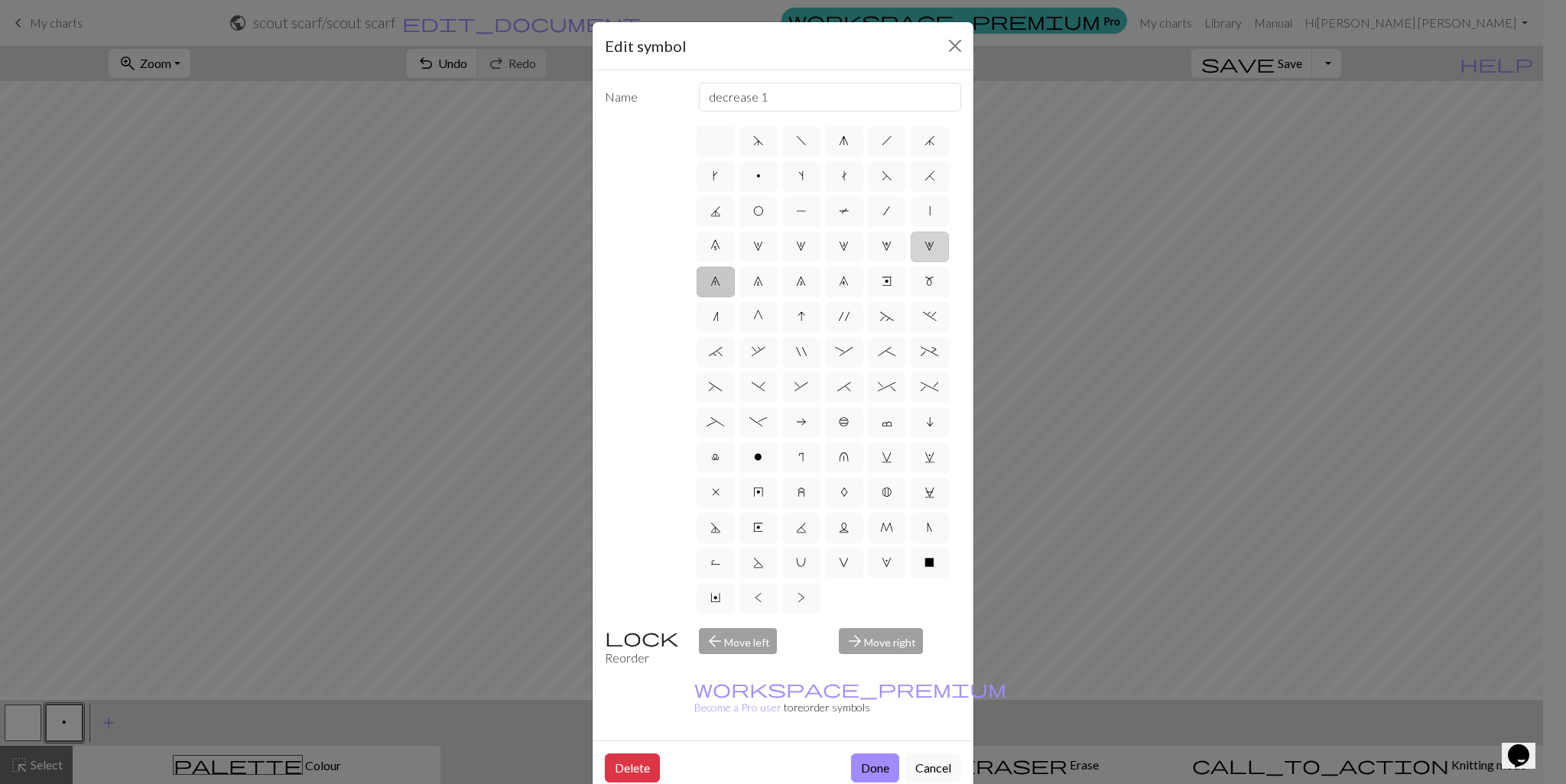
type input "increase 5"
click at [868, 262] on label "4" at bounding box center [887, 247] width 39 height 30
click at [882, 247] on input "4" at bounding box center [887, 241] width 10 height 10
radio input "true"
type input "increase 4"
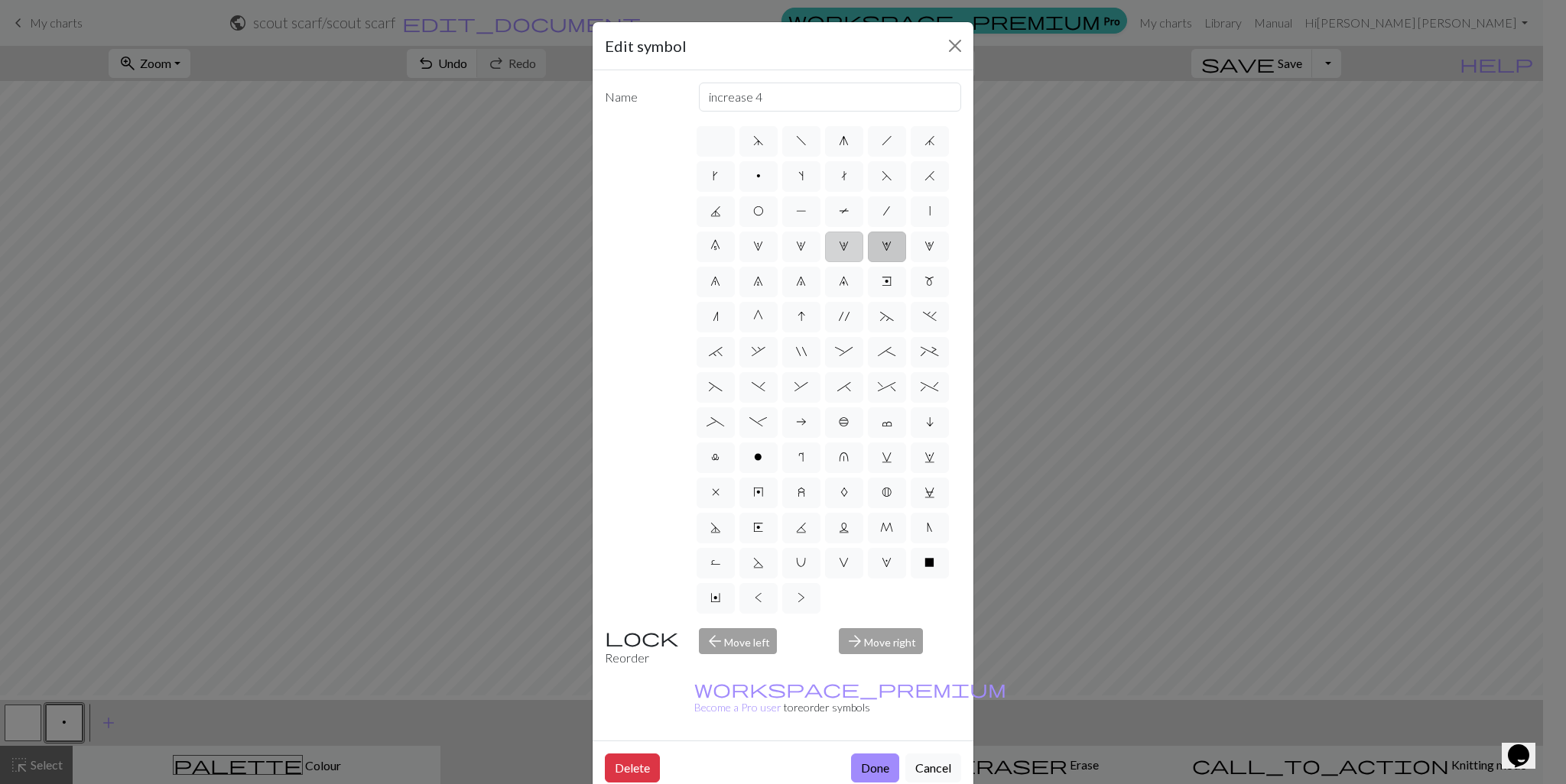
drag, startPoint x: 758, startPoint y: 315, endPoint x: 728, endPoint y: 312, distance: 30.1
click at [826, 262] on label "3" at bounding box center [844, 247] width 39 height 30
click at [839, 247] on input "3" at bounding box center [844, 241] width 10 height 10
radio input "true"
type input "increase 3"
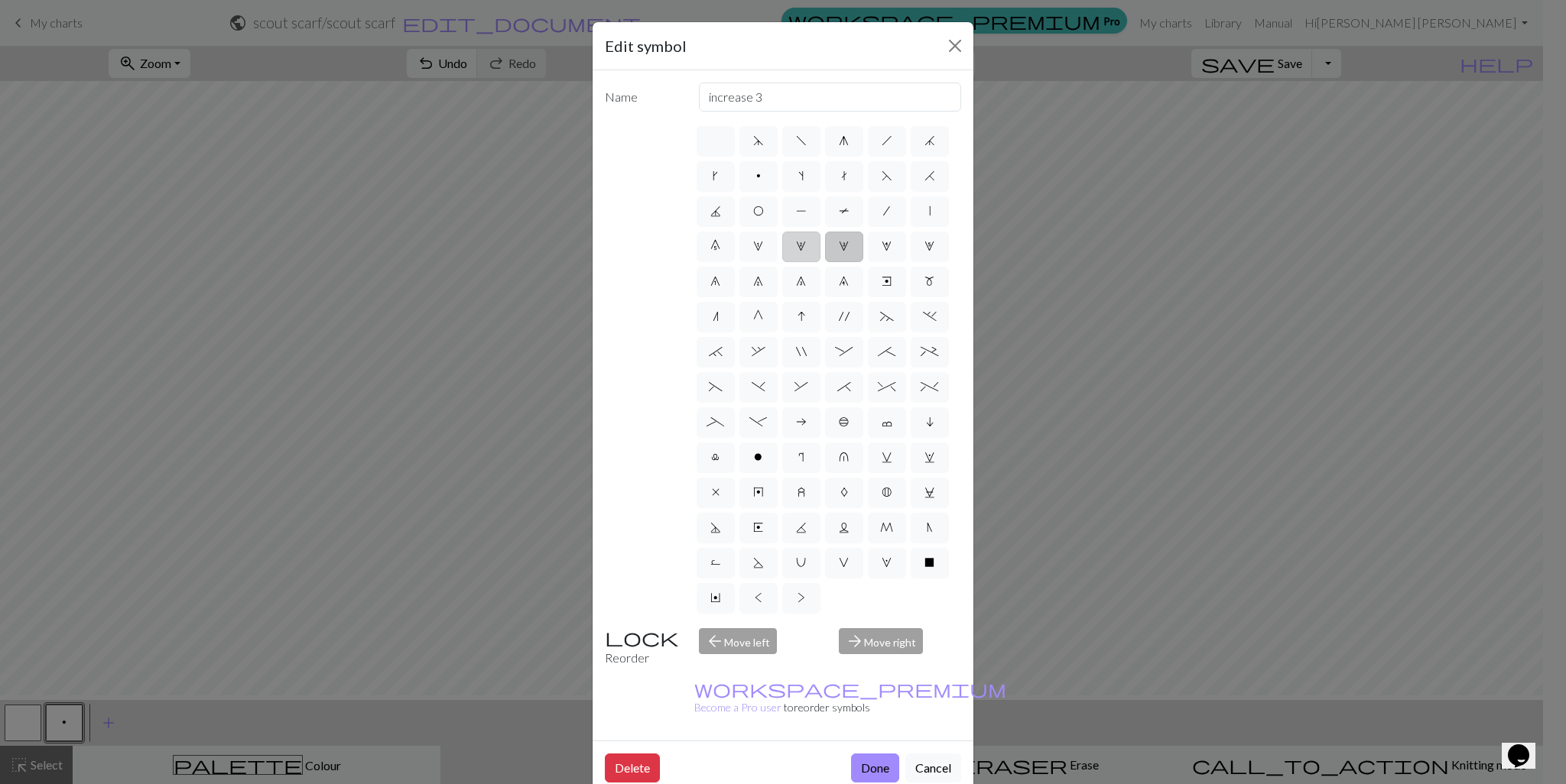
click at [796, 252] on span "2" at bounding box center [800, 247] width 10 height 13
click at [796, 247] on input "2" at bounding box center [800, 241] width 10 height 10
radio input "true"
type input "increase 2"
drag, startPoint x: 708, startPoint y: 350, endPoint x: 719, endPoint y: 350, distance: 11.0
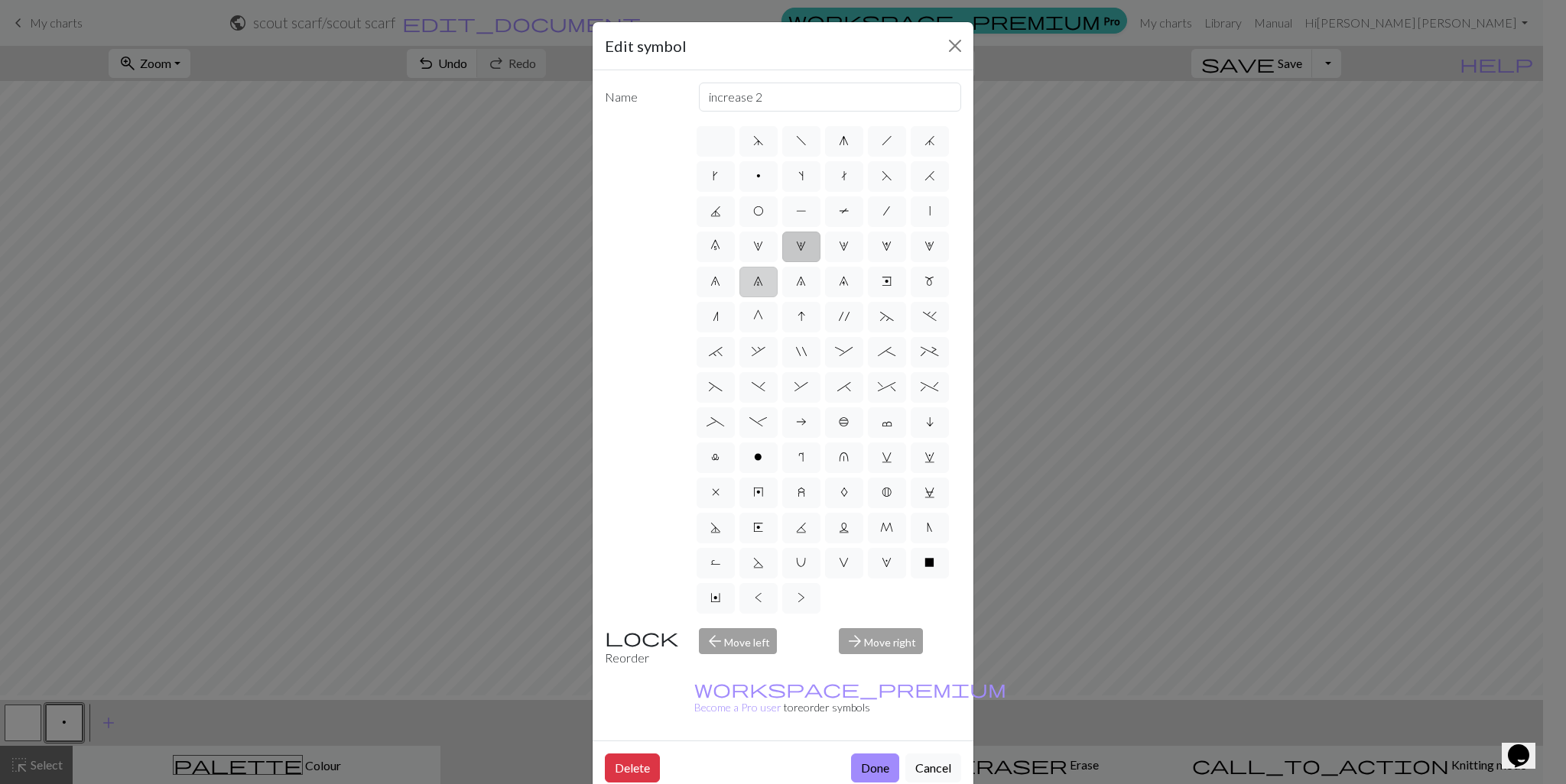
click at [753, 287] on span "7" at bounding box center [757, 282] width 10 height 13
click at [753, 282] on input "7" at bounding box center [757, 276] width 10 height 10
radio input "true"
type input "decrease 2"
click at [796, 287] on span "8" at bounding box center [800, 282] width 10 height 13
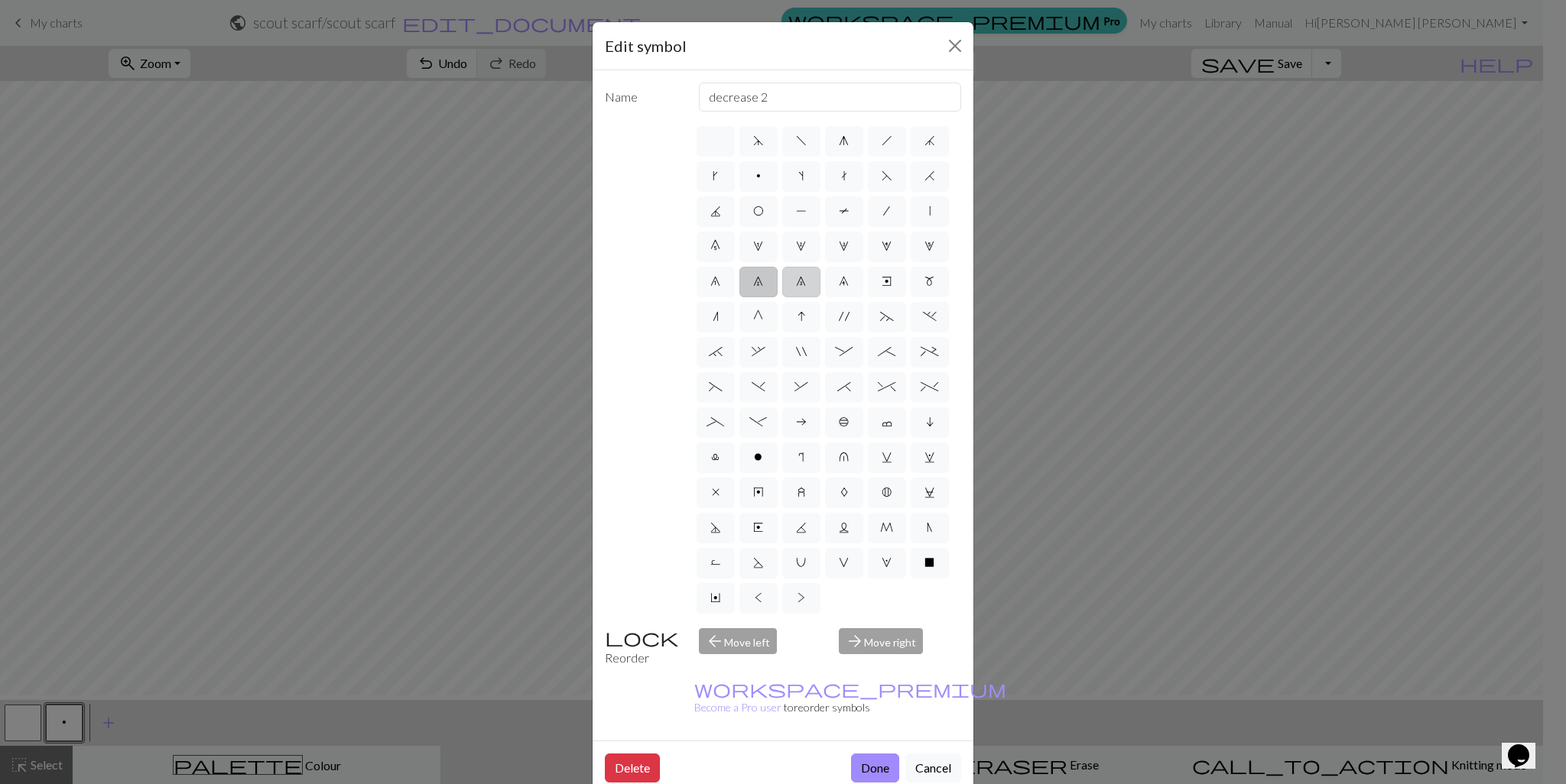
click at [796, 282] on input "8" at bounding box center [800, 276] width 10 height 10
radio input "true"
type input "decrease 3"
click at [826, 298] on label "9" at bounding box center [844, 282] width 39 height 30
click at [839, 282] on input "9" at bounding box center [844, 276] width 10 height 10
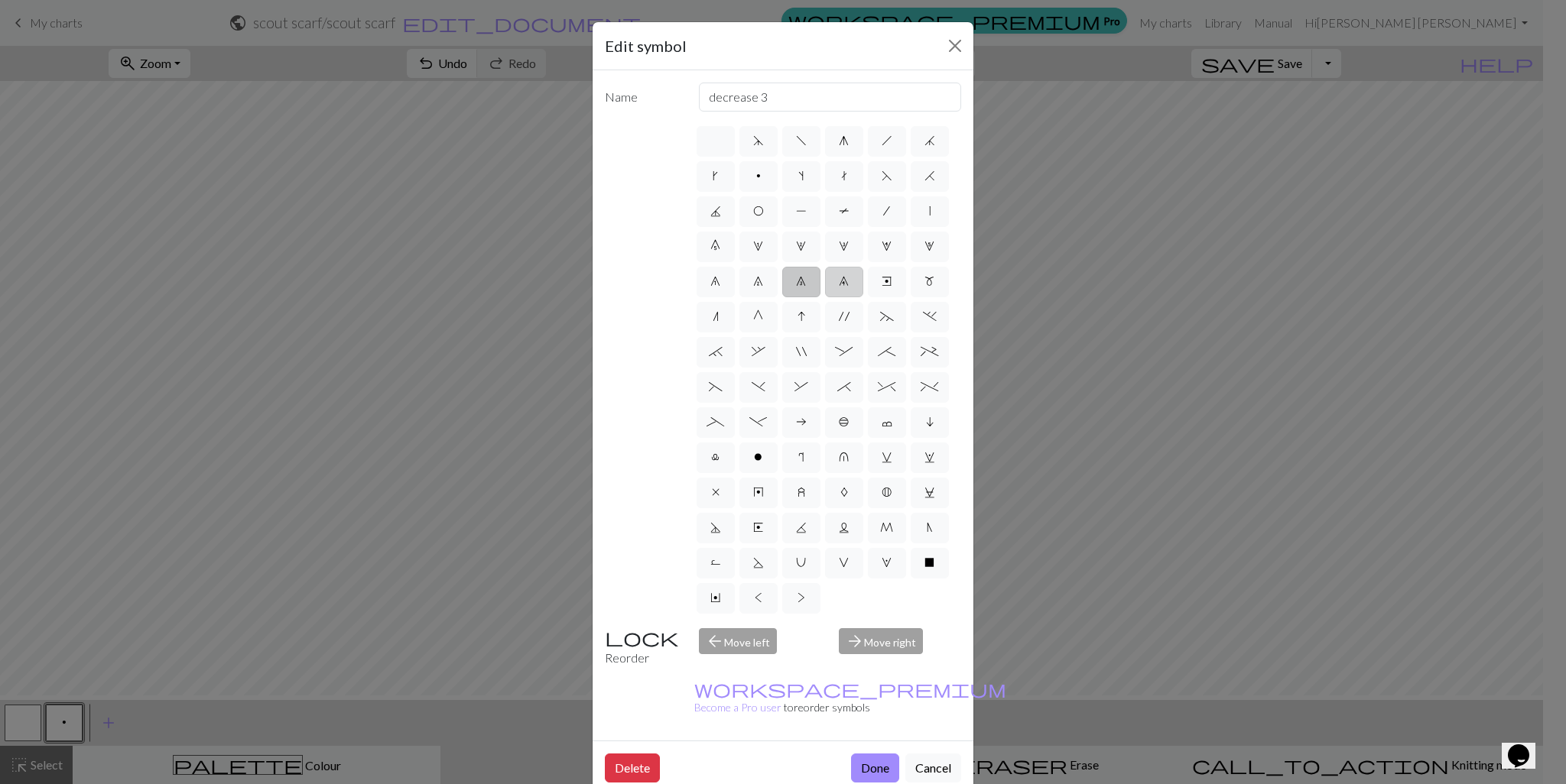
radio input "true"
type input "decrease 4"
click at [868, 298] on label "e" at bounding box center [887, 282] width 39 height 30
click at [882, 282] on input "e" at bounding box center [887, 276] width 10 height 10
radio input "true"
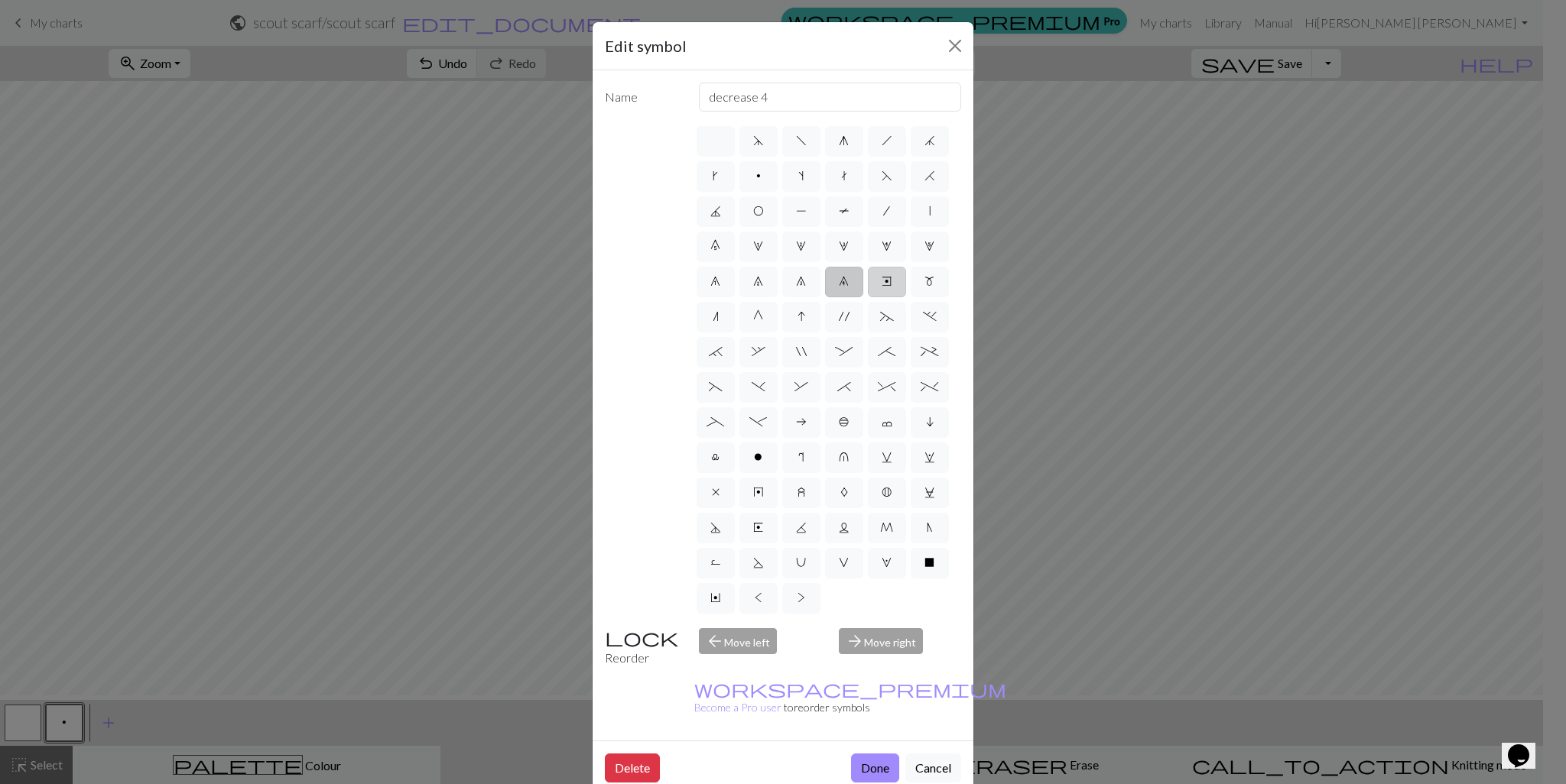
type input "Right end"
click at [924, 287] on span "m" at bounding box center [929, 282] width 10 height 13
click at [924, 282] on input "m" at bounding box center [929, 276] width 10 height 10
radio input "true"
type input "m1"
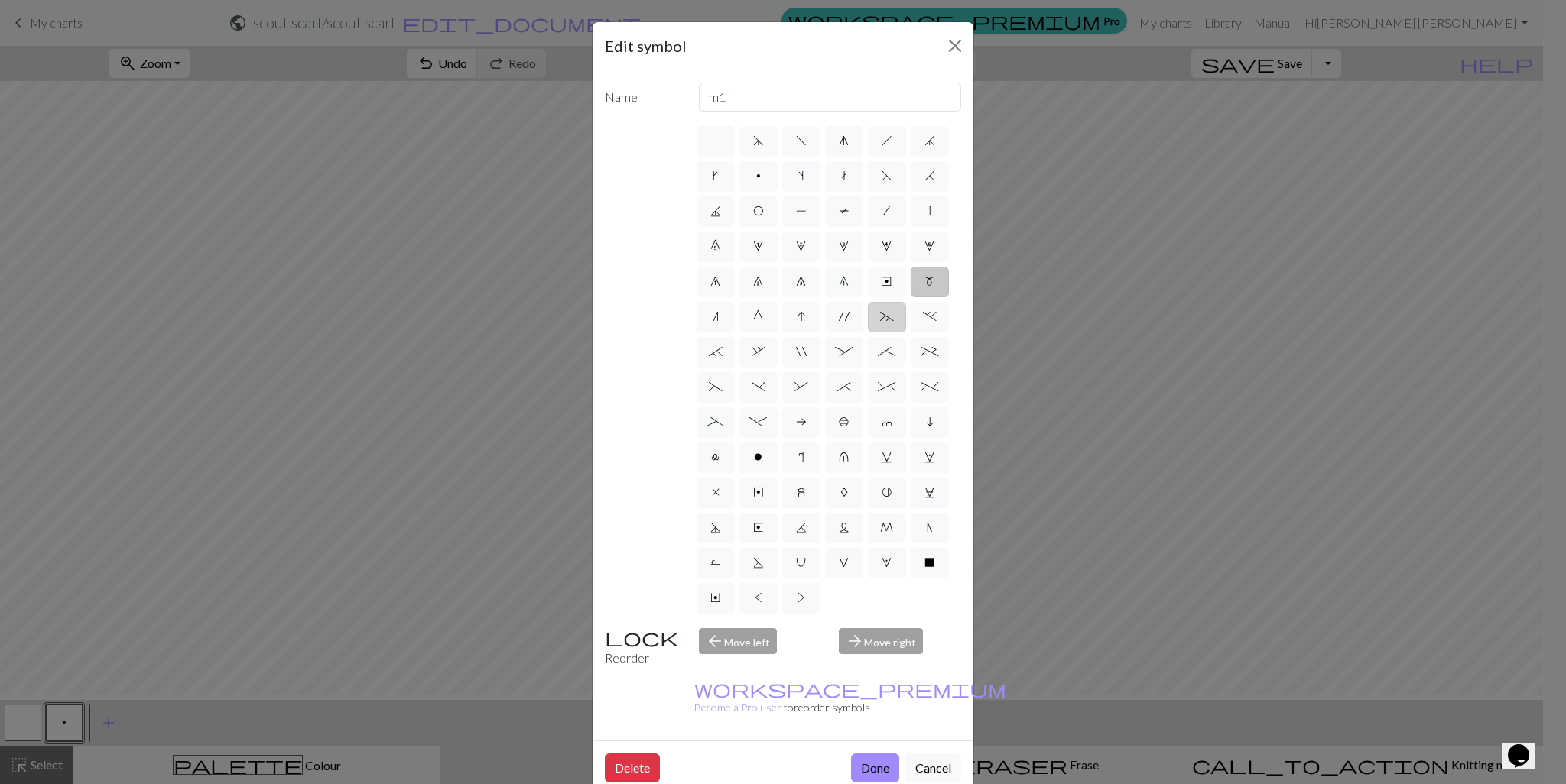
click at [870, 333] on label "~" at bounding box center [887, 318] width 39 height 30
click at [880, 318] on input "~" at bounding box center [885, 312] width 10 height 10
radio input "true"
type input "3+ stitch left twist"
click at [840, 371] on div "d f g h j k p s t F H J O P T / | 0 1 2 3 4 5 6 7 8 9 e m n G I ' ~ . ` , " : ;…" at bounding box center [828, 370] width 267 height 492
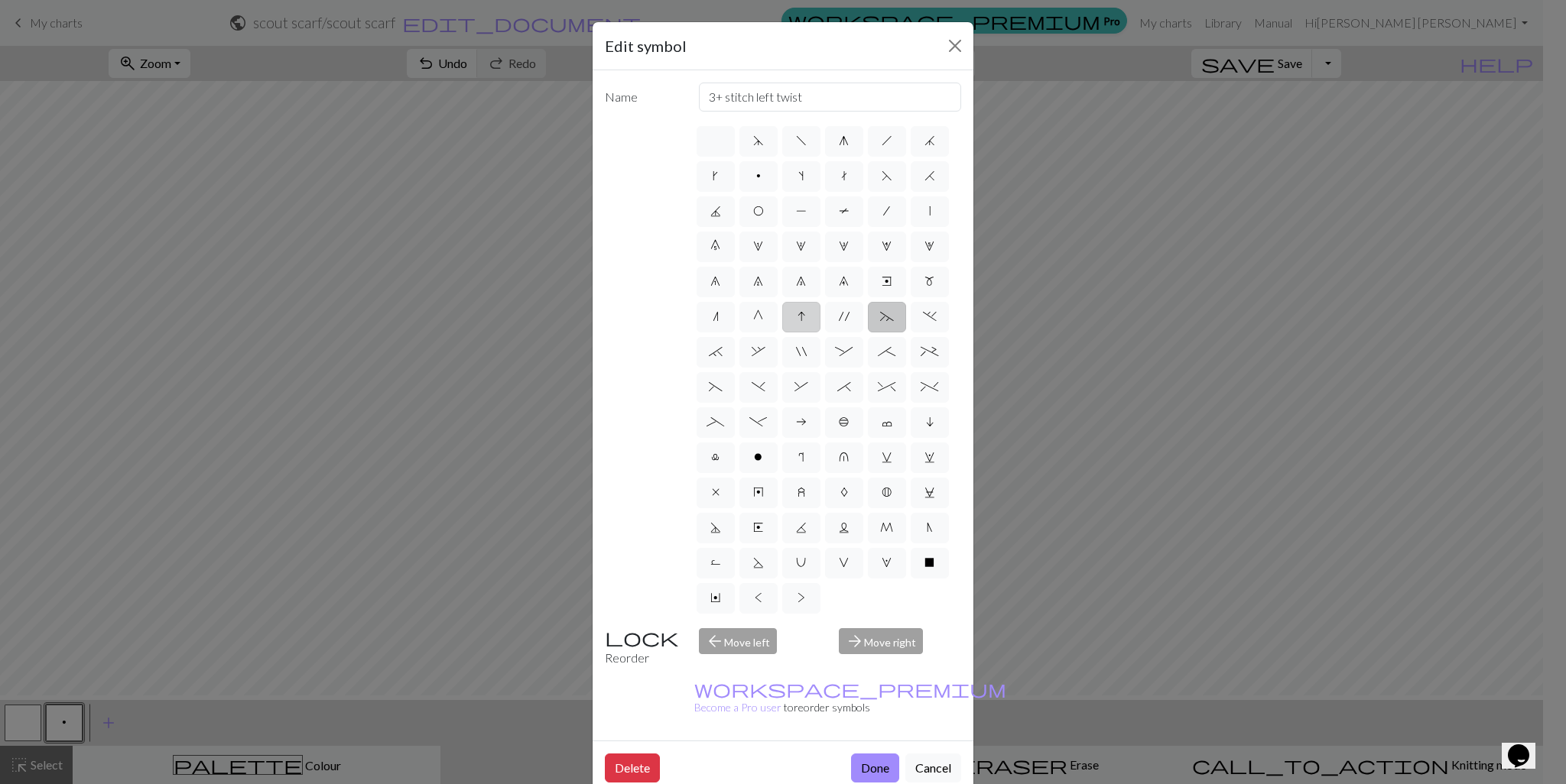
click at [797, 333] on label "I" at bounding box center [801, 318] width 39 height 30
click at [798, 318] on input "I" at bounding box center [802, 312] width 10 height 10
radio input "true"
type input "sk2p"
click at [826, 333] on label "'" at bounding box center [844, 318] width 39 height 30
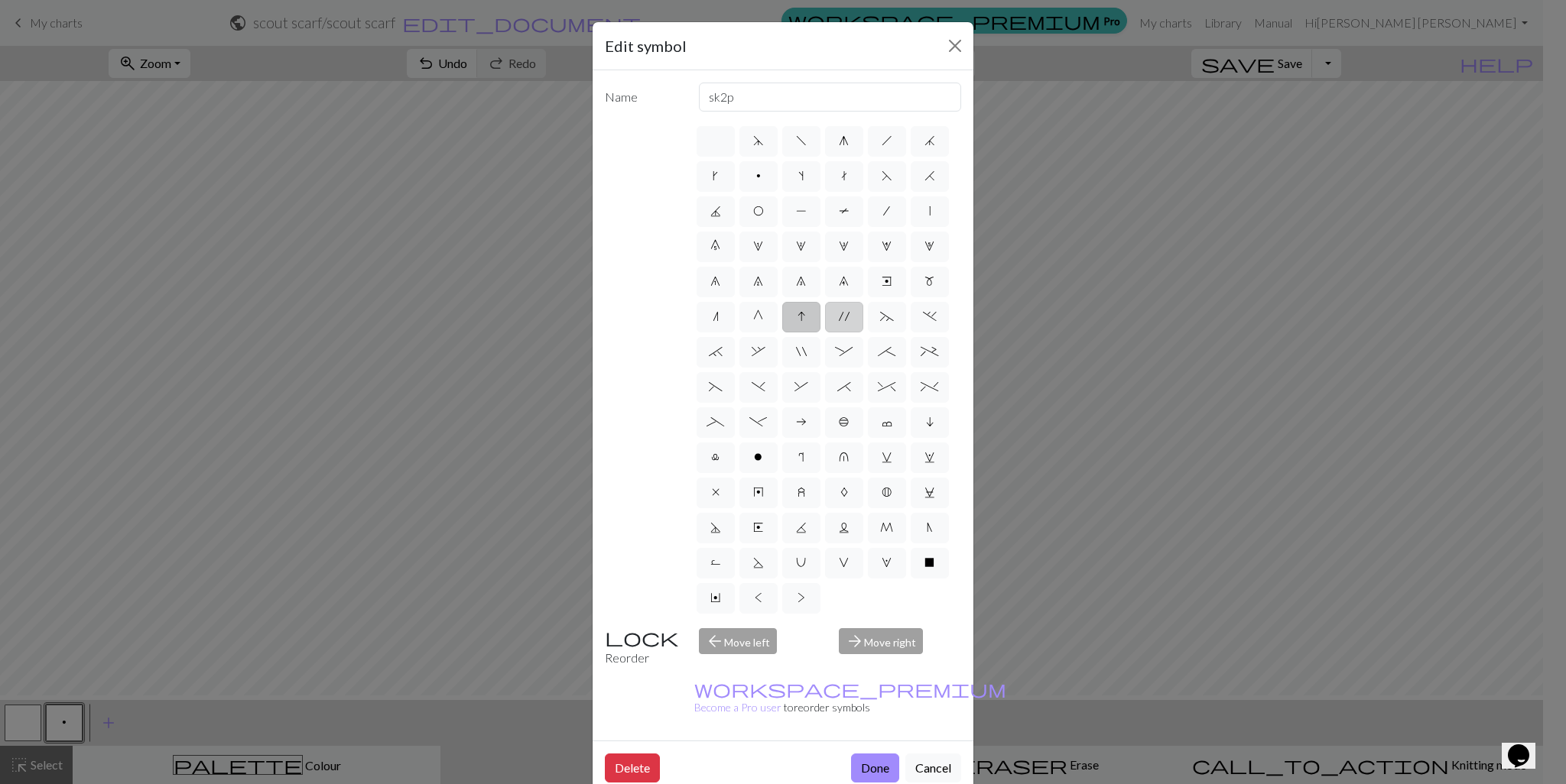
click at [839, 318] on input "'" at bounding box center [844, 312] width 10 height 10
radio input "true"
type input "cable extra"
click at [710, 333] on label "n" at bounding box center [715, 318] width 39 height 30
click at [713, 318] on input "n" at bounding box center [717, 312] width 10 height 10
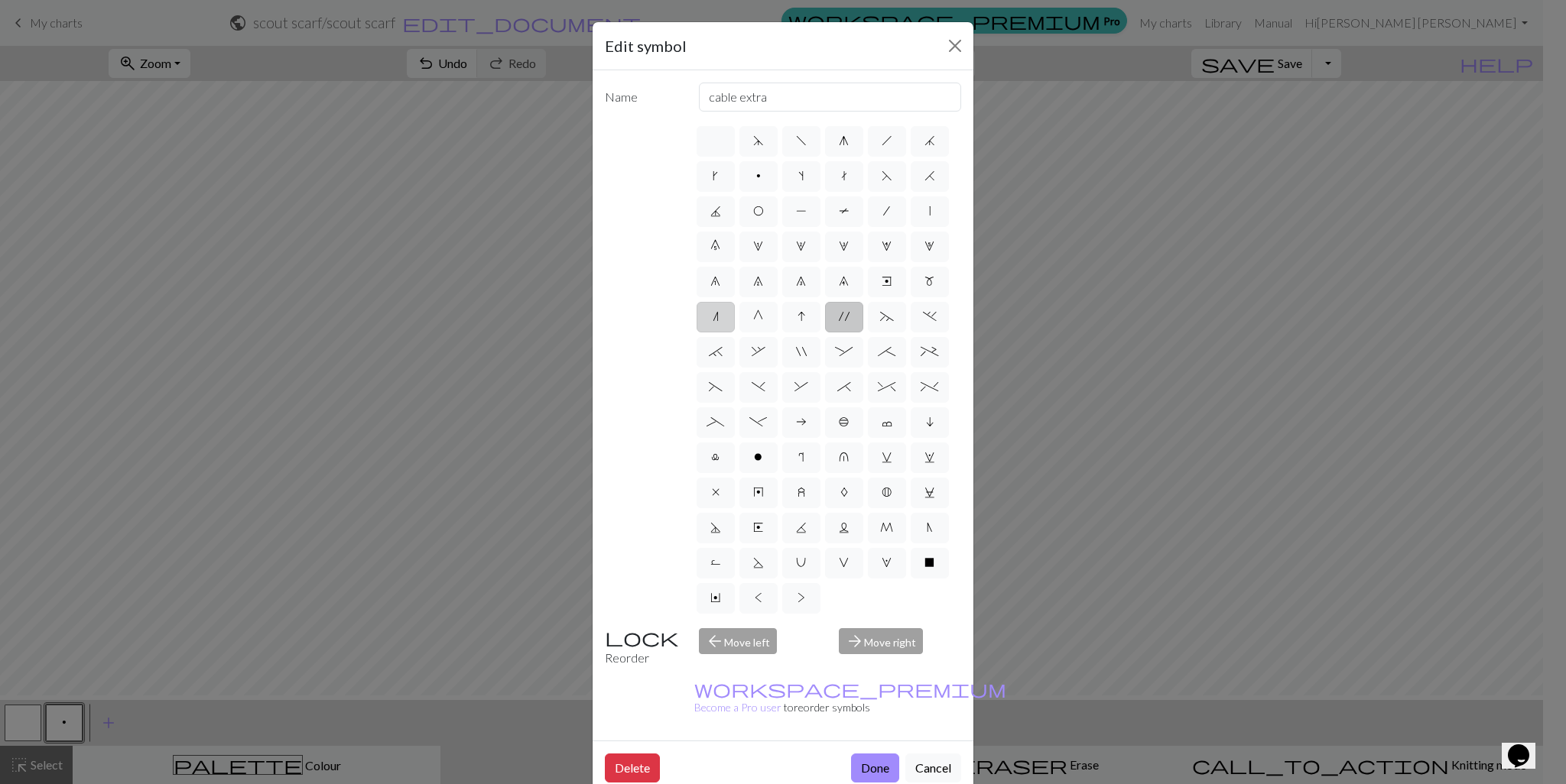
radio input "true"
type input "k2tog"
click at [739, 333] on label "G" at bounding box center [758, 318] width 39 height 30
click at [753, 318] on input "G" at bounding box center [757, 312] width 10 height 10
radio input "true"
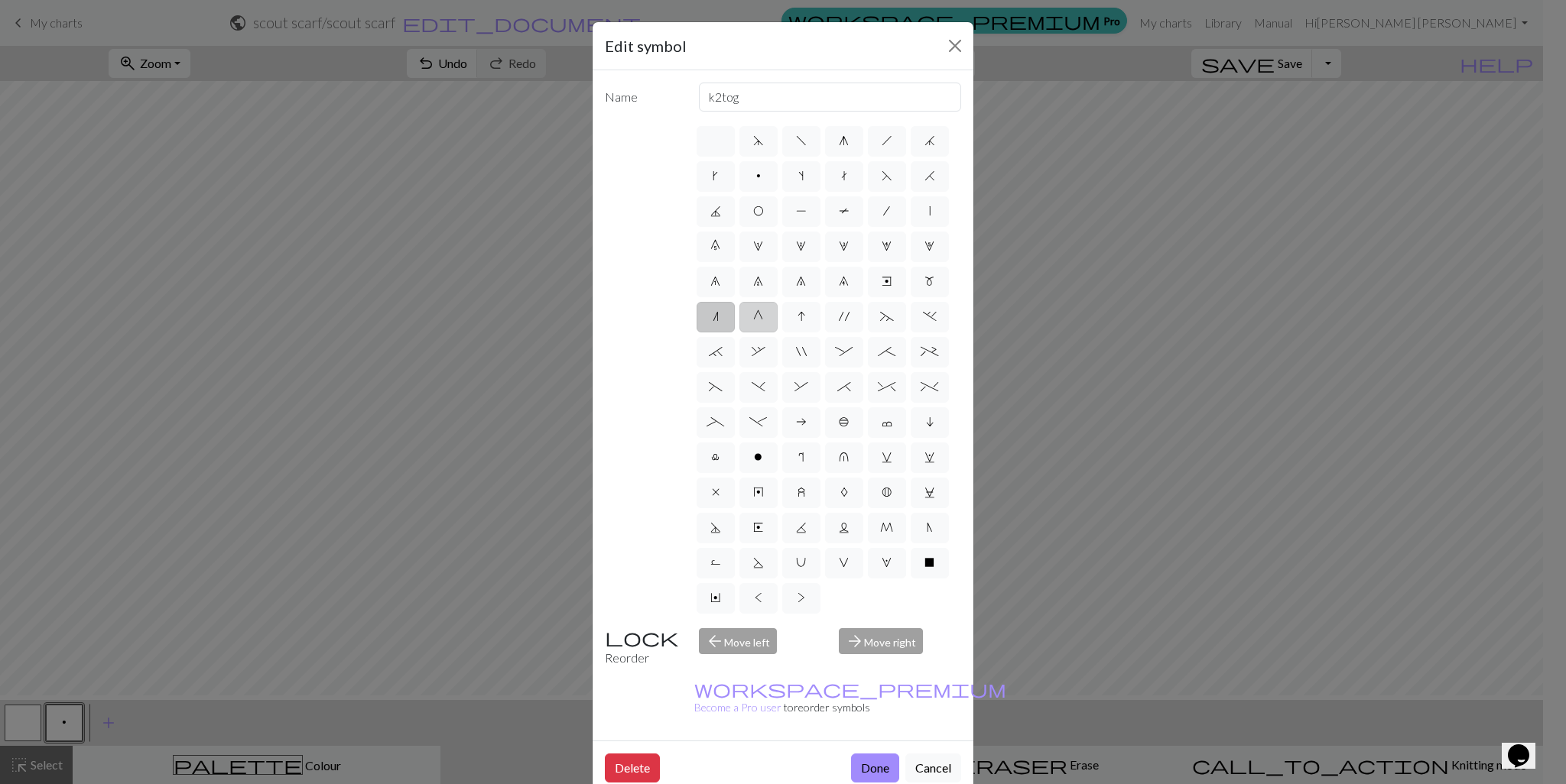
type input "psso"
click at [735, 368] on label "`" at bounding box center [715, 353] width 39 height 30
click at [719, 353] on input "`" at bounding box center [713, 347] width 10 height 10
radio input "true"
type input "3+ stitch right twist"
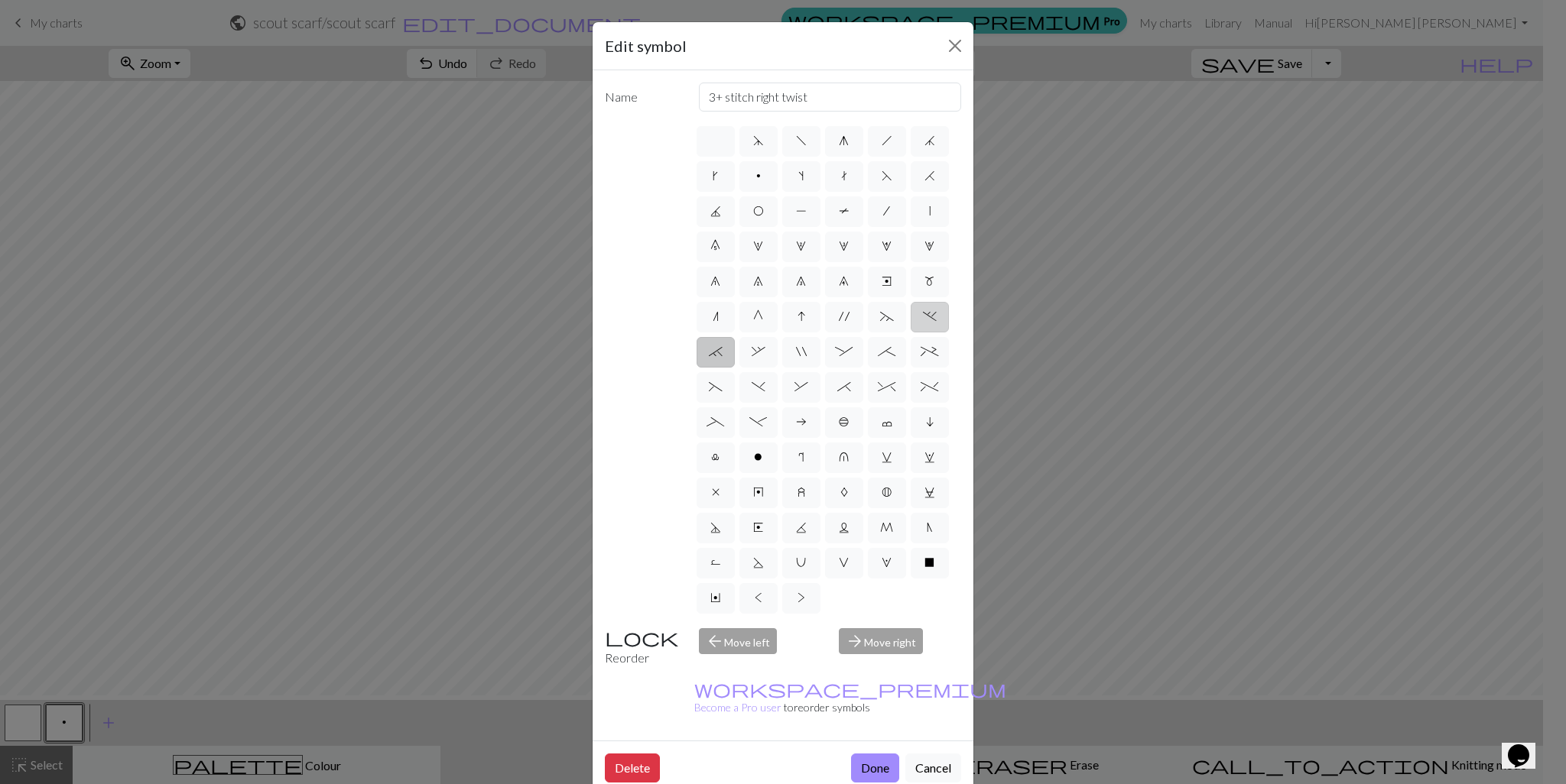
click at [911, 333] on label "." at bounding box center [930, 318] width 39 height 30
click at [923, 318] on input "." at bounding box center [928, 312] width 10 height 10
radio input "true"
type input "3+ stitch left twist"
click at [911, 438] on label "i" at bounding box center [930, 422] width 39 height 30
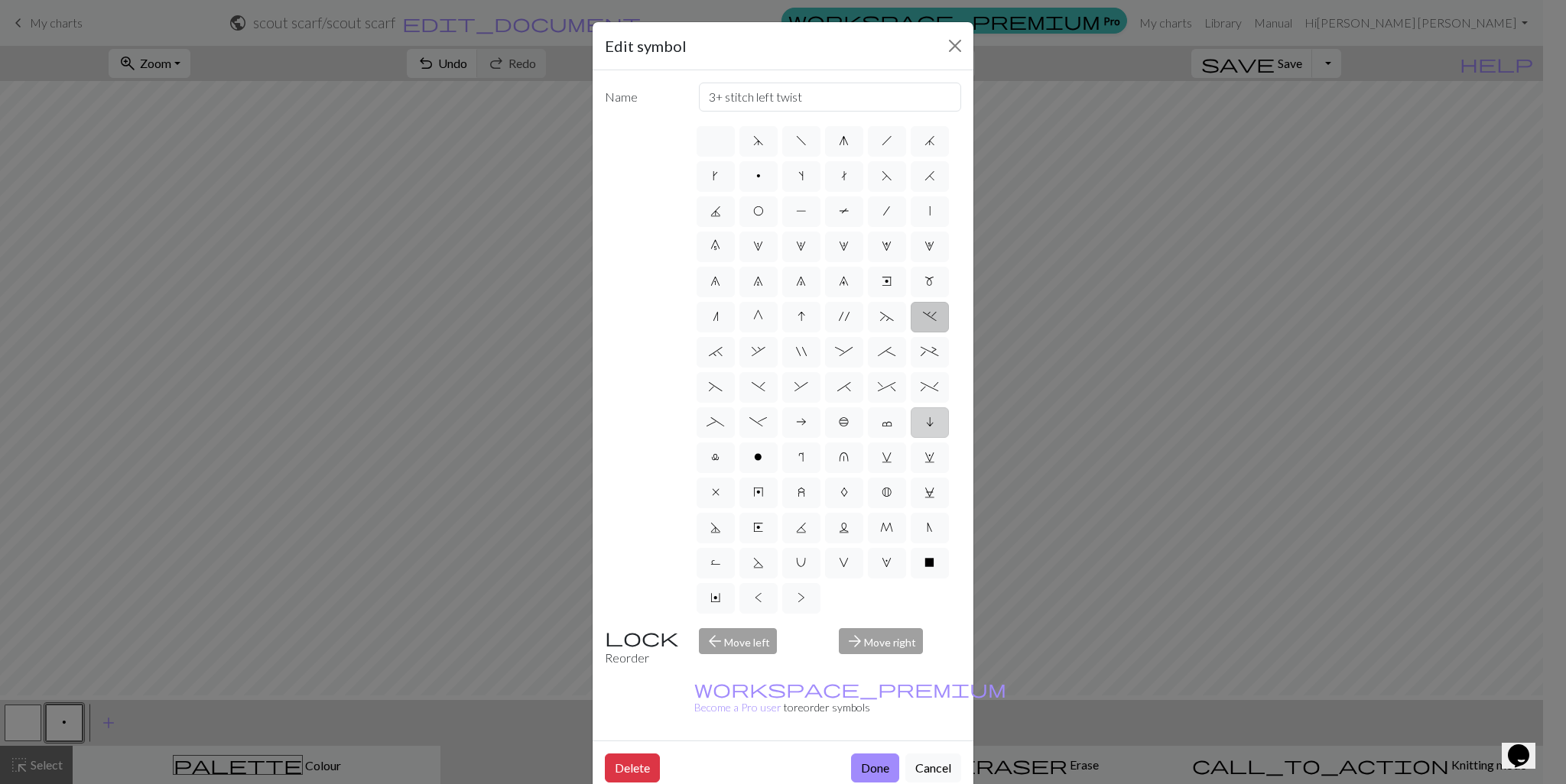
click at [926, 422] on input "i" at bounding box center [931, 417] width 10 height 10
radio input "true"
type input "skpo"
click at [868, 438] on label "c" at bounding box center [887, 422] width 39 height 30
click at [882, 422] on input "c" at bounding box center [887, 417] width 10 height 10
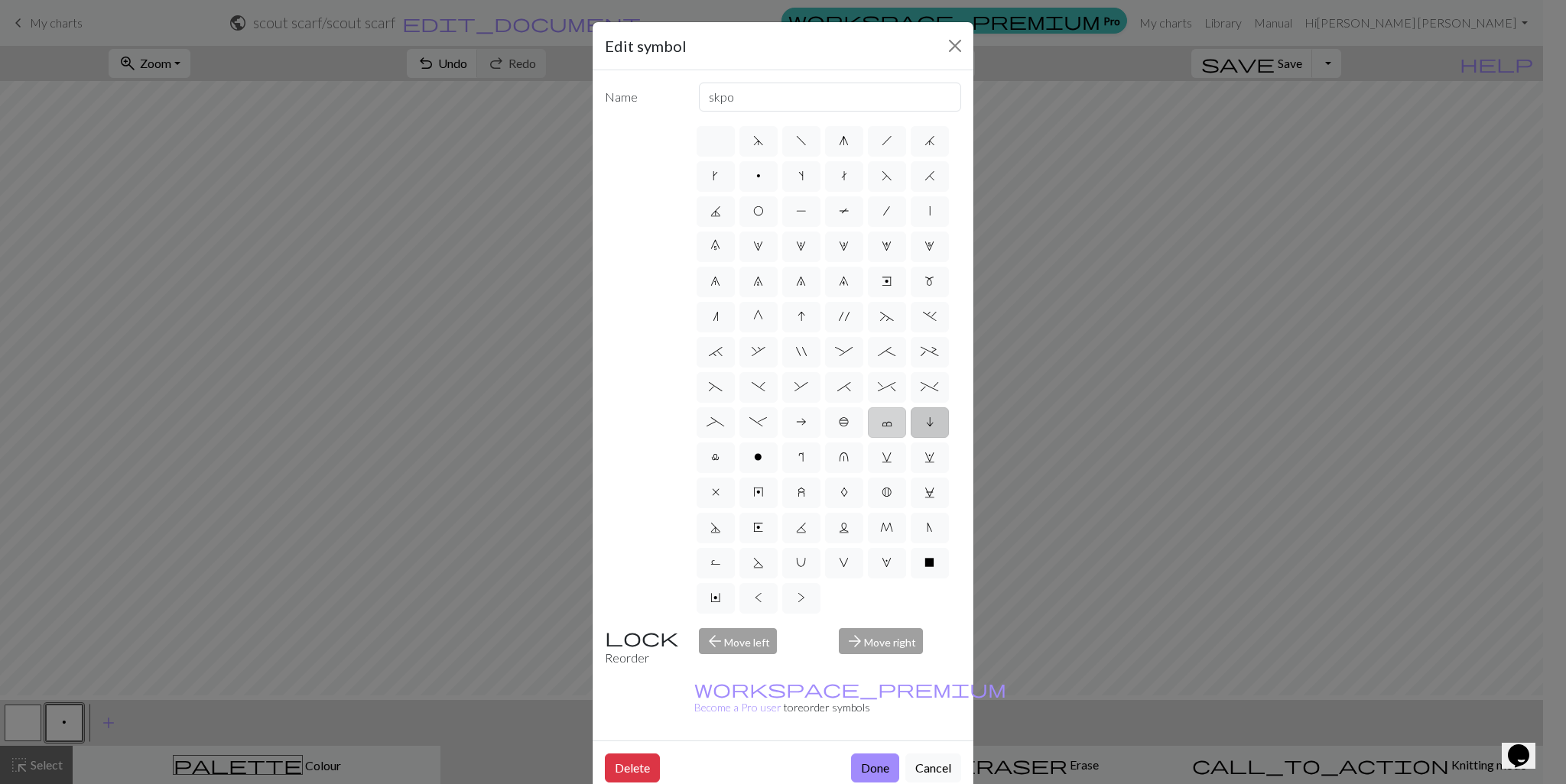
radio input "true"
type input "Bind off"
click at [826, 438] on label "b" at bounding box center [844, 422] width 39 height 30
click at [839, 422] on input "b" at bounding box center [844, 417] width 10 height 10
radio input "true"
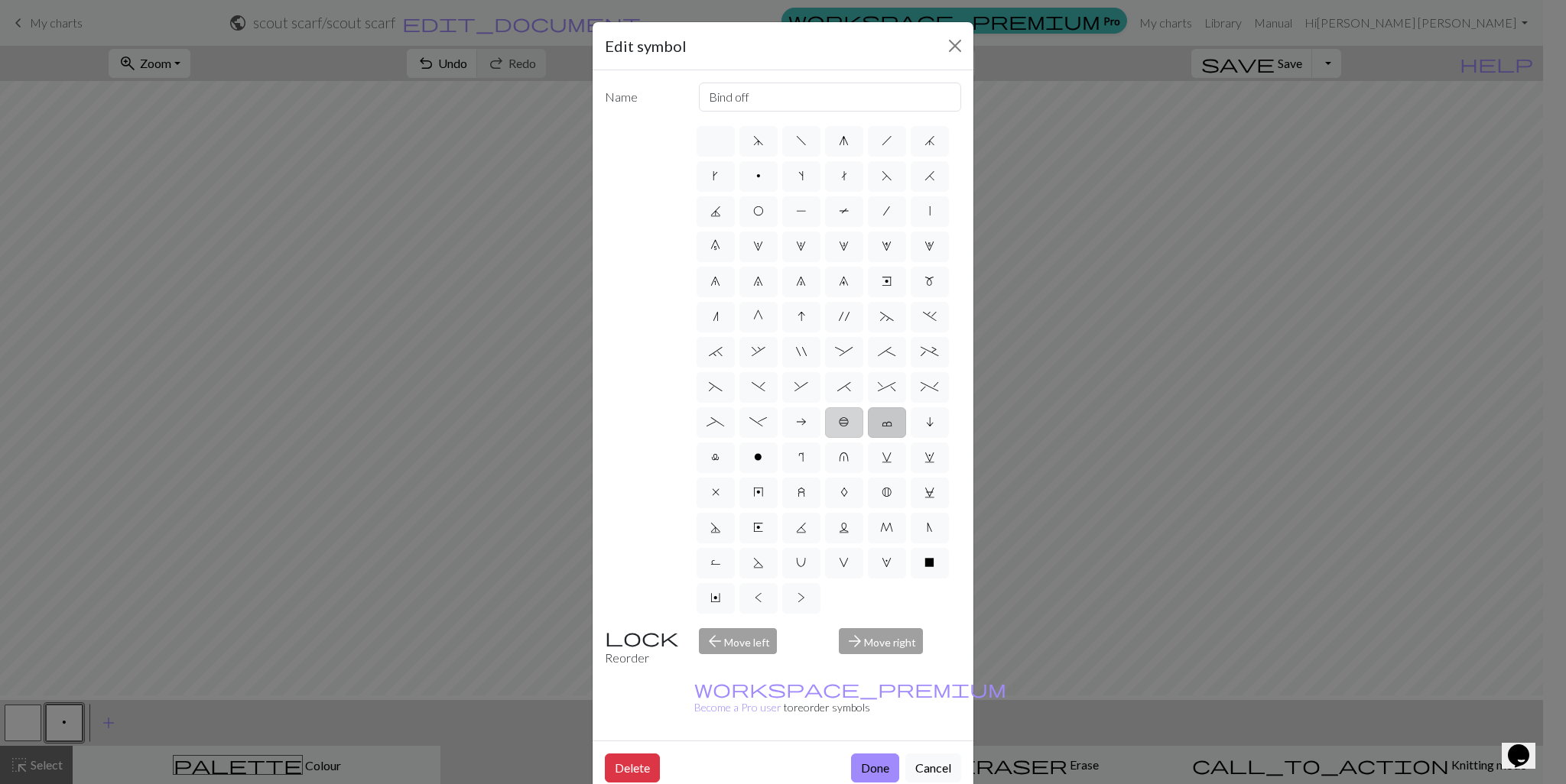
type input "Peppercorn"
drag, startPoint x: 696, startPoint y: 546, endPoint x: 966, endPoint y: 514, distance: 271.9
click at [783, 438] on label "a" at bounding box center [801, 422] width 39 height 30
click at [796, 422] on input "a" at bounding box center [800, 417] width 10 height 10
radio input "true"
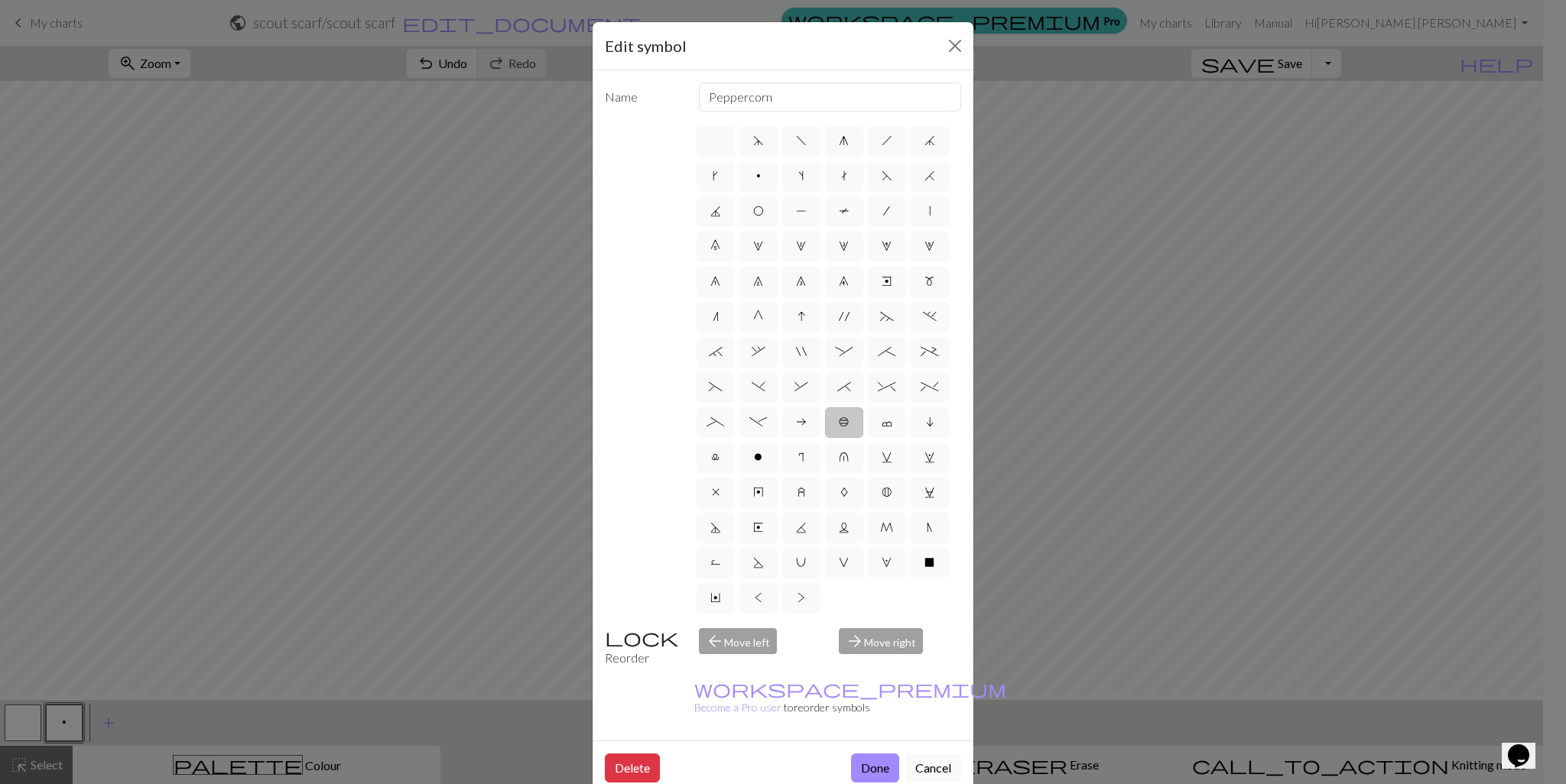
type input "Purl on WS"
click at [735, 474] on label "l" at bounding box center [715, 457] width 39 height 30
click at [722, 458] on input "l" at bounding box center [716, 452] width 10 height 10
radio input "true"
type input "Twisted stitch"
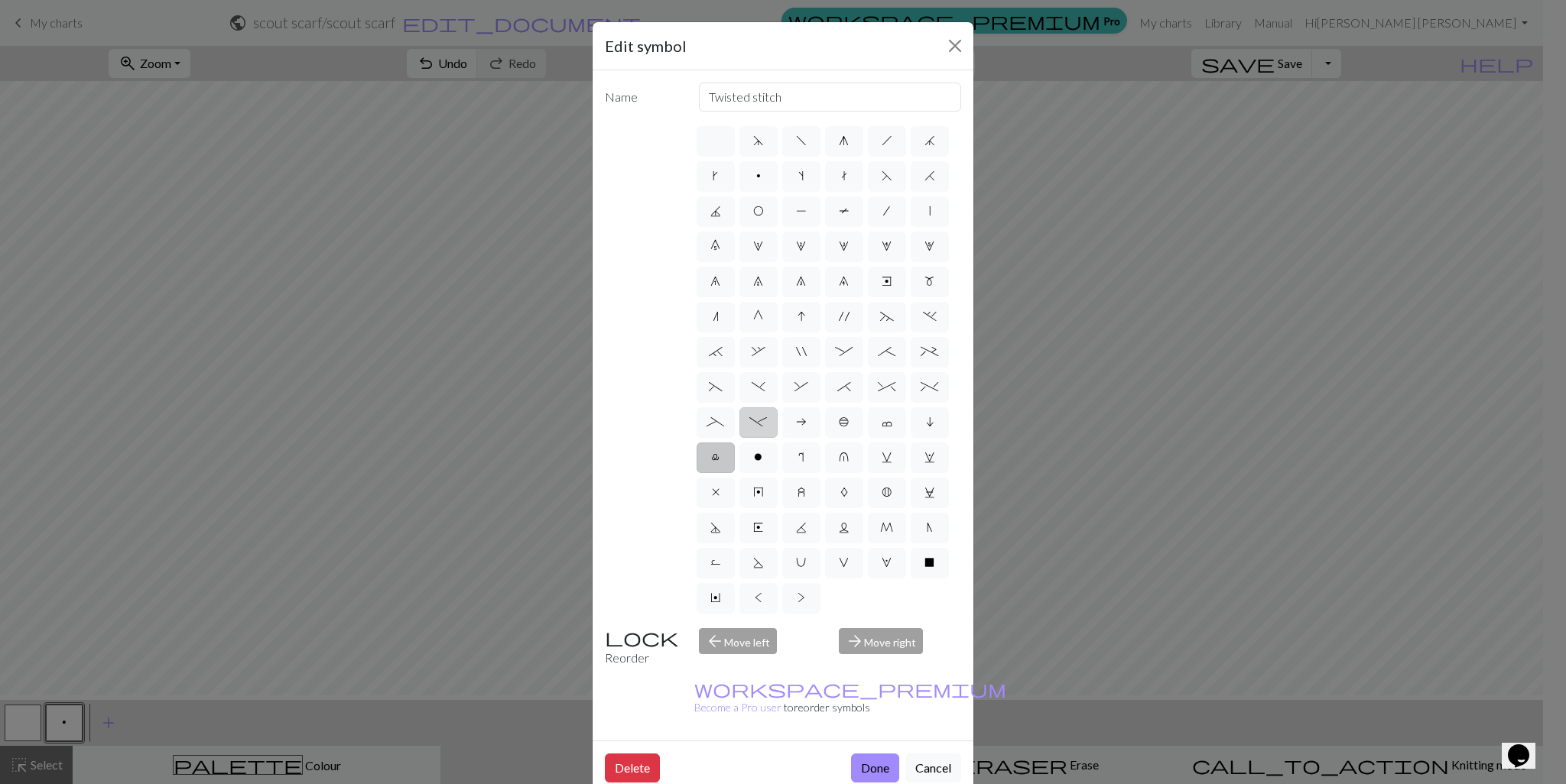
click at [767, 428] on span "-" at bounding box center [758, 422] width 18 height 13
click at [759, 422] on input "-" at bounding box center [754, 417] width 10 height 10
radio input "true"
type input "Right part of left 4+ cable"
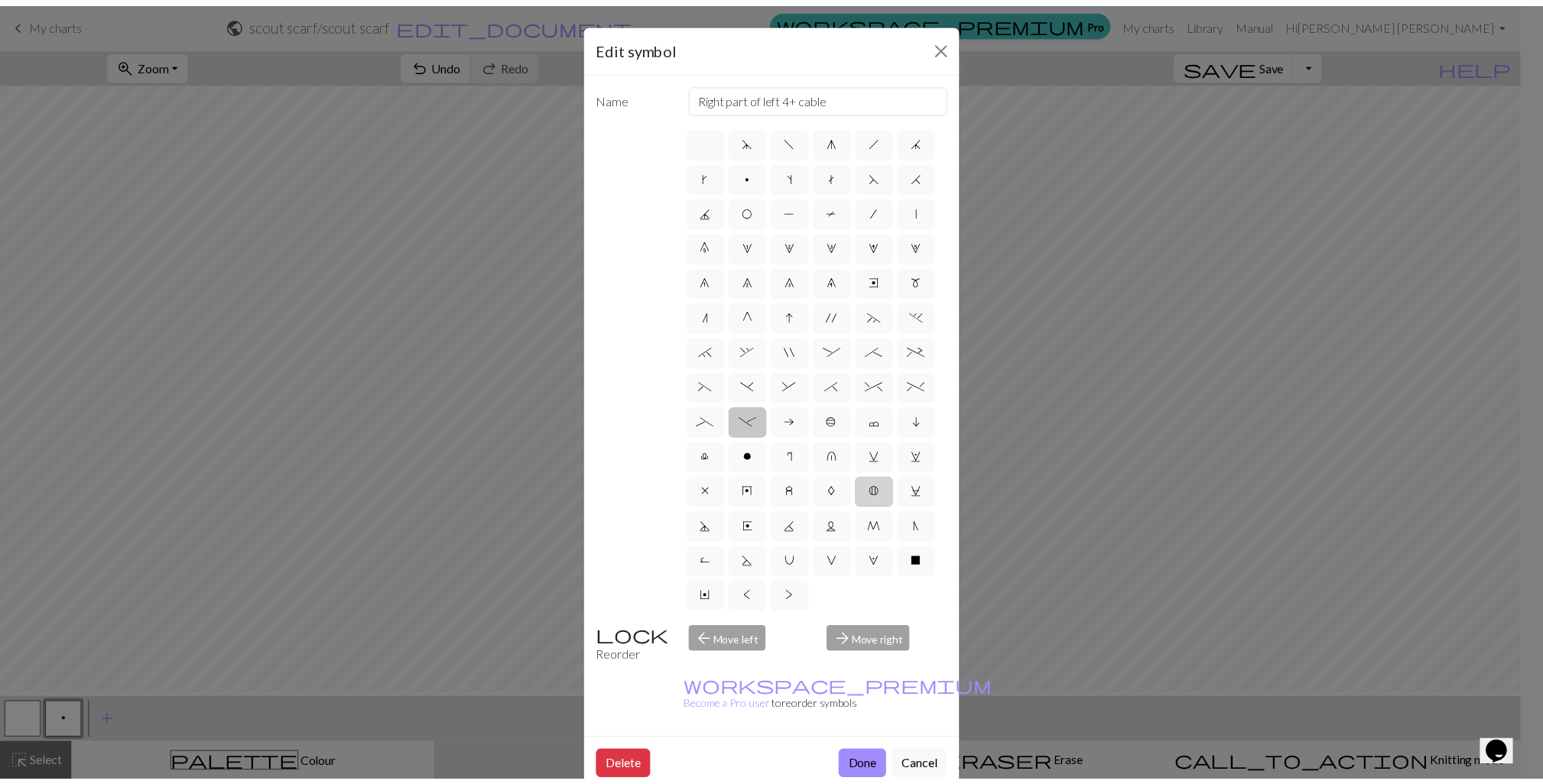
scroll to position [80, 0]
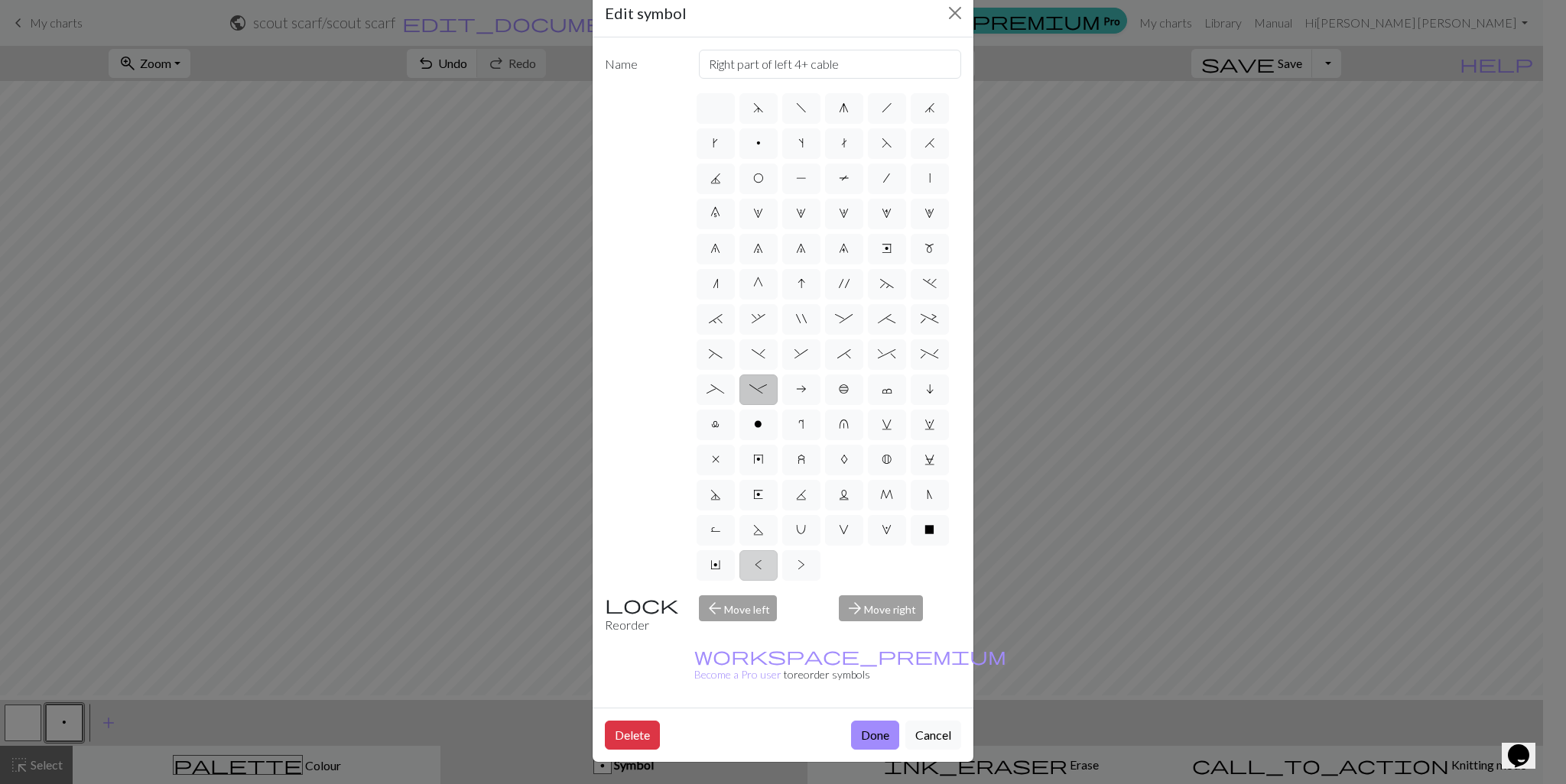
click at [763, 559] on span "<" at bounding box center [758, 565] width 8 height 13
click at [765, 556] on input "<" at bounding box center [759, 561] width 10 height 10
radio input "true"
type input "twisted knit"
click at [735, 551] on label "Y" at bounding box center [715, 566] width 39 height 30
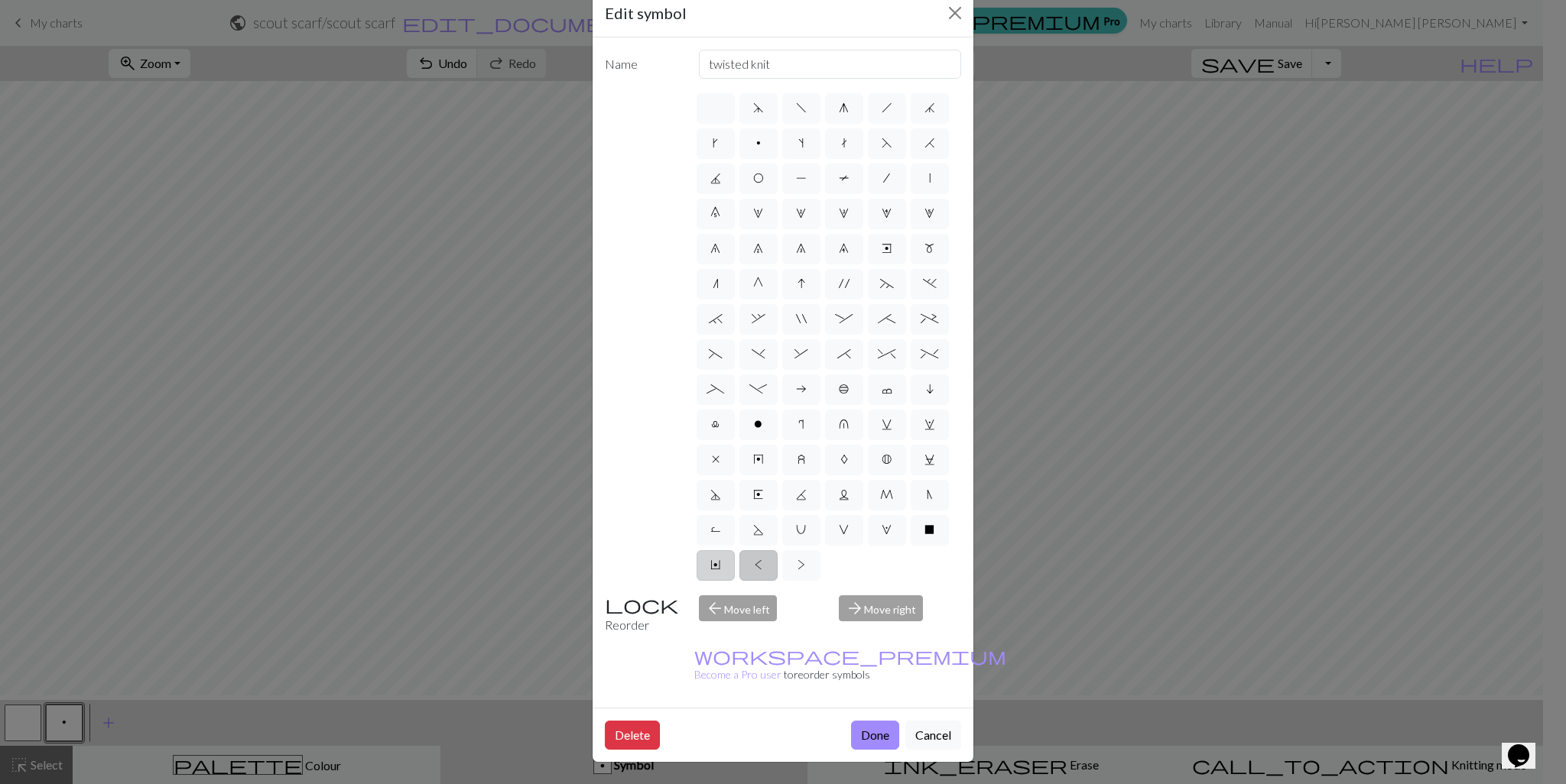
click at [721, 556] on input "Y" at bounding box center [715, 561] width 10 height 10
radio input "true"
type input "place bead"
click at [924, 530] on span "X" at bounding box center [929, 530] width 10 height 13
click at [924, 530] on input "X" at bounding box center [929, 525] width 10 height 10
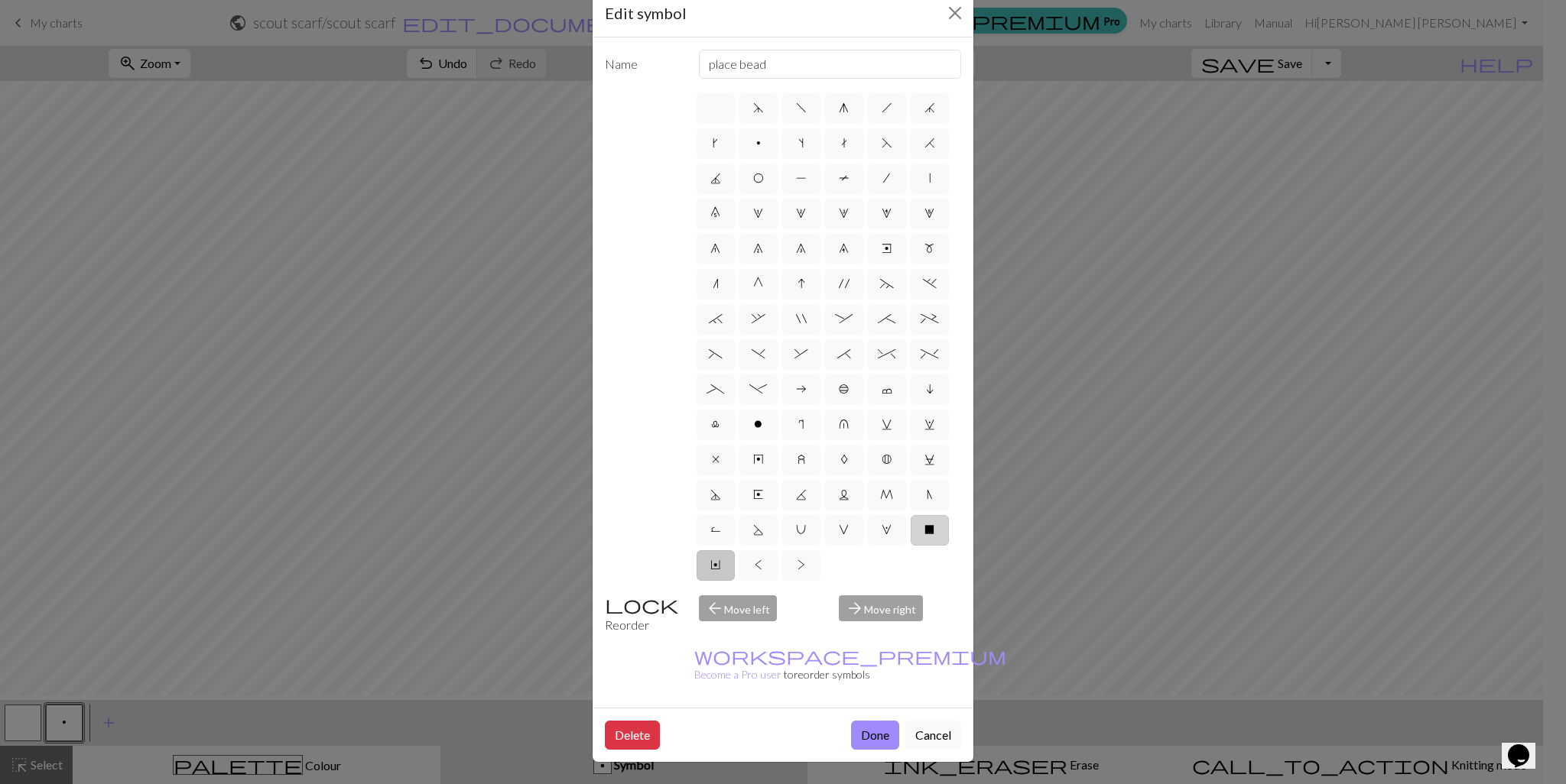
radio input "true"
type input "no stitch"
click at [882, 525] on span "W" at bounding box center [887, 530] width 10 height 13
click at [882, 525] on input "W" at bounding box center [887, 525] width 10 height 10
radio input "true"
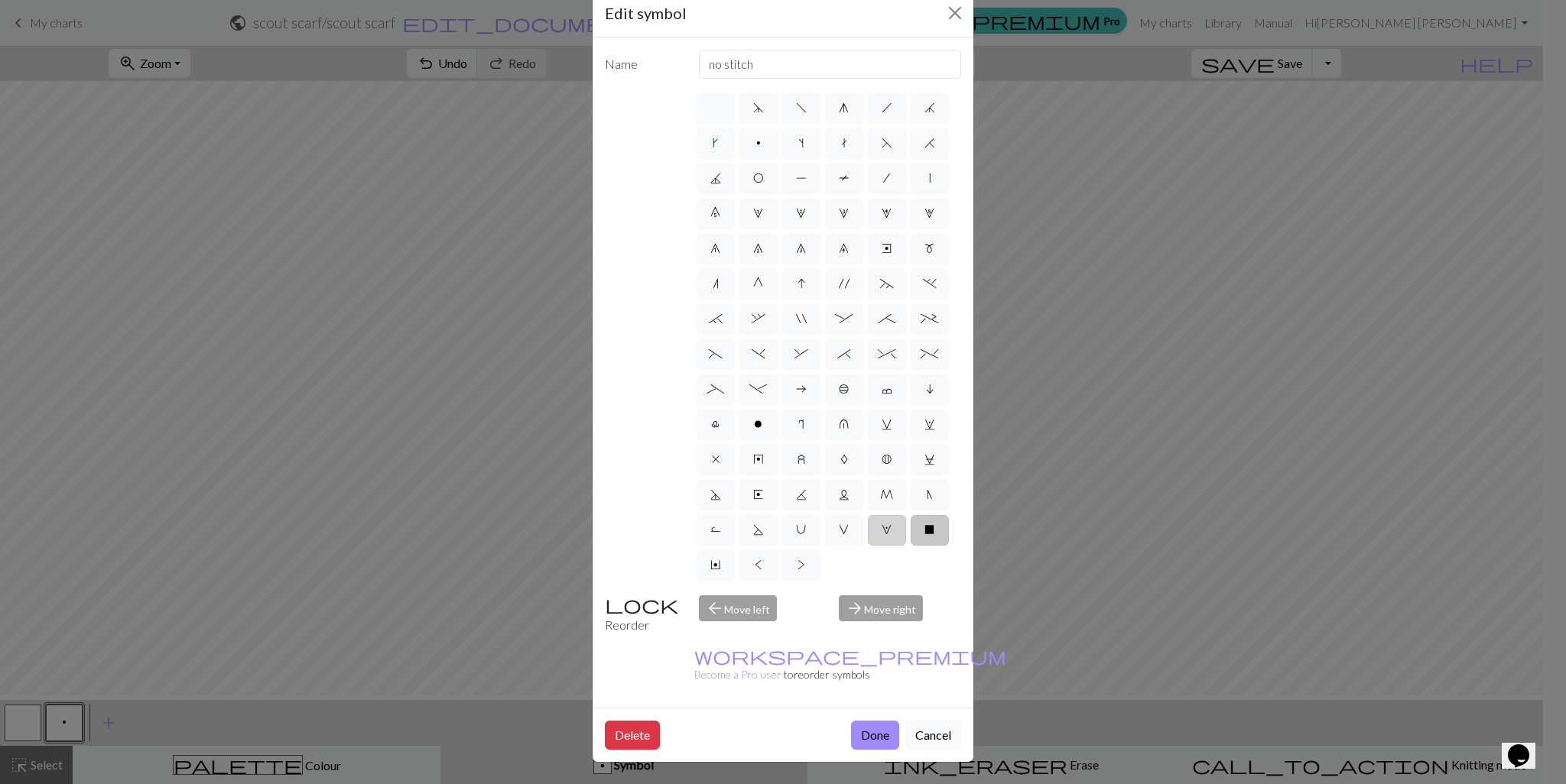
type input "k1, yo, k1"
click at [839, 524] on span "V" at bounding box center [844, 530] width 10 height 13
click at [839, 523] on input "V" at bounding box center [844, 525] width 10 height 10
radio input "true"
type input "sl1 purlwise"
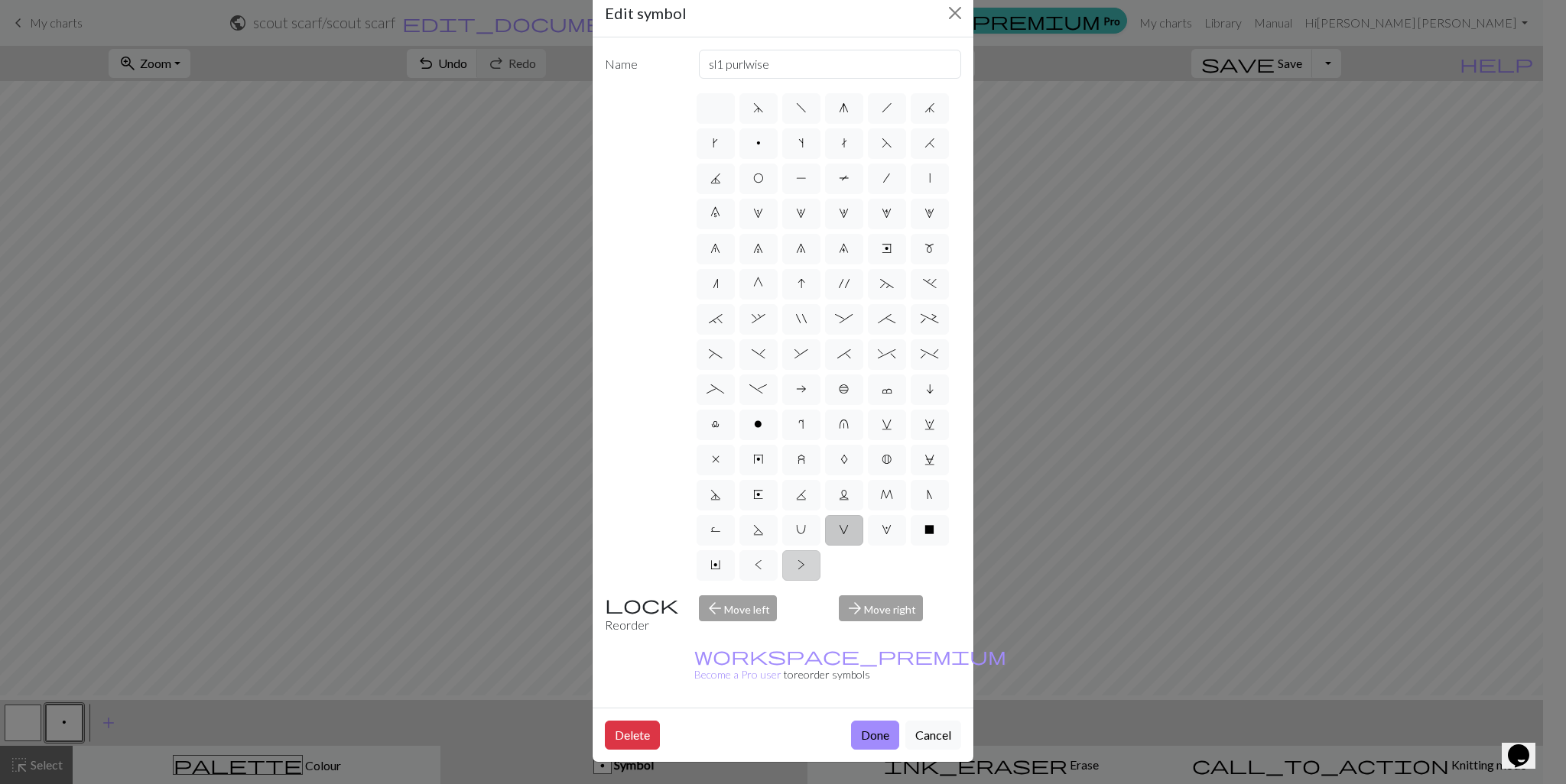
click at [783, 566] on label ">" at bounding box center [801, 566] width 39 height 30
click at [798, 566] on input ">" at bounding box center [802, 561] width 10 height 10
radio input "true"
type input "twisted purl"
click at [727, 541] on div "d f g h j k p s t F H J O P T / | 0 1 2 3 4 5 6 7 8 9 e m n G I ' ~ . ` , " : ;…" at bounding box center [828, 336] width 267 height 492
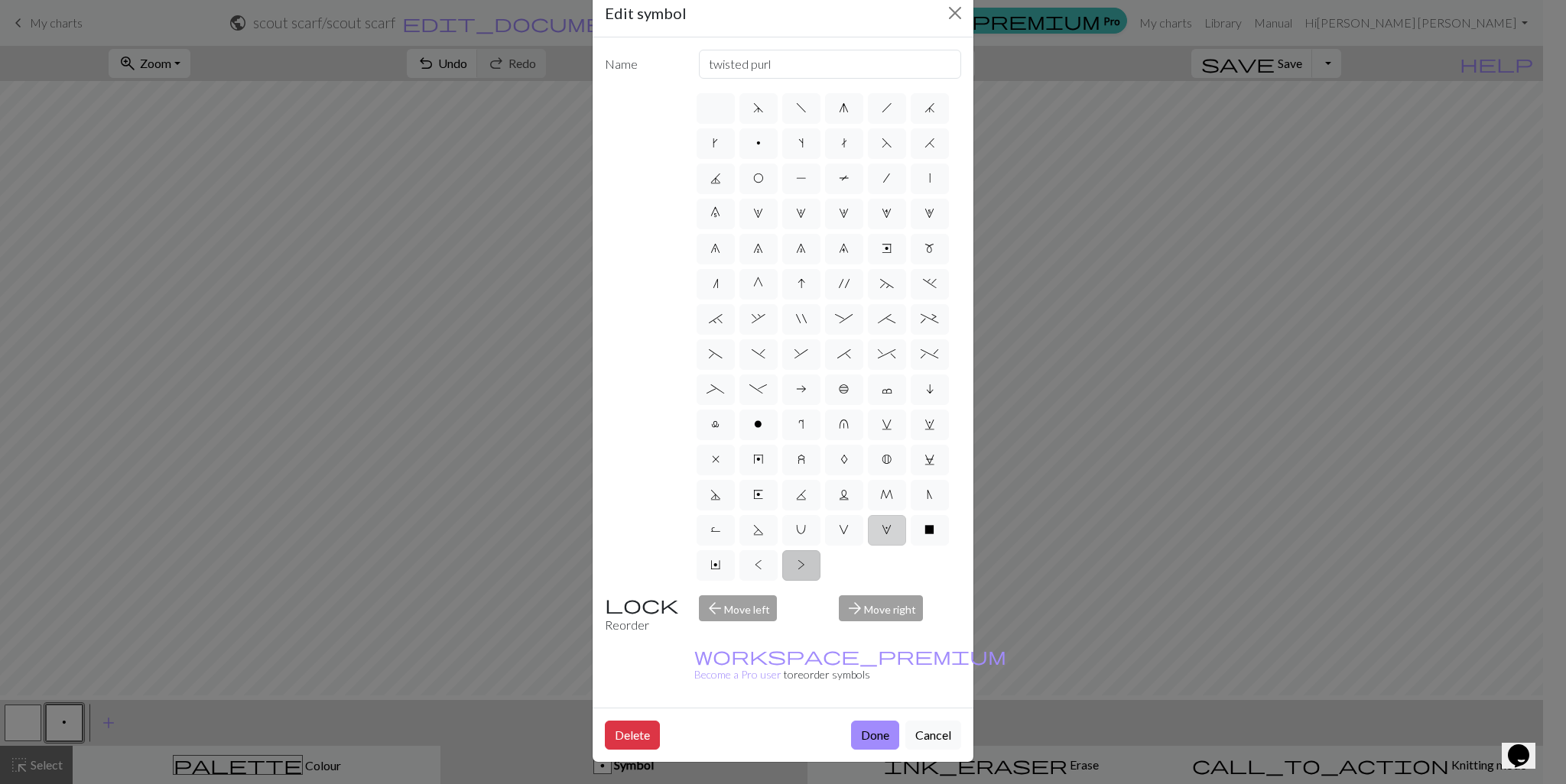
click at [868, 536] on label "W" at bounding box center [887, 530] width 39 height 30
click at [882, 530] on input "W" at bounding box center [887, 525] width 10 height 10
radio input "true"
type input "k1, yo, k1"
click at [788, 512] on div "d f g h j k p s t F H J O P T / | 0 1 2 3 4 5 6 7 8 9 e m n G I ' ~ . ` , " : ;…" at bounding box center [828, 336] width 267 height 492
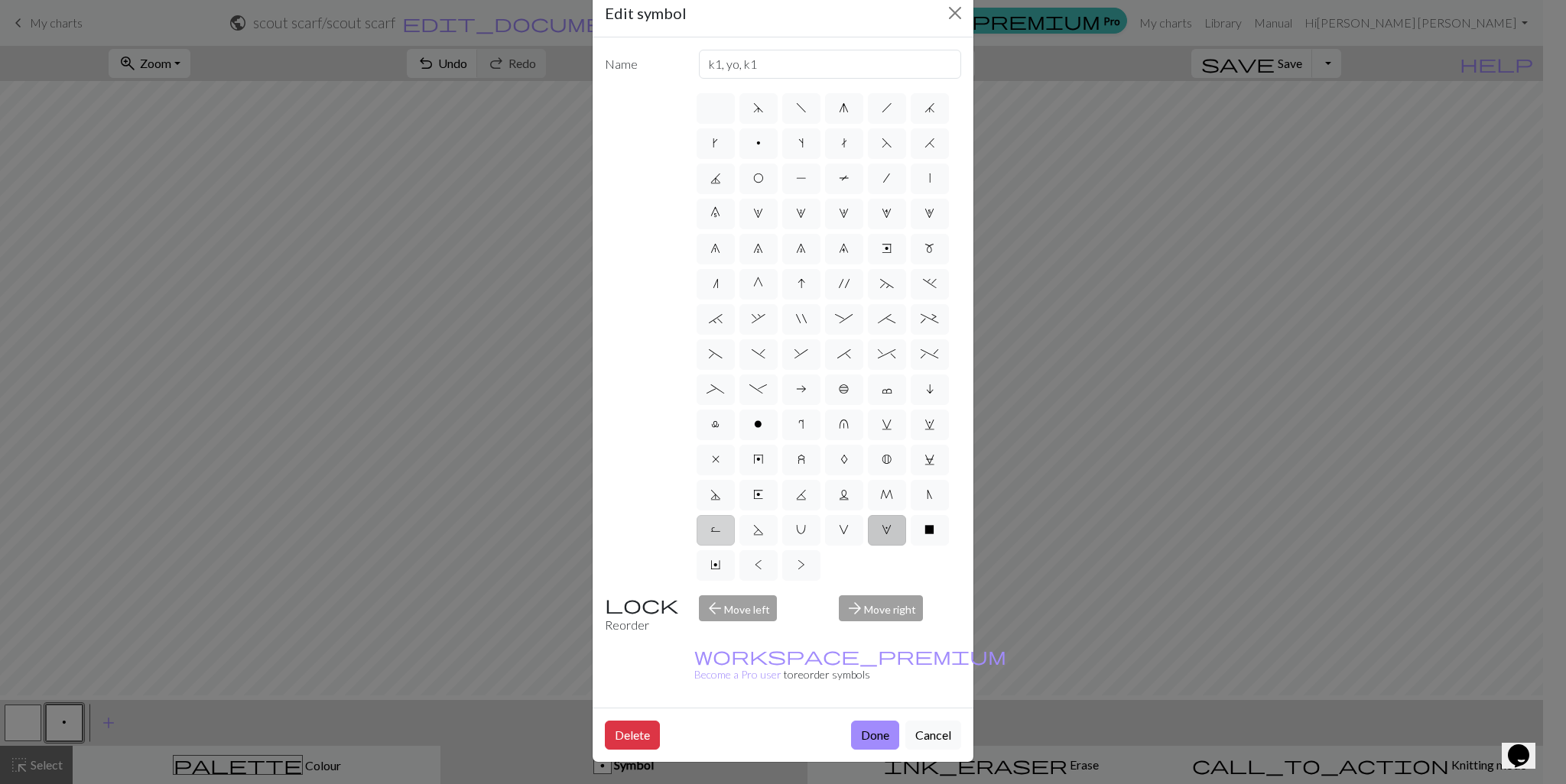
click at [722, 524] on span "R" at bounding box center [716, 530] width 11 height 13
click at [721, 520] on input "R" at bounding box center [715, 525] width 10 height 10
radio input "true"
type input "purl by wrapping yarn over"
click at [778, 515] on label "S" at bounding box center [758, 530] width 39 height 30
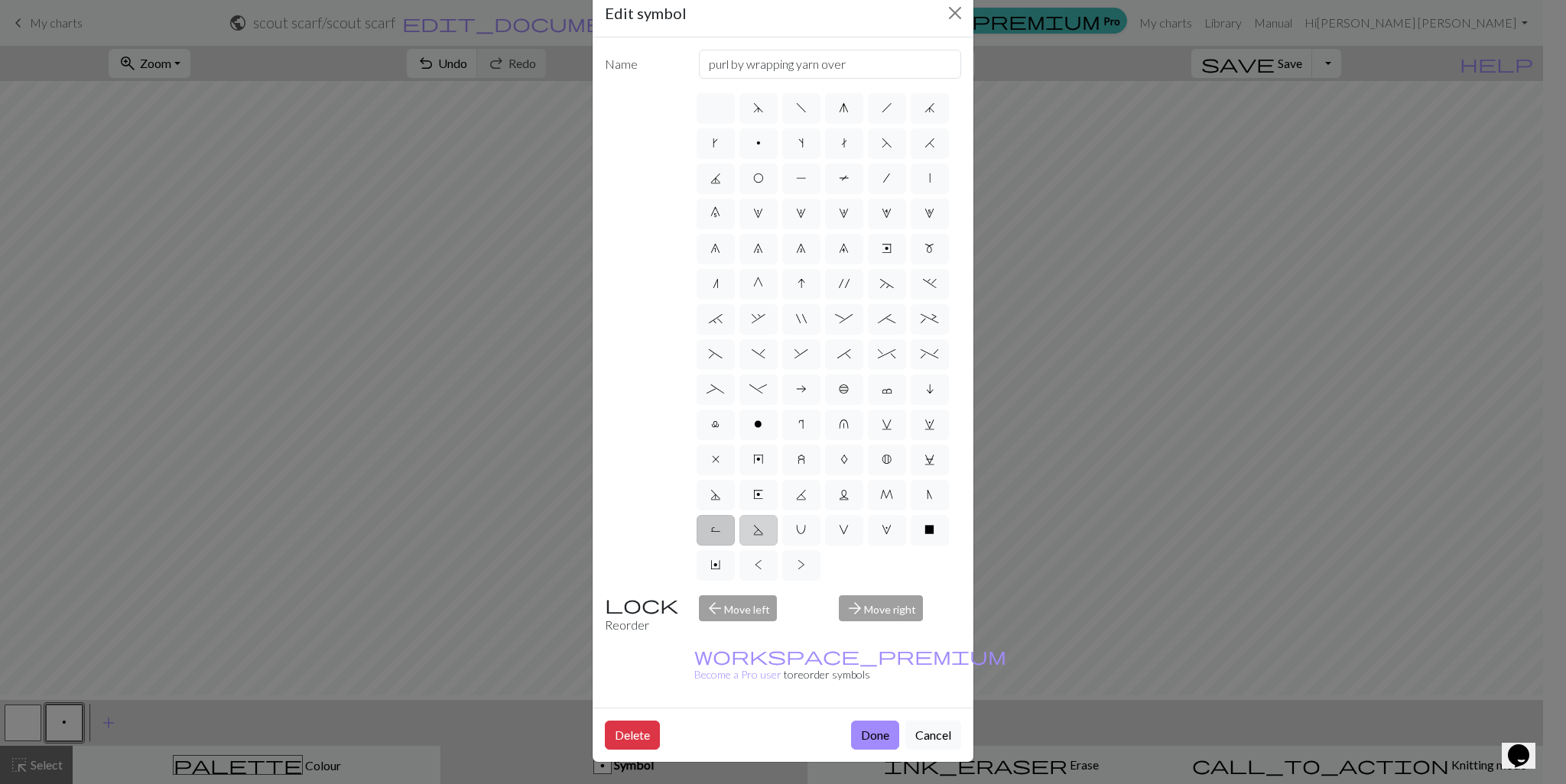
click at [764, 520] on input "S" at bounding box center [757, 525] width 10 height 10
radio input "true"
type input "p2tog tbl"
click at [820, 515] on label "U" at bounding box center [801, 530] width 39 height 30
click at [806, 520] on input "U" at bounding box center [800, 525] width 10 height 10
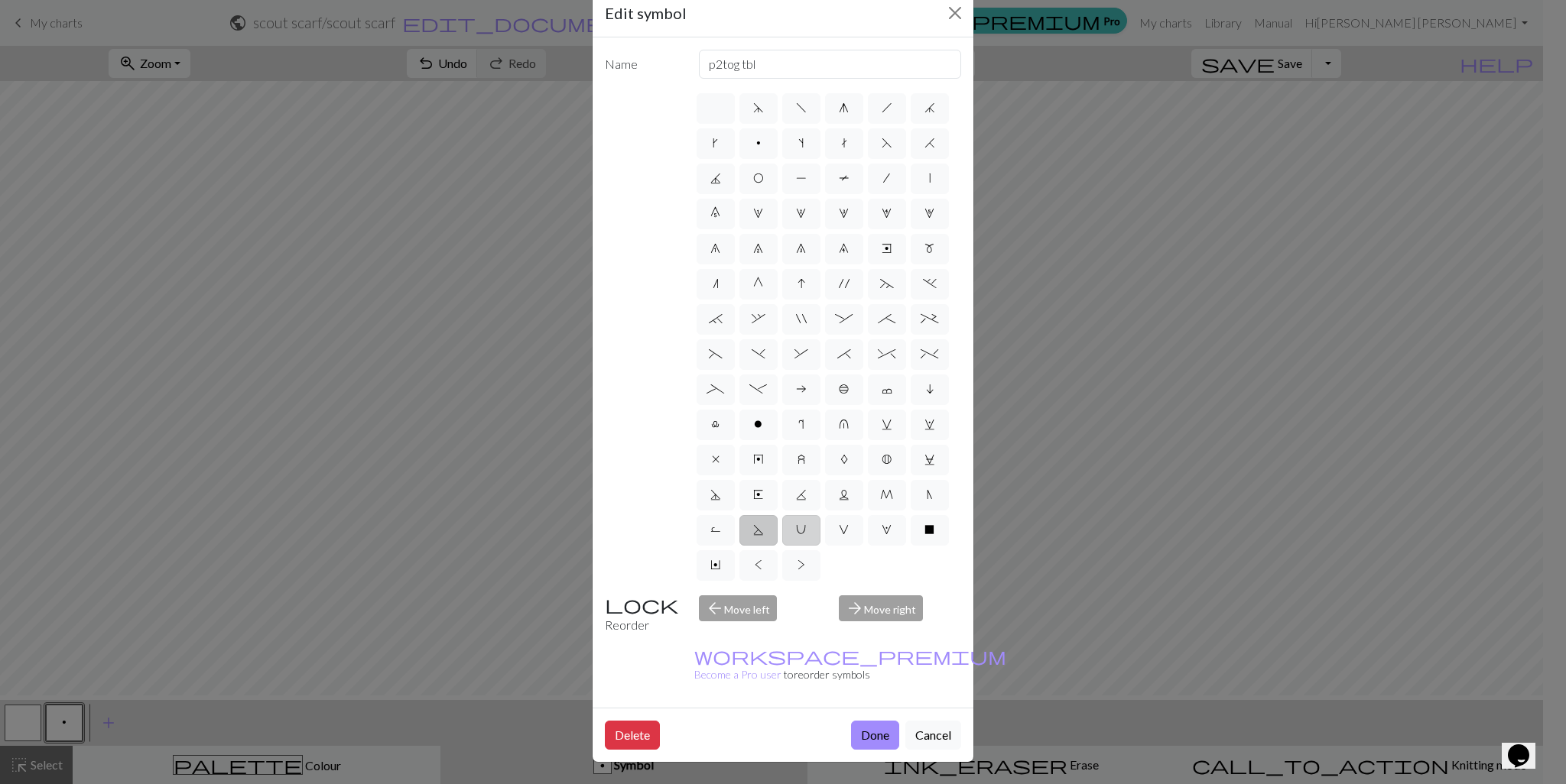
radio input "true"
type input "eyelet"
click at [911, 491] on label "N" at bounding box center [930, 495] width 39 height 30
click at [927, 491] on input "N" at bounding box center [932, 490] width 10 height 10
radio input "true"
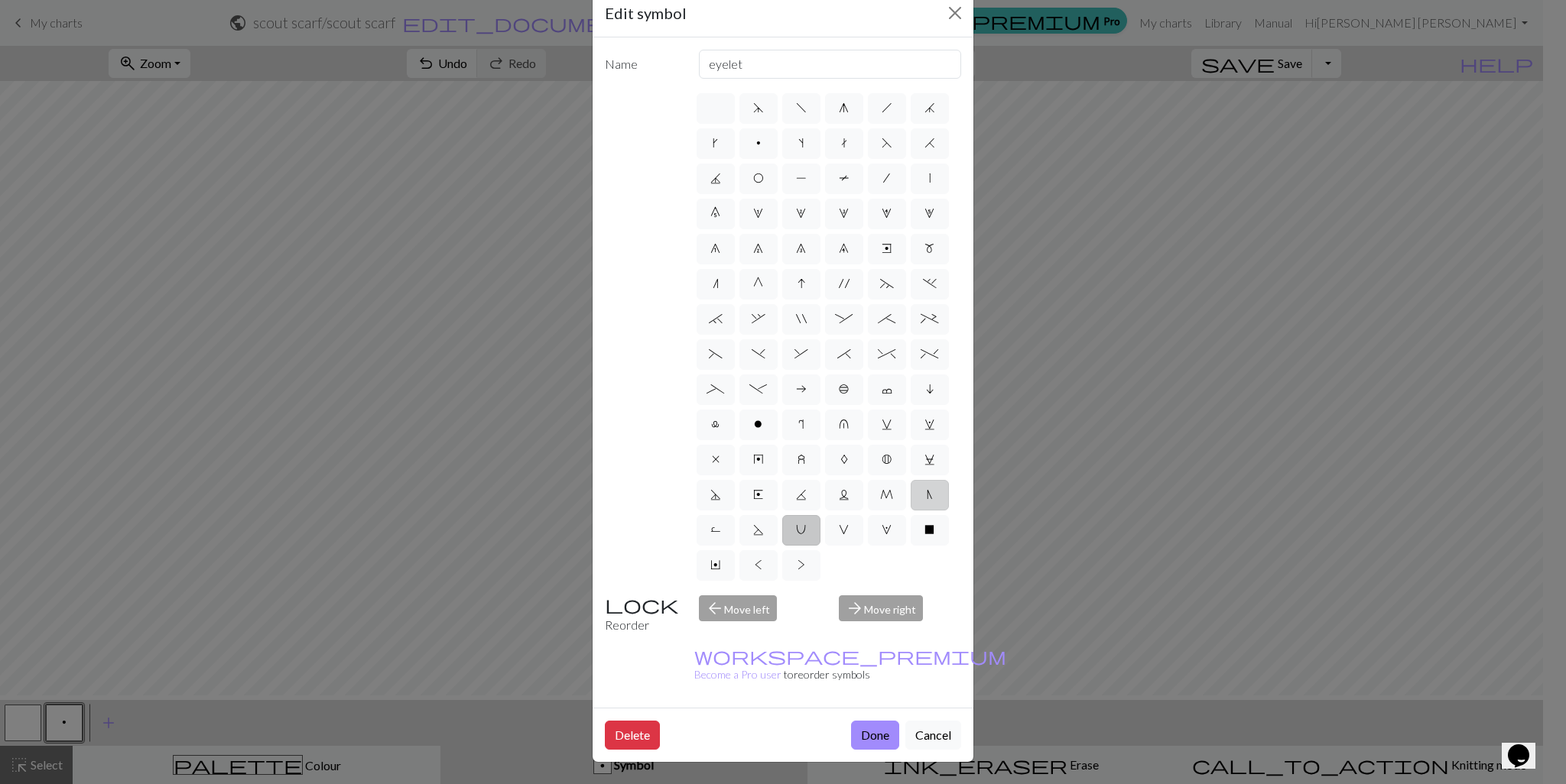
type input "skp"
click at [868, 492] on label "M" at bounding box center [887, 495] width 39 height 30
click at [880, 492] on input "M" at bounding box center [885, 490] width 10 height 10
radio input "true"
type input "m1"
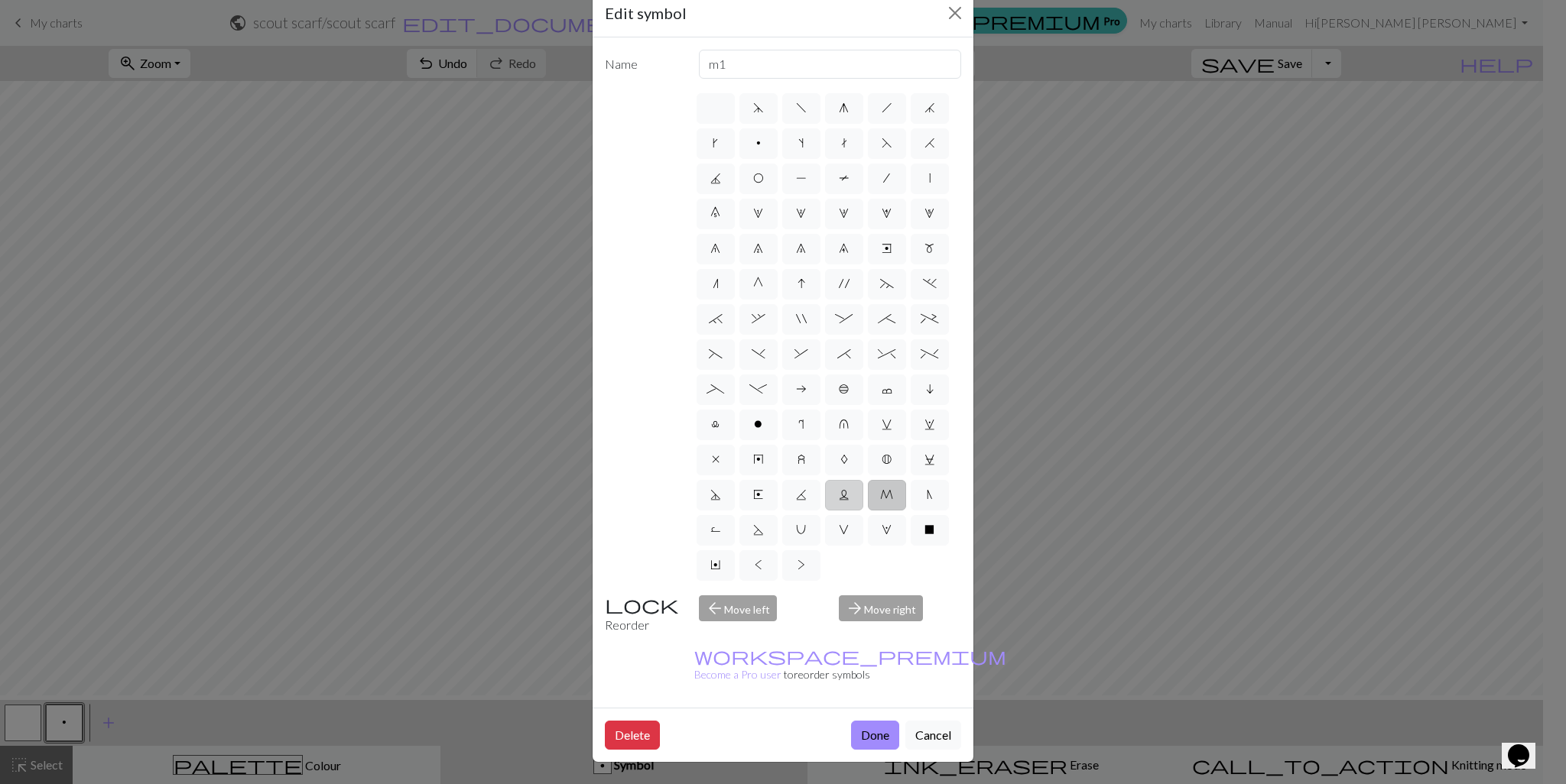
click at [863, 480] on label "L" at bounding box center [844, 495] width 39 height 30
click at [849, 485] on input "L" at bounding box center [844, 490] width 10 height 10
radio input "true"
type input "Twisted reverse stitch"
click at [820, 480] on label "K" at bounding box center [801, 495] width 39 height 30
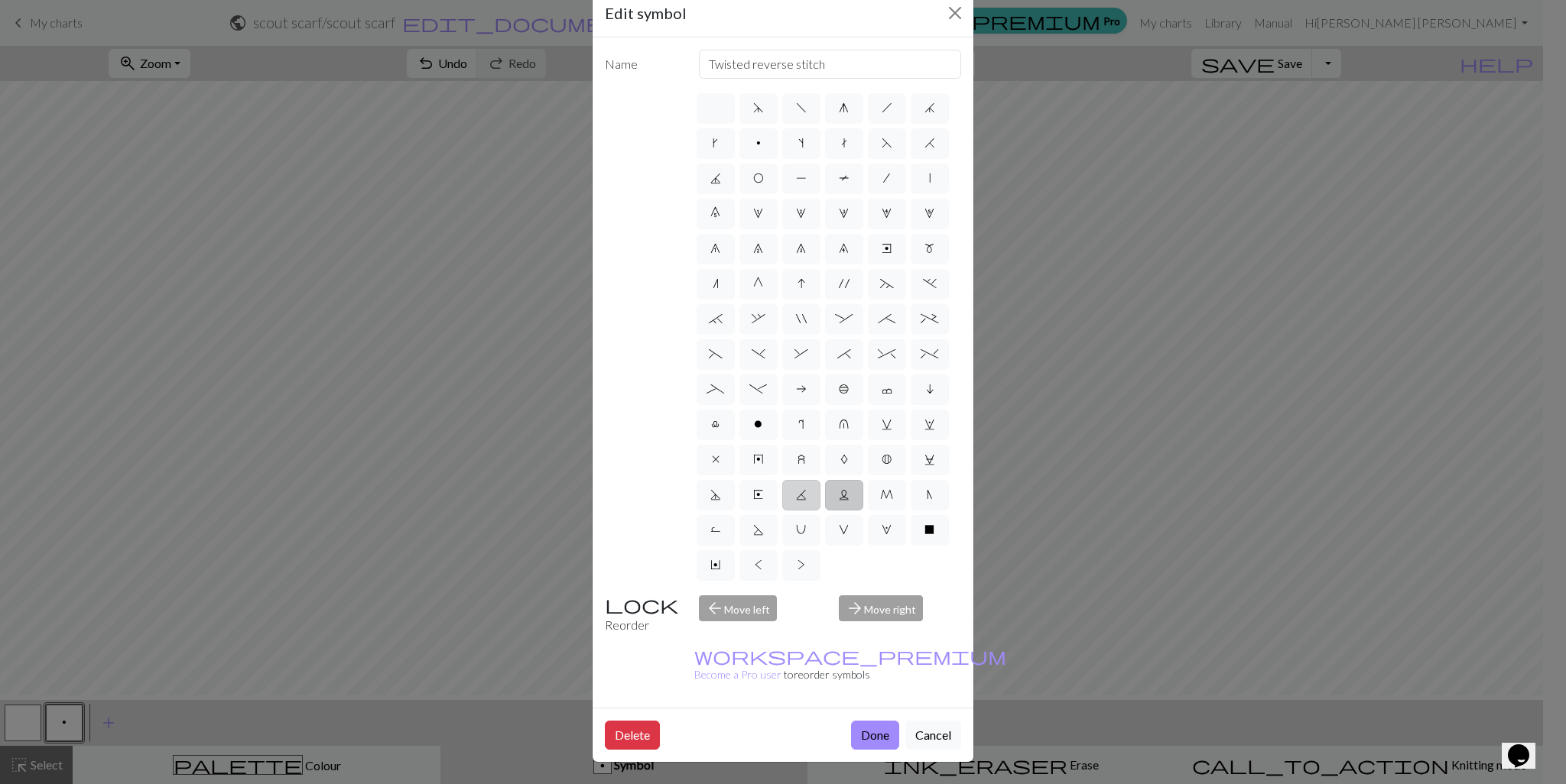
click at [806, 485] on input "K" at bounding box center [800, 490] width 10 height 10
radio input "true"
type input "p2tog tbl"
click at [778, 480] on label "E" at bounding box center [758, 495] width 39 height 30
click at [764, 485] on input "E" at bounding box center [757, 490] width 10 height 10
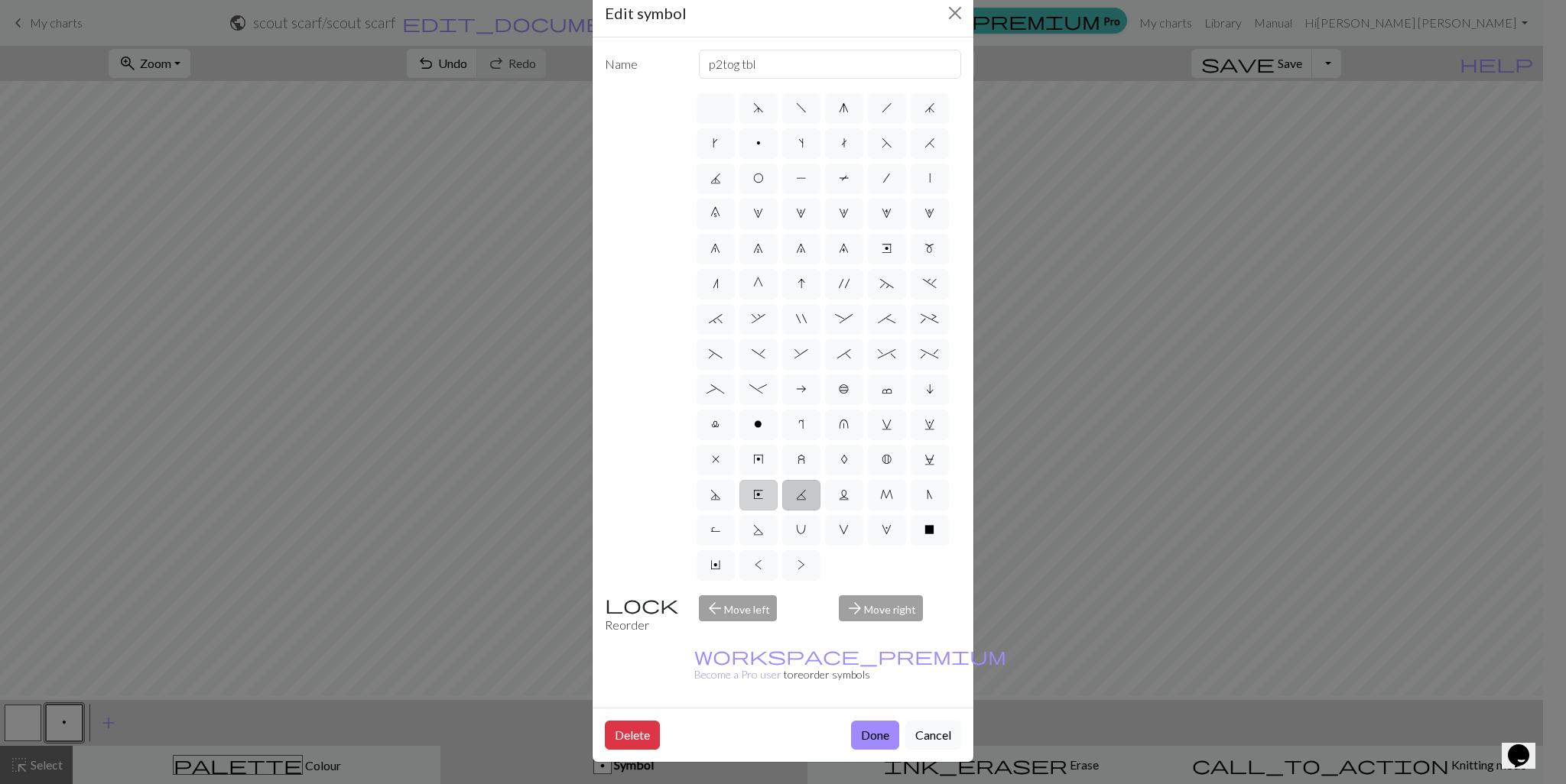
radio input "true"
type input "Left end"
click at [735, 480] on label "D" at bounding box center [715, 495] width 39 height 30
click at [721, 485] on input "D" at bounding box center [715, 490] width 10 height 10
radio input "true"
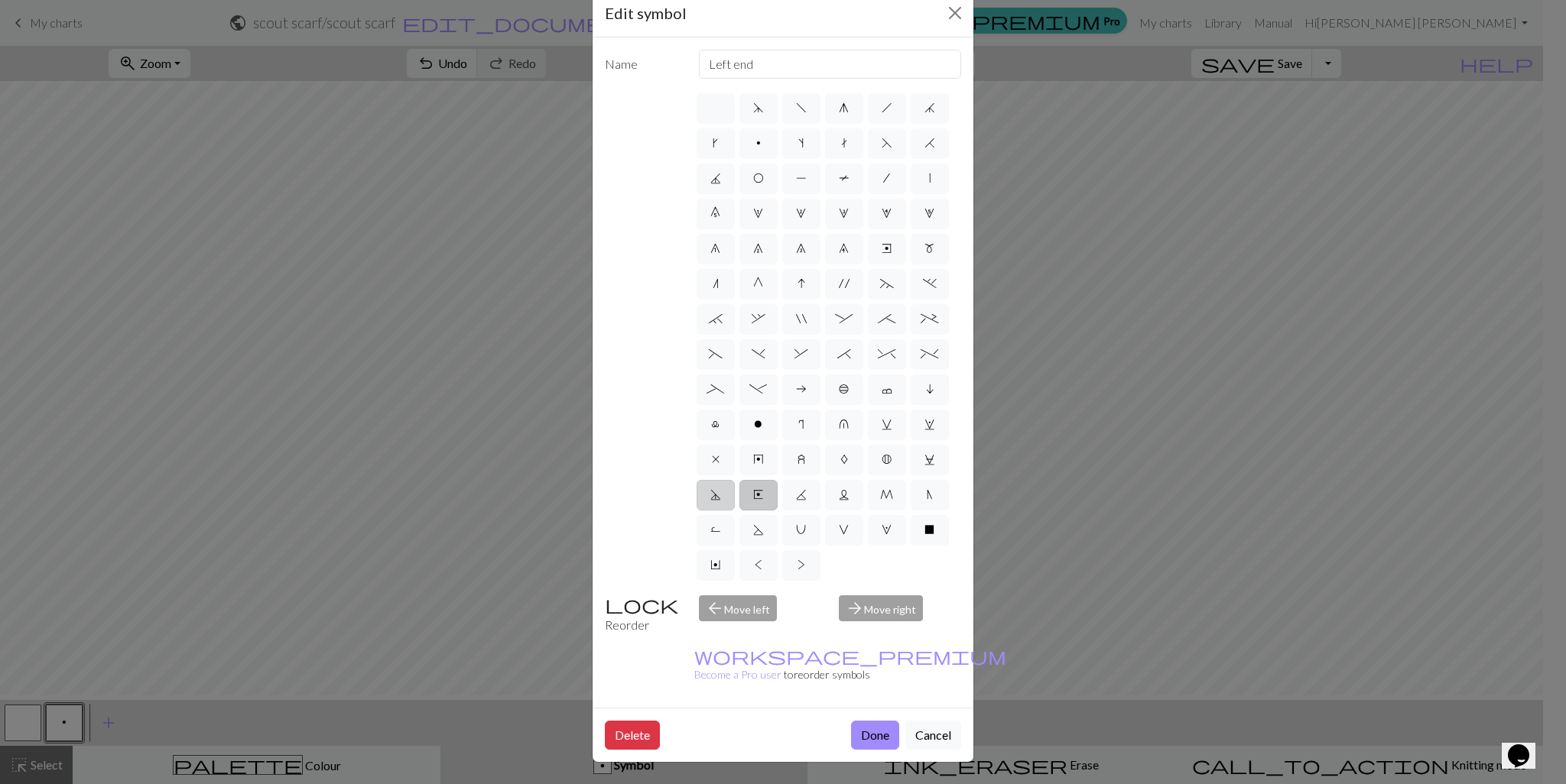
type input "Purl-side double decrease"
click at [911, 458] on label "C" at bounding box center [930, 460] width 39 height 30
click at [924, 458] on input "C" at bounding box center [929, 455] width 10 height 10
radio input "true"
type input "slp wyif"
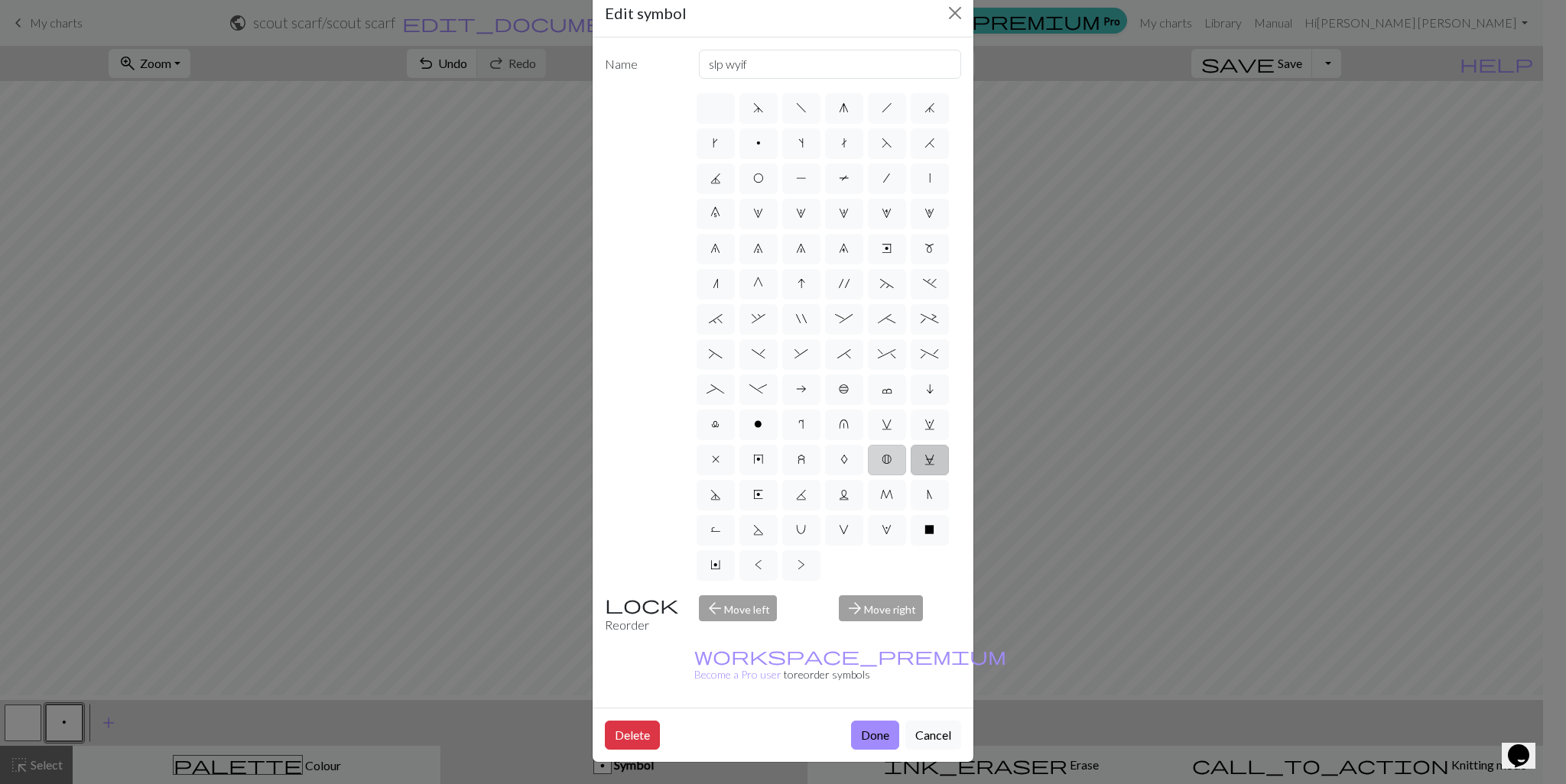
click at [868, 445] on label "B" at bounding box center [887, 460] width 39 height 30
click at [882, 450] on input "B" at bounding box center [887, 455] width 10 height 10
radio input "true"
type input "Bobble"
click at [851, 445] on label "A" at bounding box center [844, 460] width 39 height 30
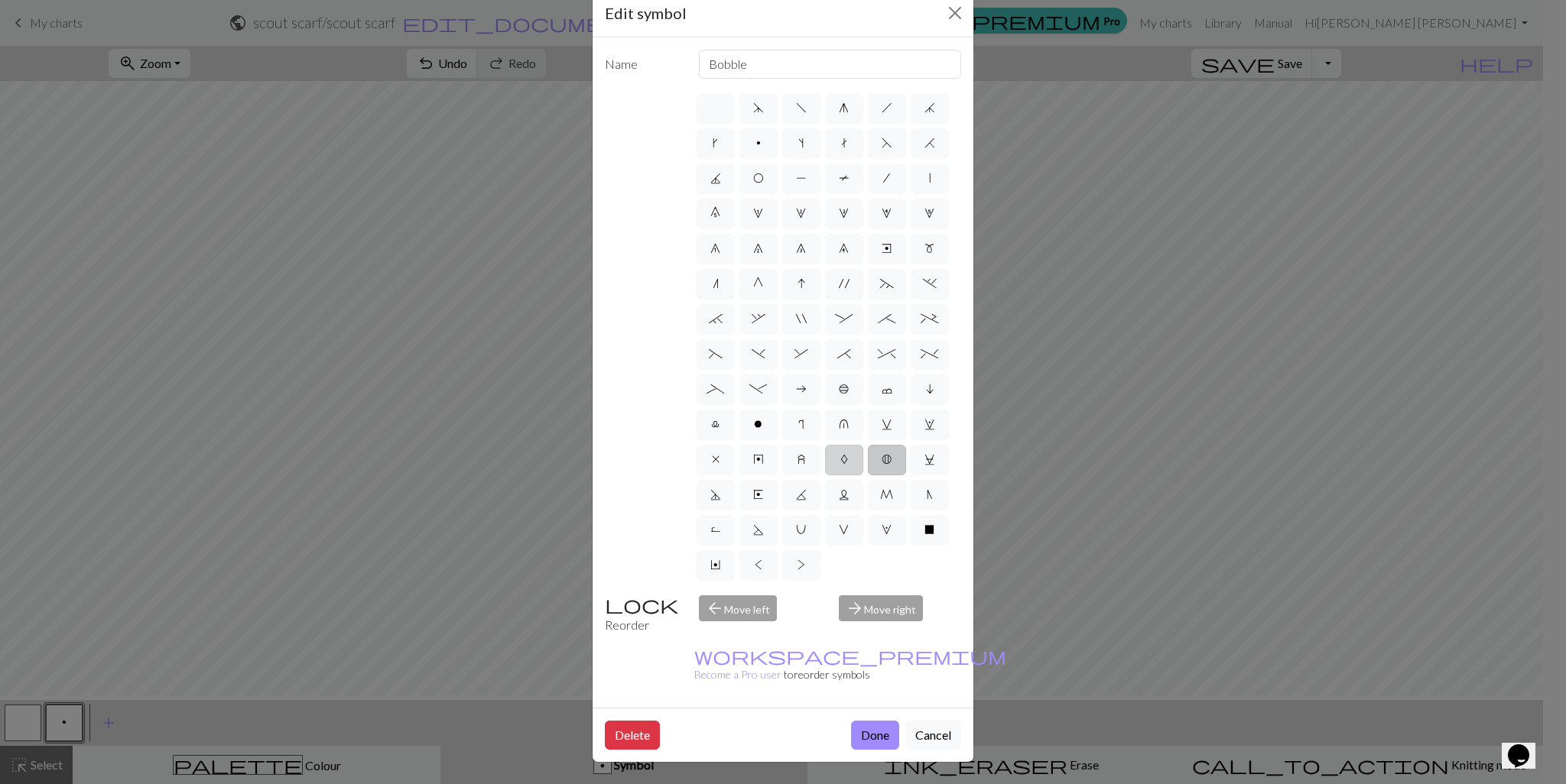
click at [851, 450] on input "A" at bounding box center [845, 455] width 10 height 10
radio input "true"
click at [809, 445] on label "z" at bounding box center [801, 460] width 39 height 30
click at [808, 450] on input "z" at bounding box center [802, 455] width 10 height 10
radio input "true"
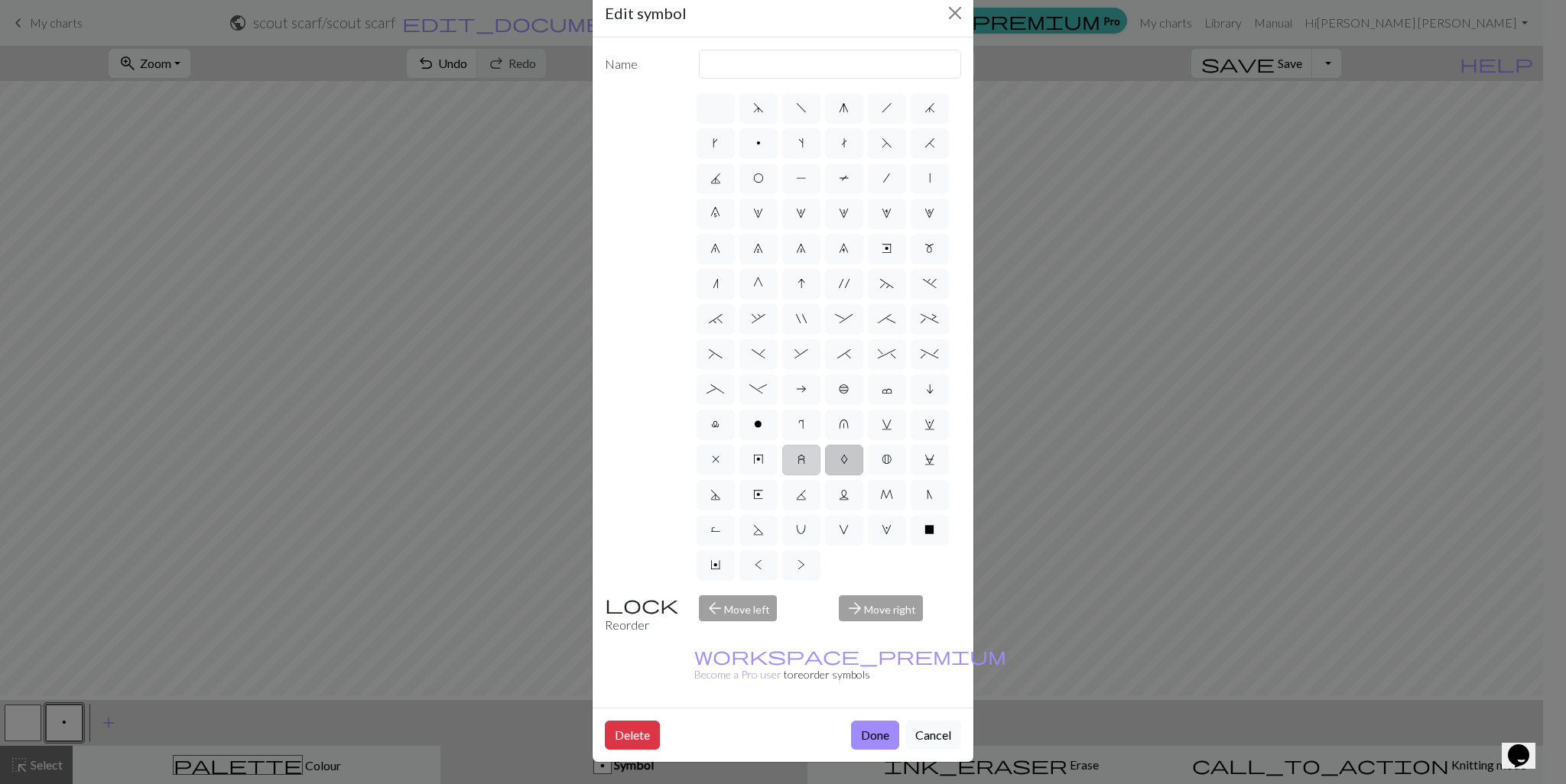
type input "twisted stitch in row below"
click at [739, 445] on label "y" at bounding box center [758, 460] width 39 height 30
click at [753, 450] on input "y" at bounding box center [757, 455] width 10 height 10
radio input "true"
type input "make bobble"
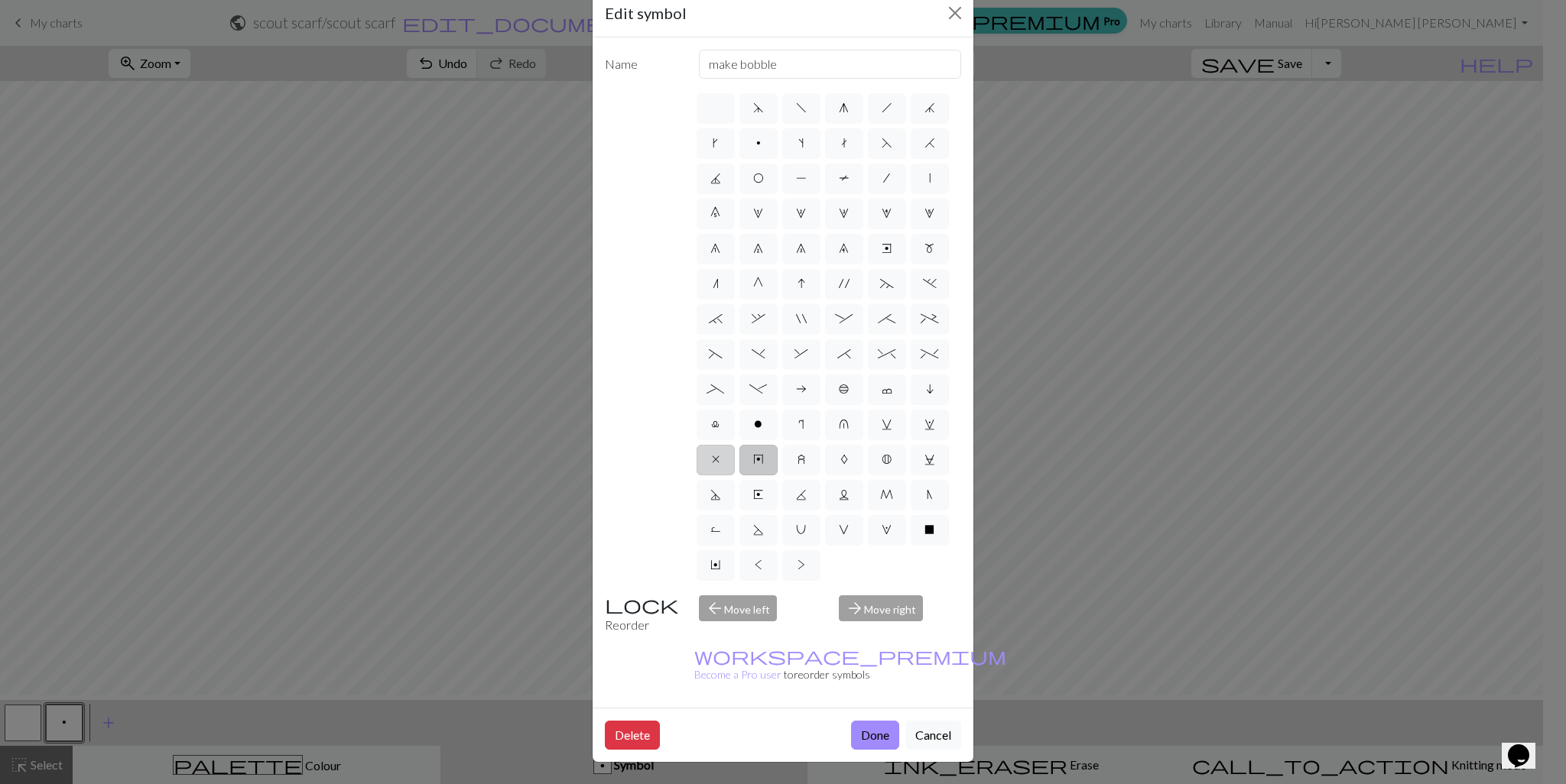
click at [712, 453] on span "x" at bounding box center [715, 459] width 8 height 13
click at [712, 450] on input "x" at bounding box center [716, 455] width 10 height 10
radio input "true"
type input "no stitch"
click at [826, 445] on label "A" at bounding box center [844, 460] width 39 height 30
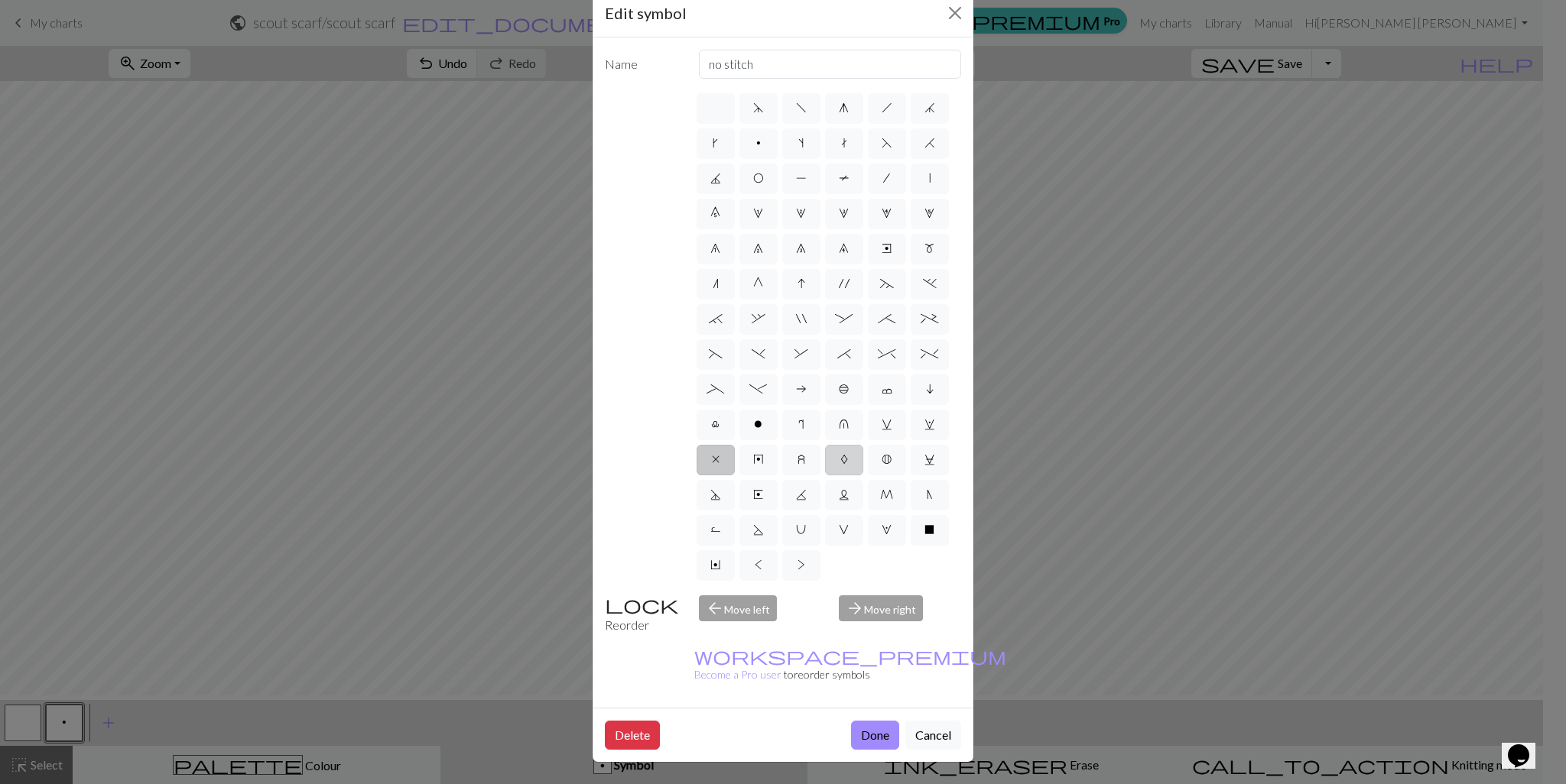
click at [841, 450] on input "A" at bounding box center [845, 455] width 10 height 10
radio input "true"
click at [786, 49] on input "text" at bounding box center [830, 64] width 263 height 29
type input "YO"
click at [852, 721] on button "Done" at bounding box center [876, 736] width 48 height 29
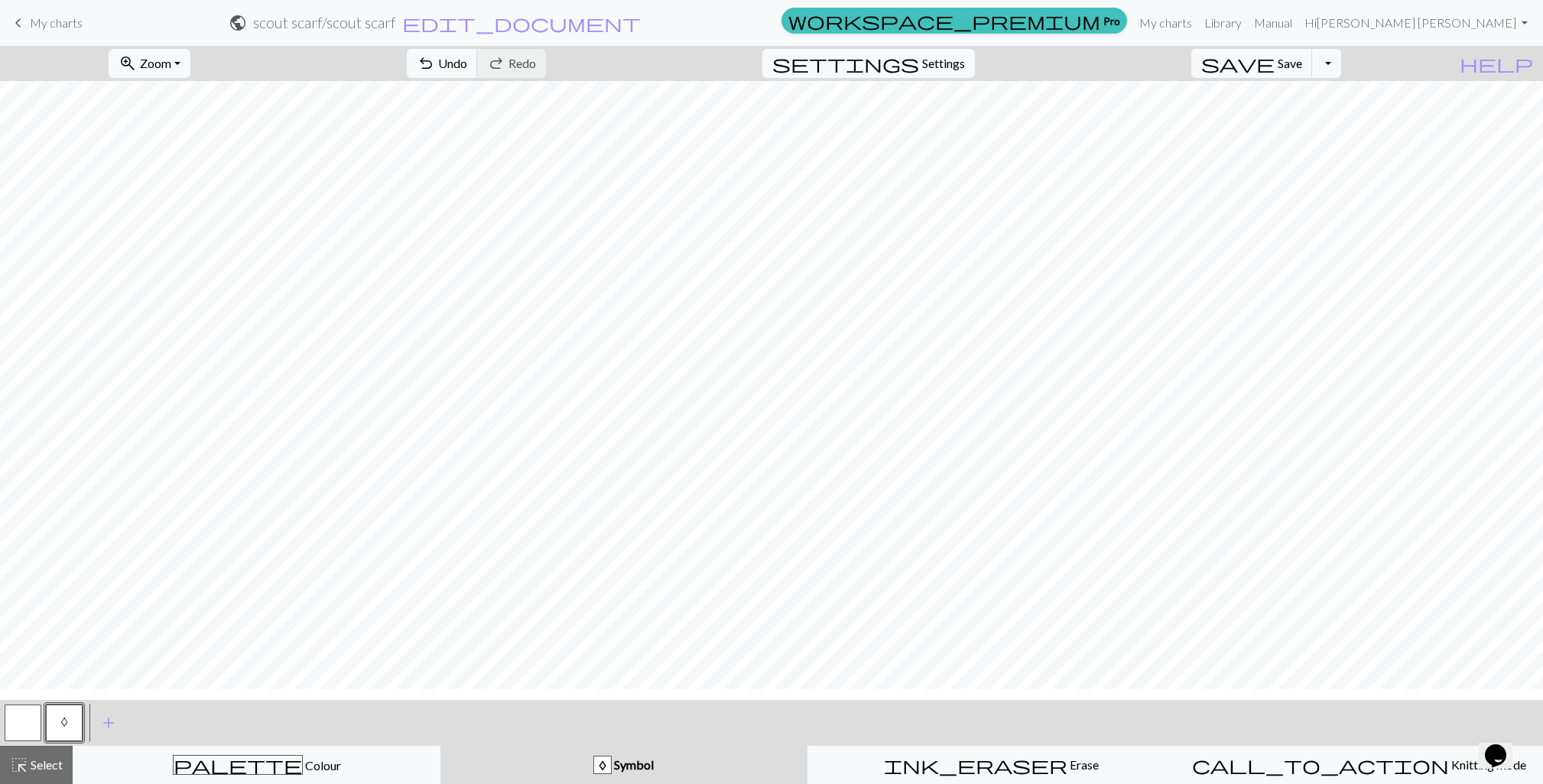
scroll to position [0, 546]
click at [171, 63] on span "Zoom" at bounding box center [155, 63] width 31 height 14
click at [199, 225] on button "100%" at bounding box center [170, 212] width 121 height 24
click at [171, 69] on span "Zoom" at bounding box center [155, 63] width 31 height 14
click at [197, 249] on button "150%" at bounding box center [170, 237] width 121 height 24
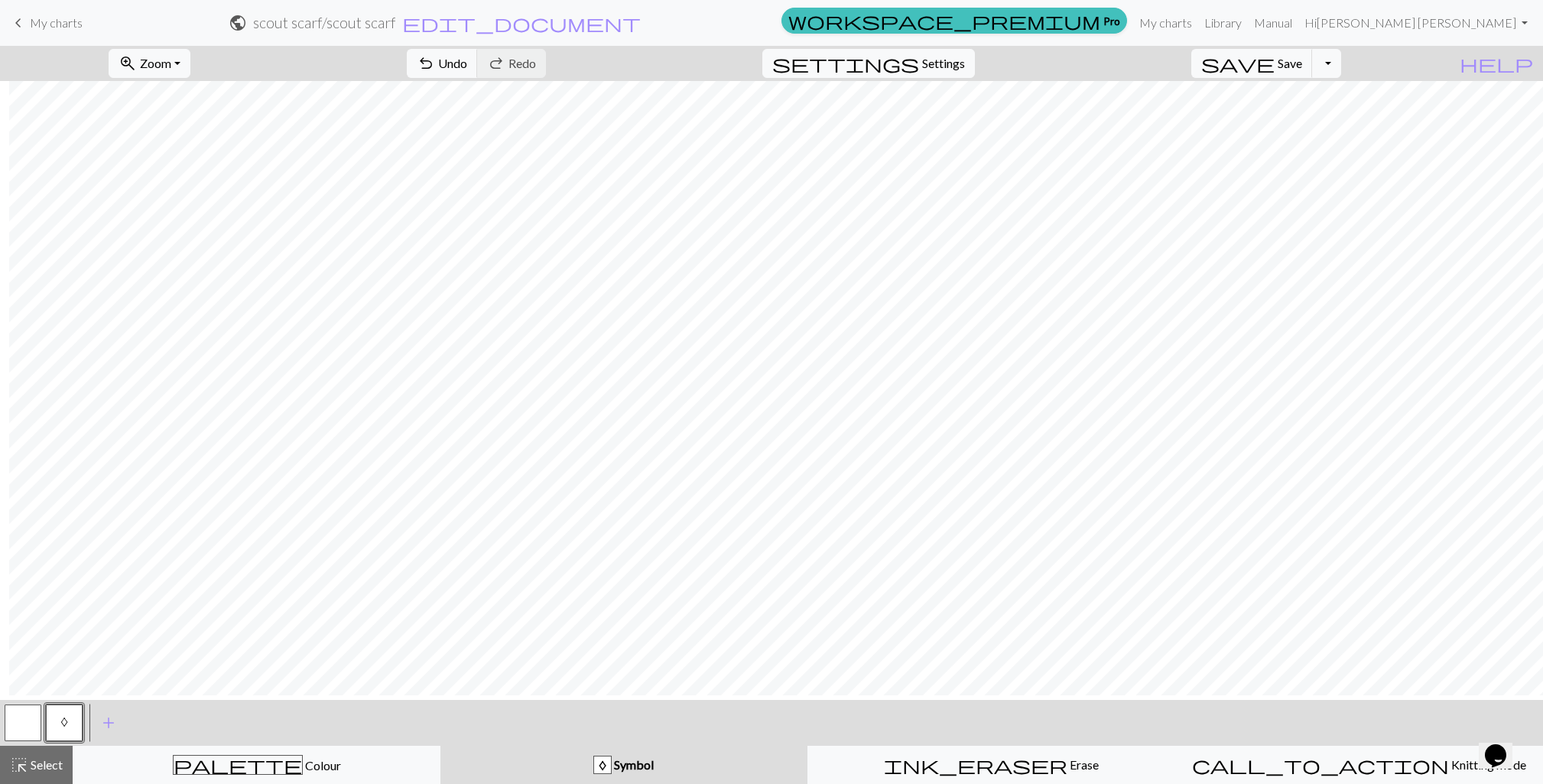
scroll to position [0, 1486]
click at [171, 70] on span "Zoom" at bounding box center [155, 63] width 31 height 14
click at [215, 274] on button "200%" at bounding box center [170, 261] width 121 height 24
click at [41, 725] on div at bounding box center [23, 723] width 41 height 41
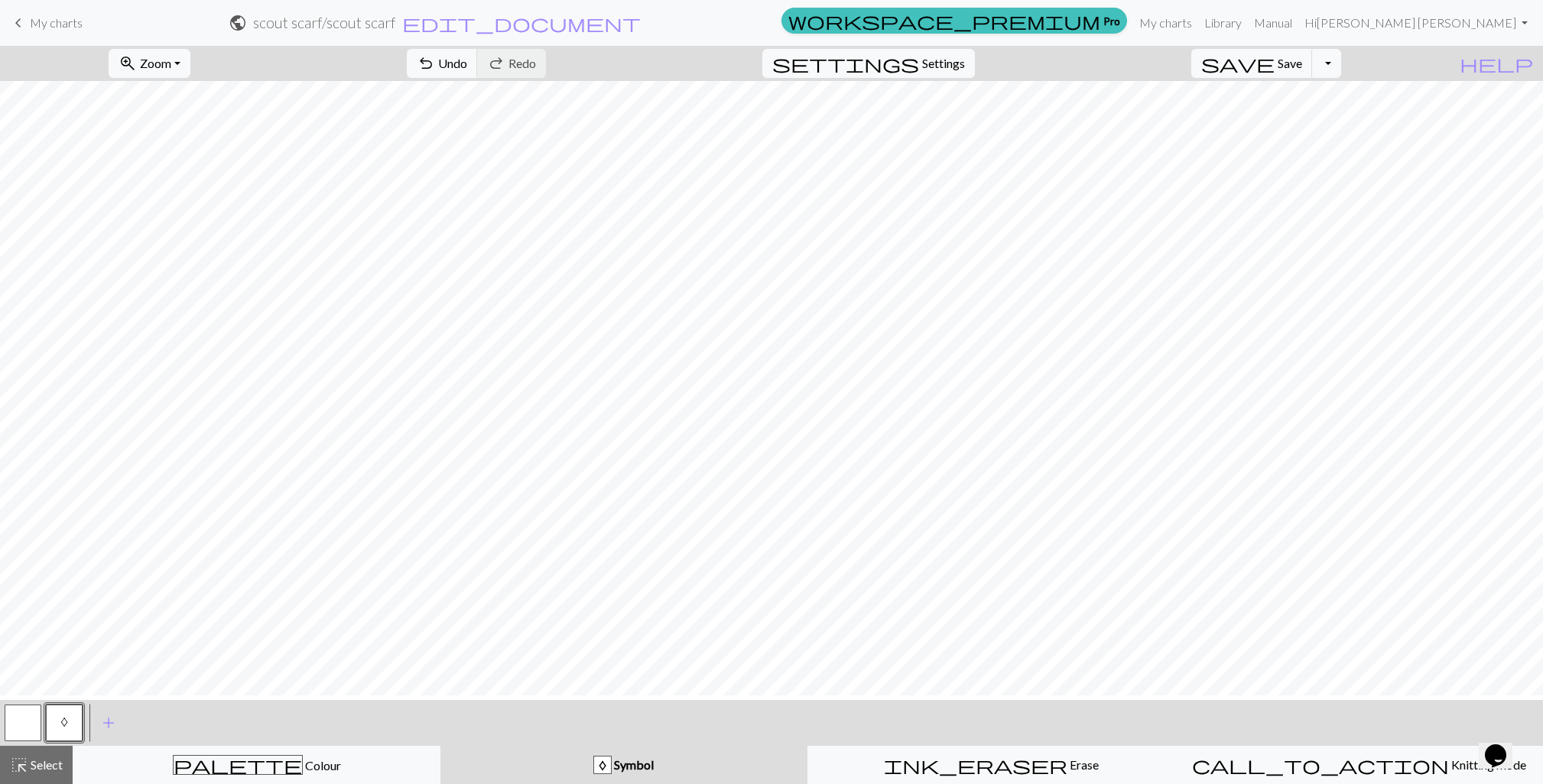
click at [35, 723] on button "button" at bounding box center [22, 723] width 37 height 37
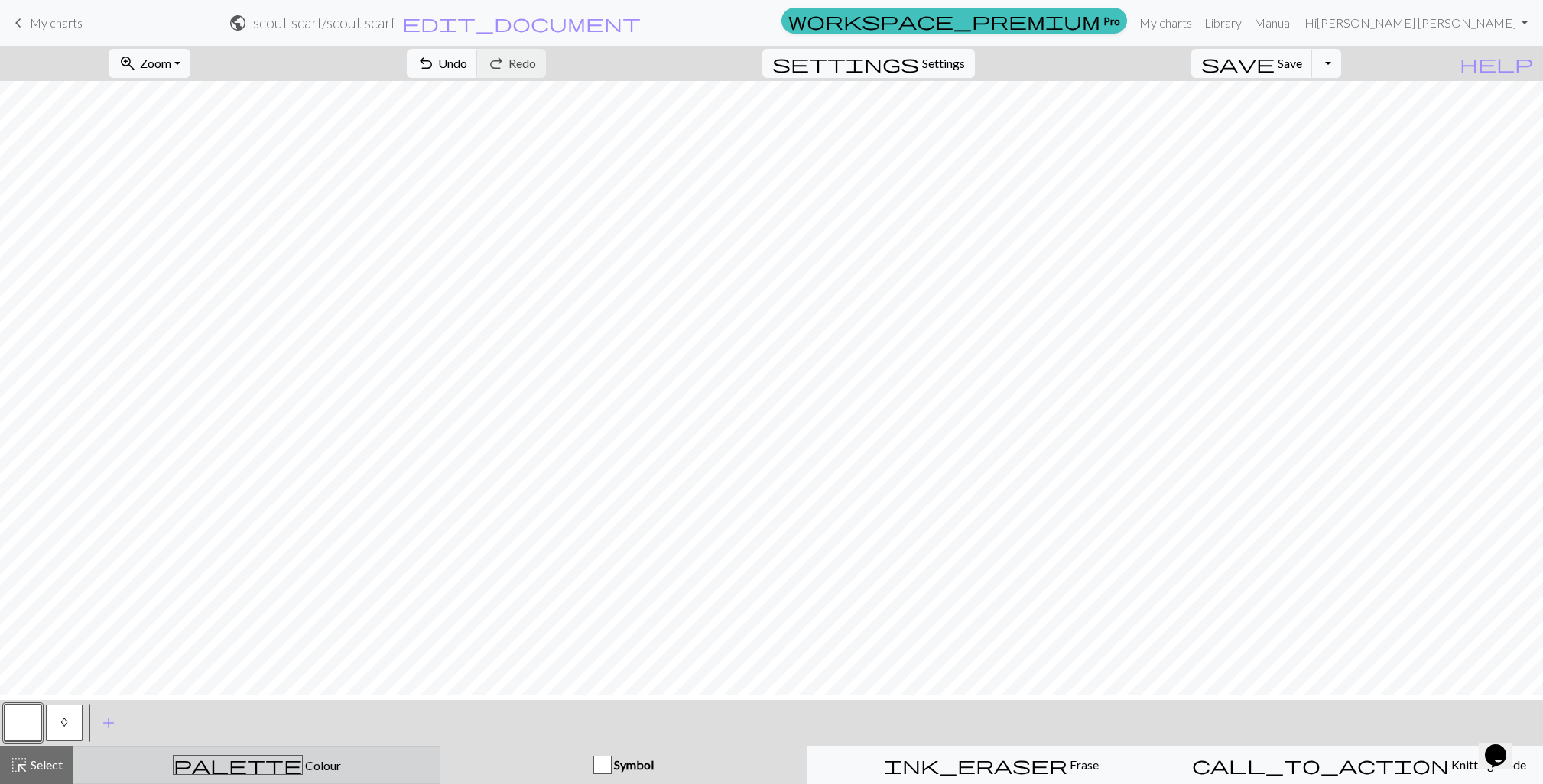
click at [199, 755] on button "palette Colour Colour" at bounding box center [257, 765] width 368 height 39
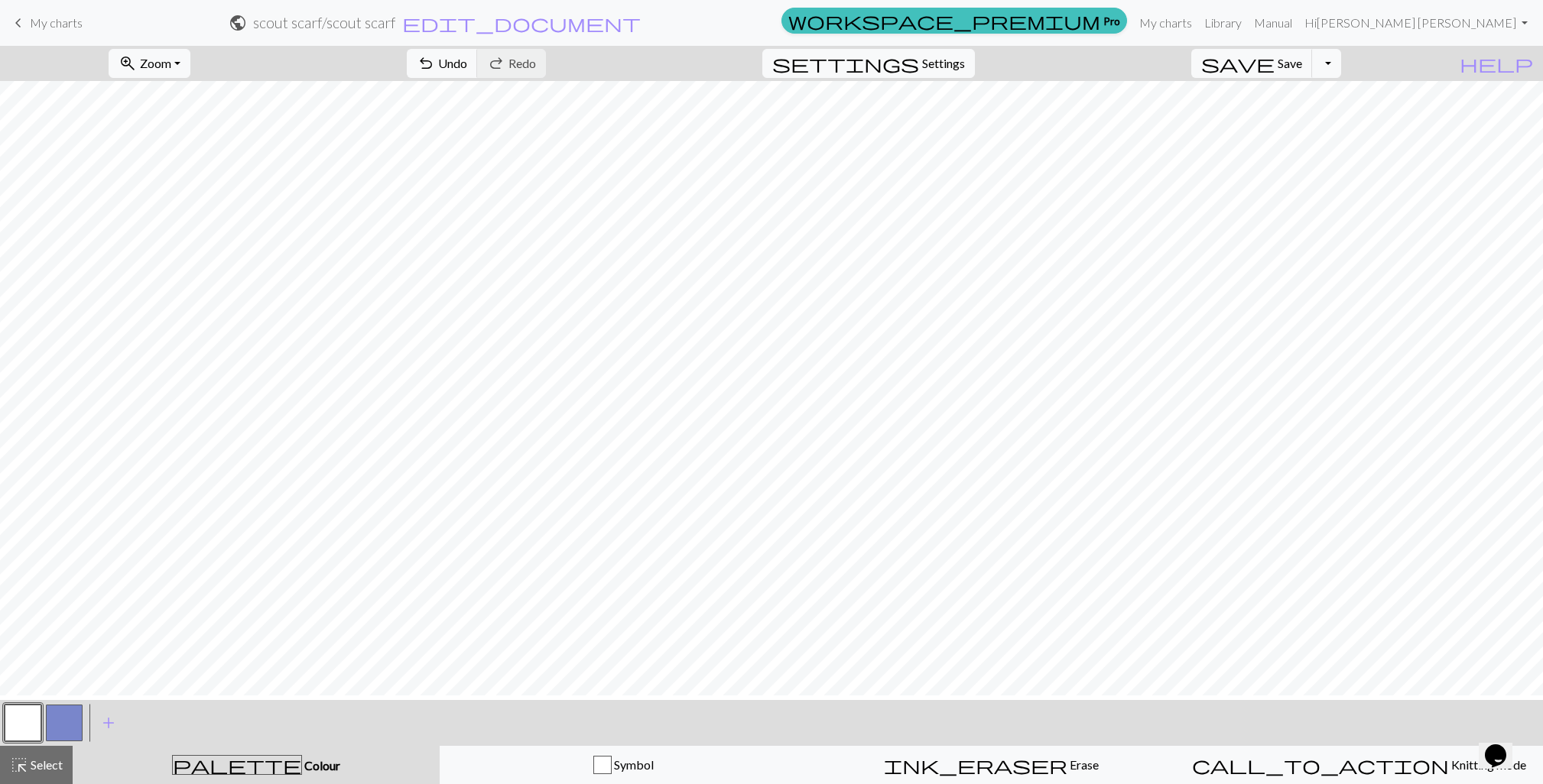
click at [31, 729] on button "button" at bounding box center [22, 723] width 37 height 37
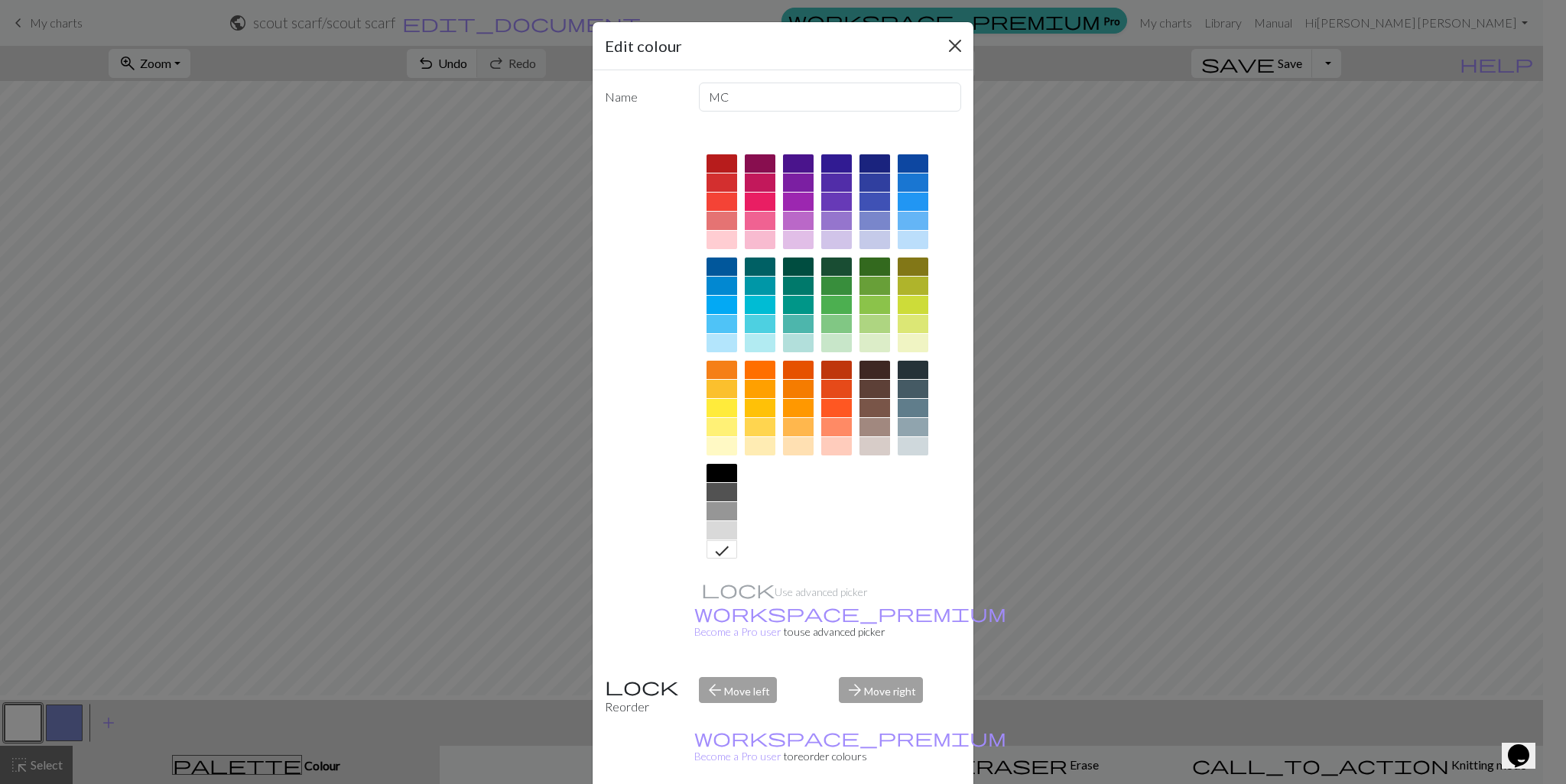
click at [943, 54] on button "Close" at bounding box center [955, 45] width 24 height 24
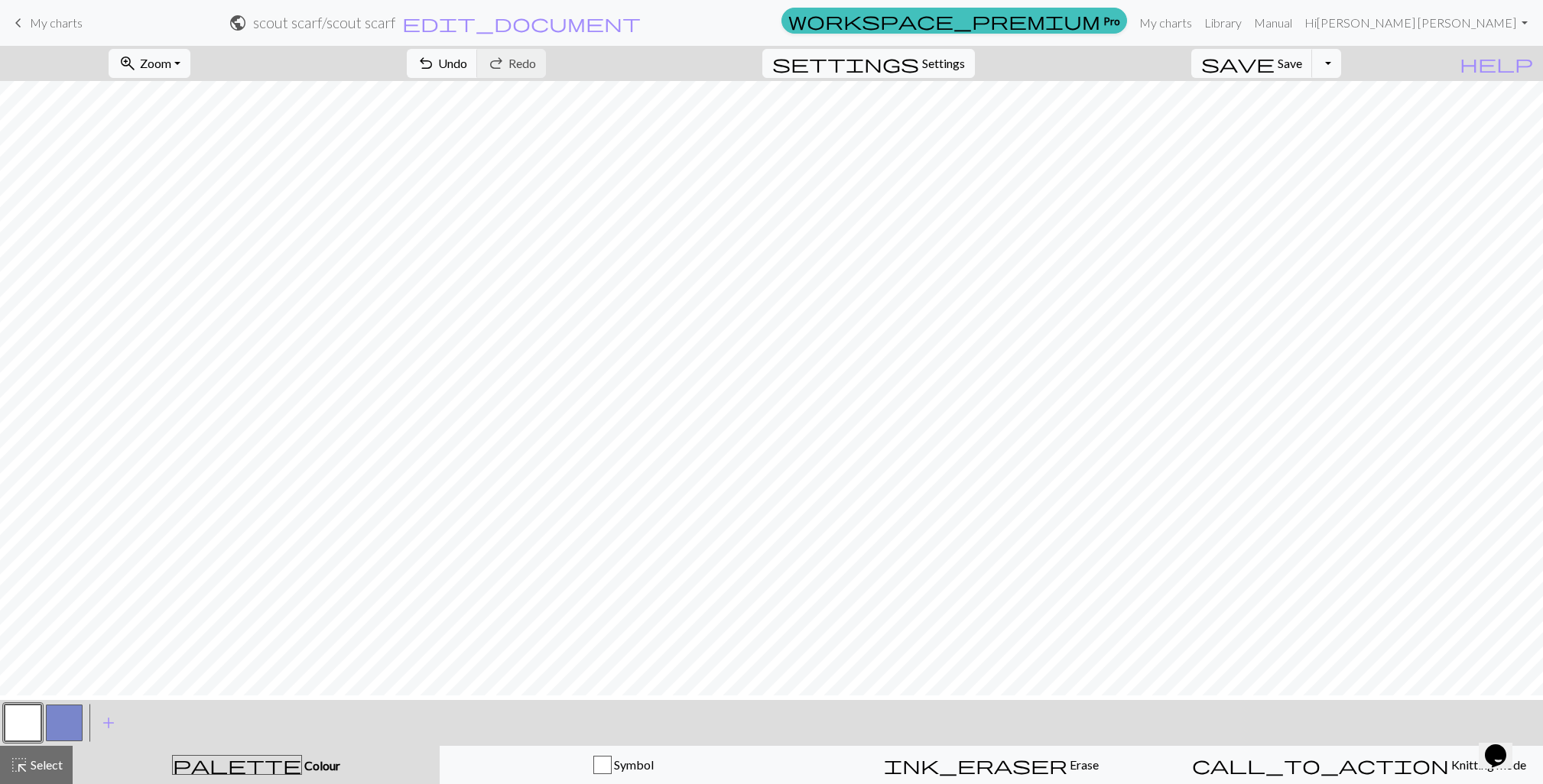
click at [74, 717] on button "button" at bounding box center [64, 723] width 37 height 37
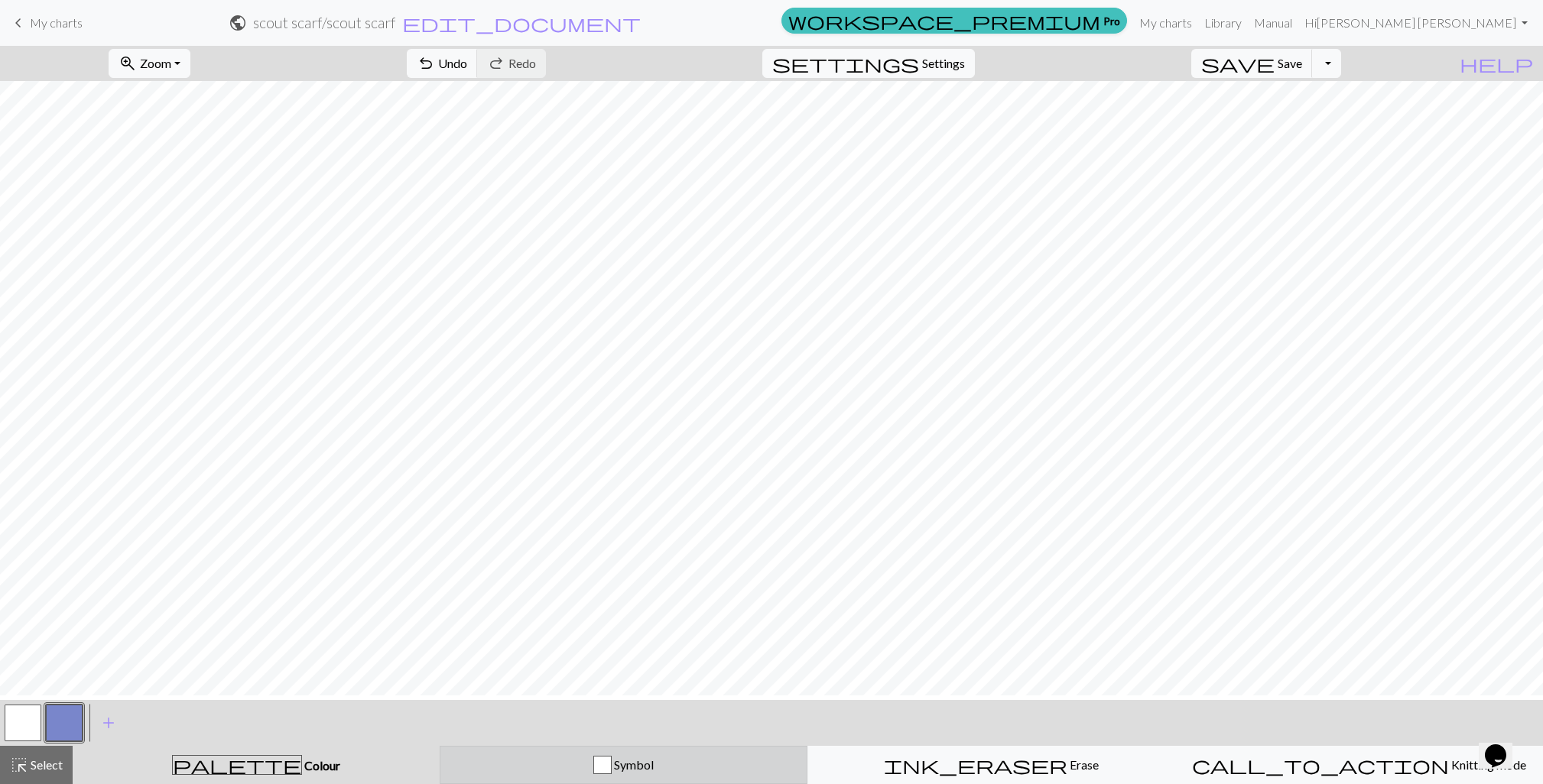
click at [578, 783] on button "Symbol" at bounding box center [623, 765] width 368 height 39
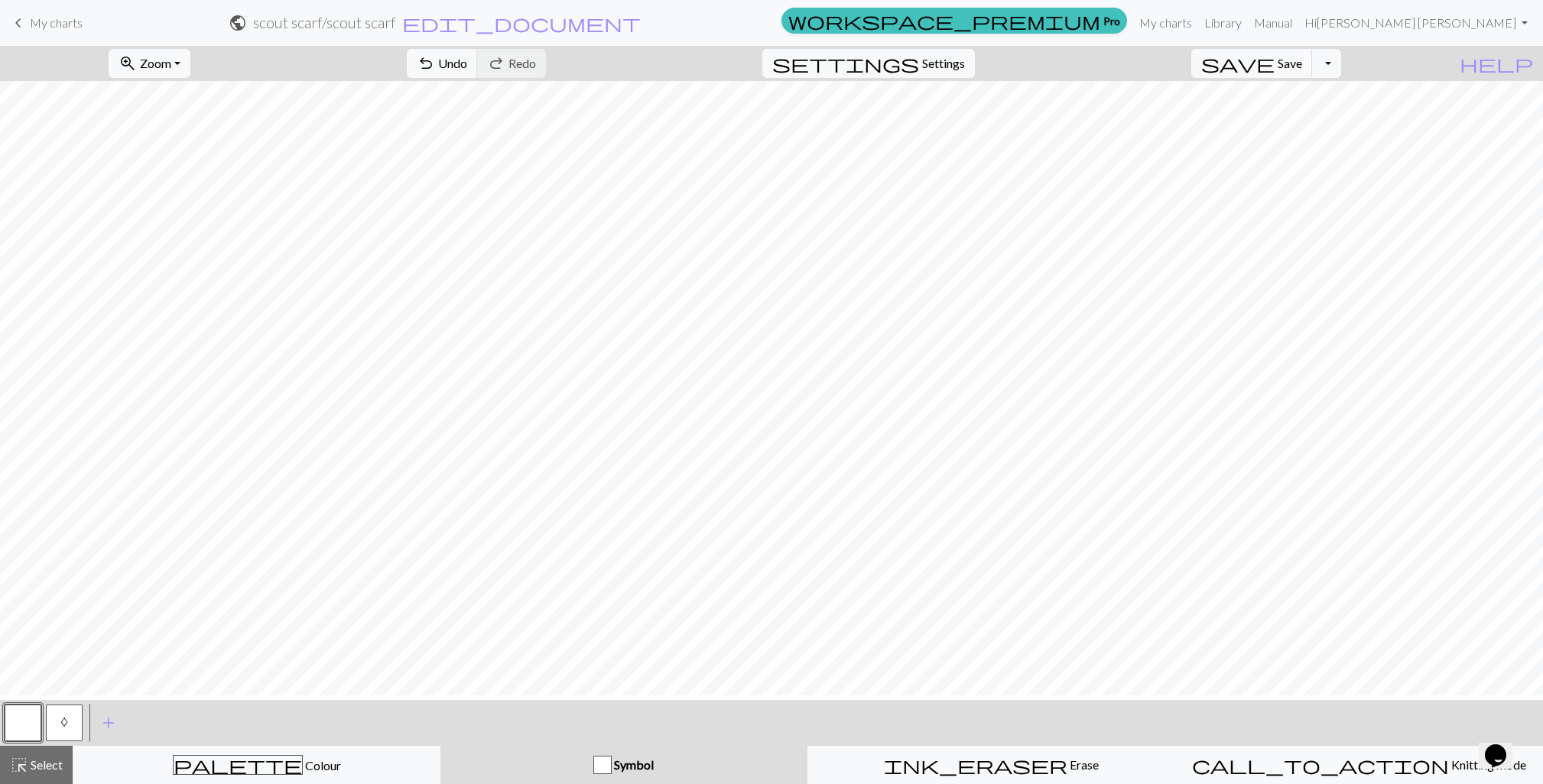
click at [65, 719] on span "A" at bounding box center [64, 723] width 8 height 13
click at [72, 727] on button "A" at bounding box center [64, 723] width 37 height 37
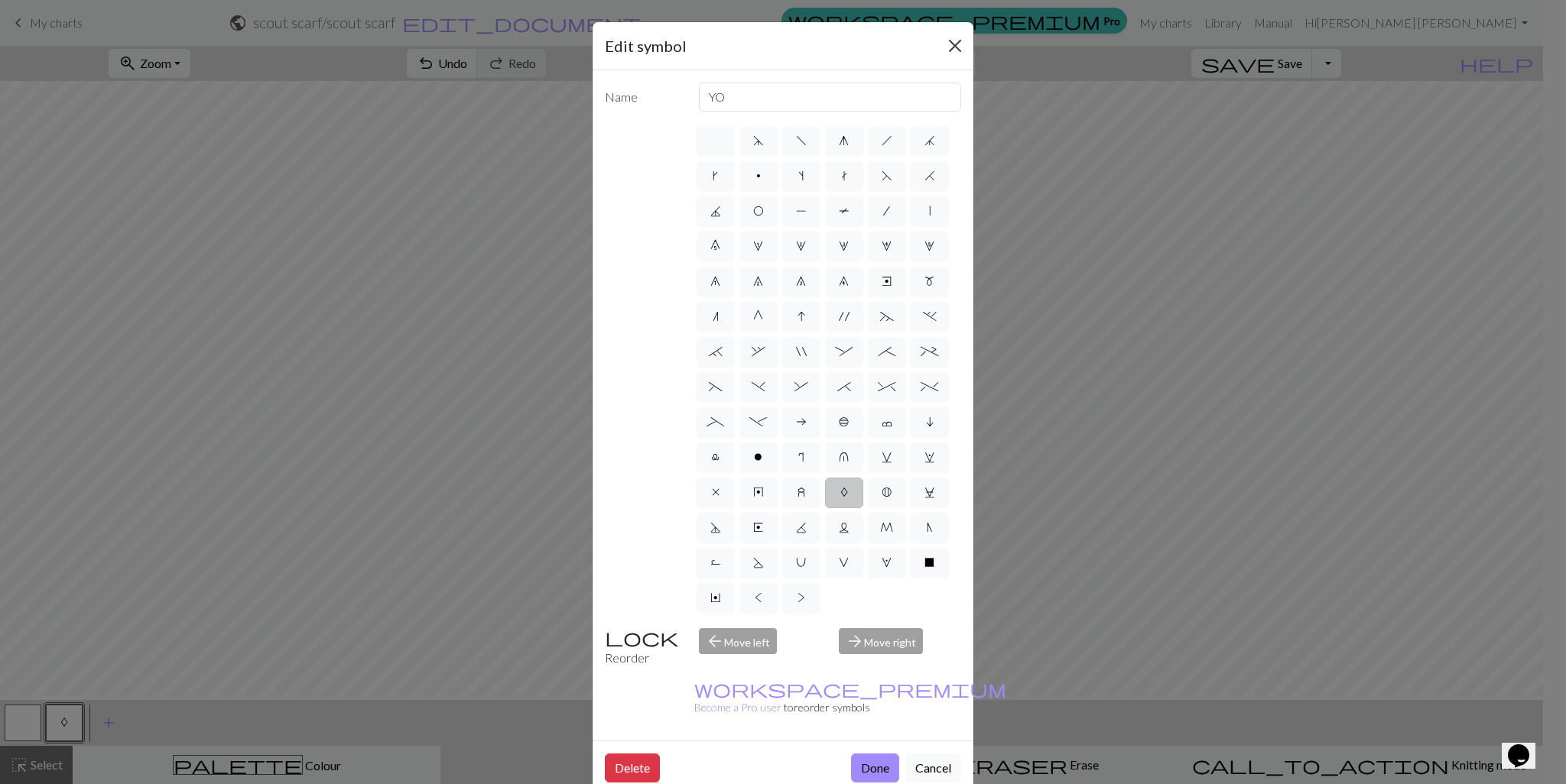
click at [943, 43] on button "Close" at bounding box center [955, 45] width 24 height 24
